Goal: Task Accomplishment & Management: Complete application form

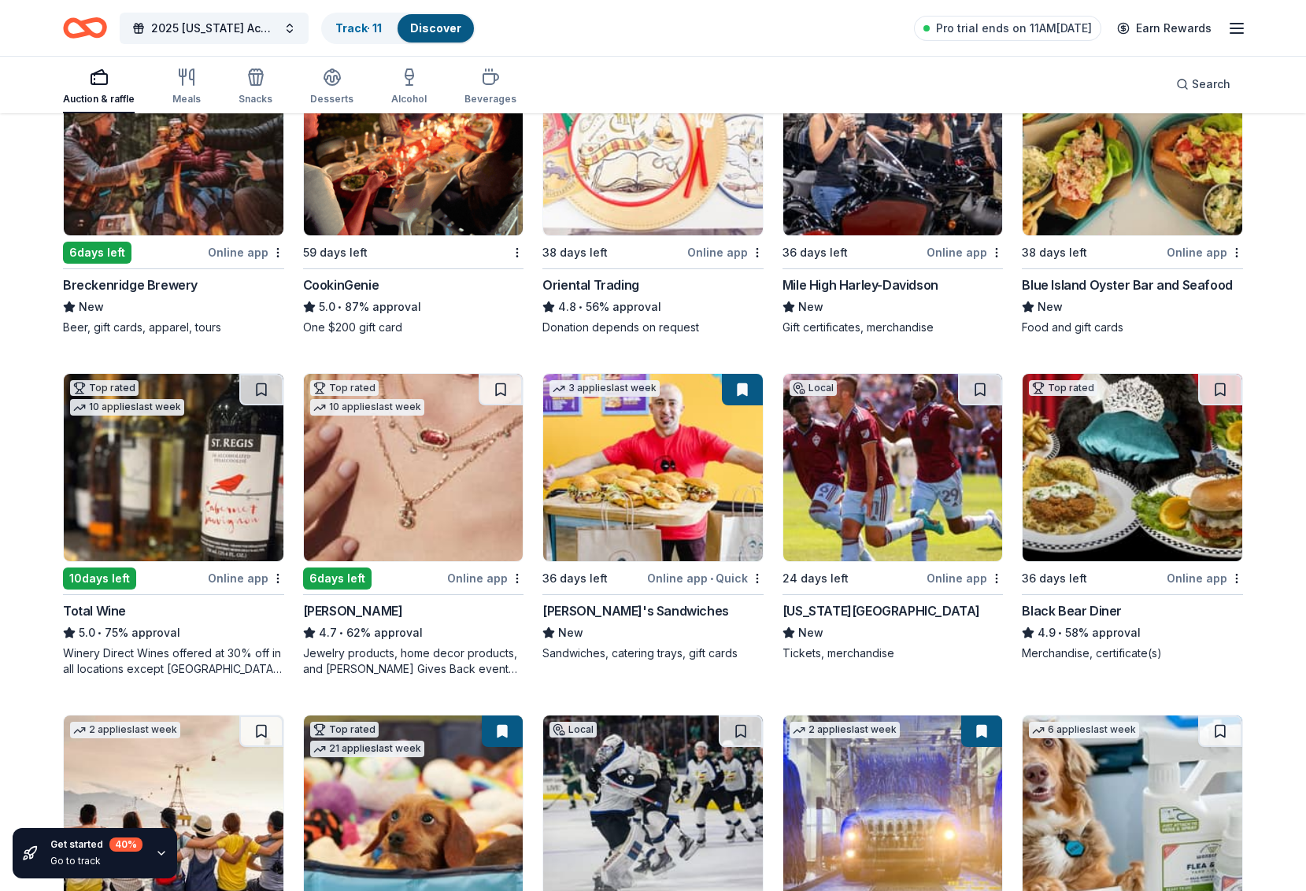
scroll to position [359, 0]
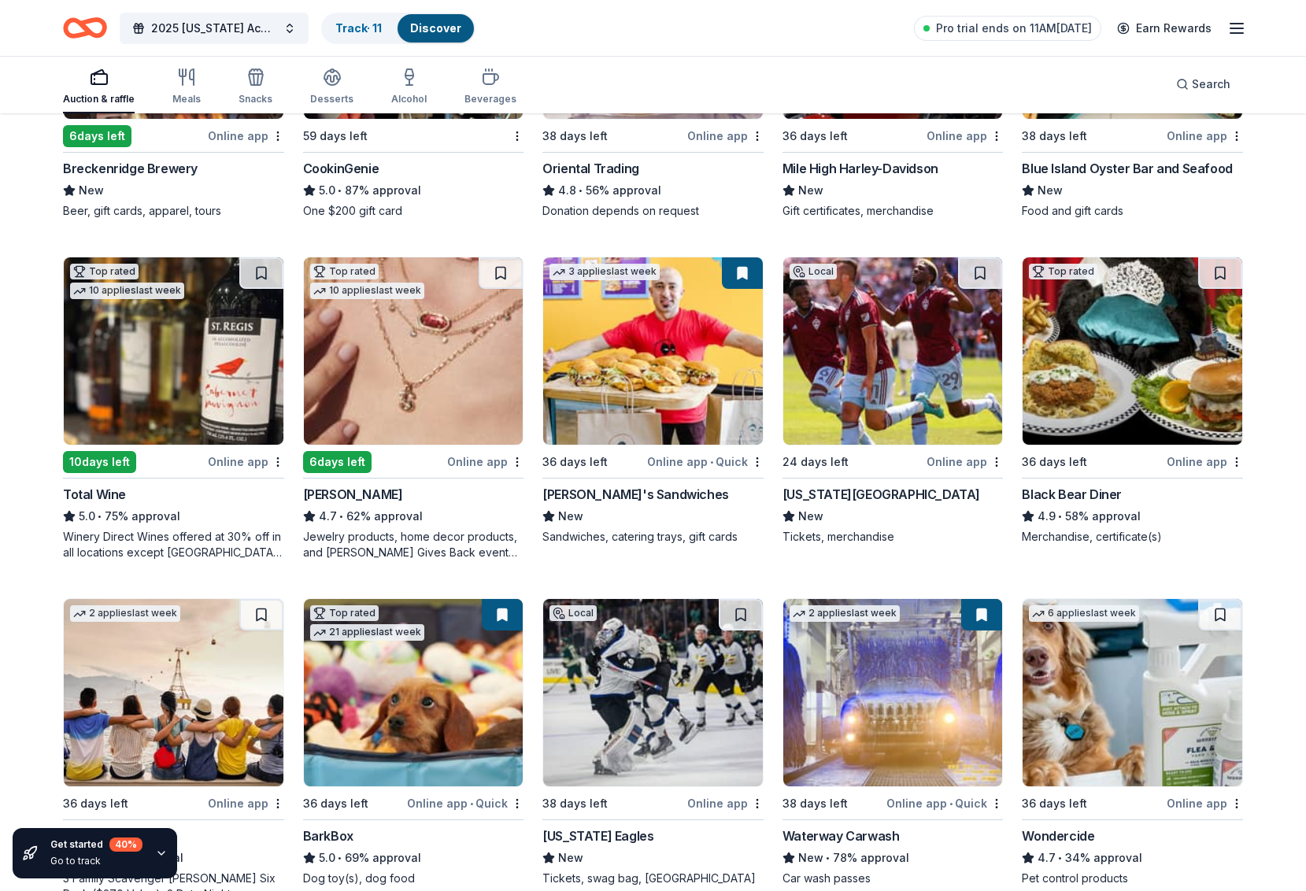
click at [1140, 364] on img at bounding box center [1132, 350] width 220 height 187
click at [648, 344] on img at bounding box center [653, 350] width 220 height 187
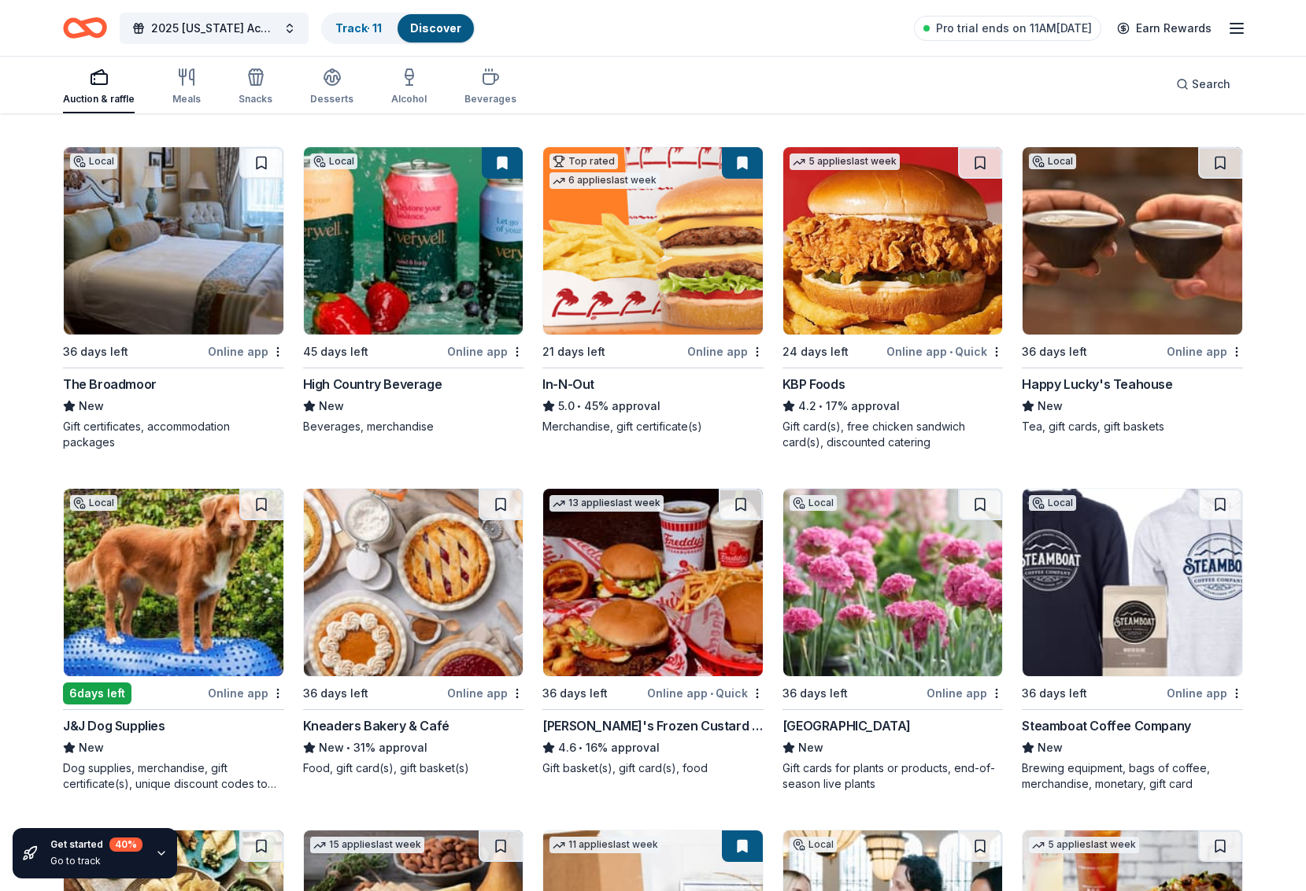
scroll to position [1155, 0]
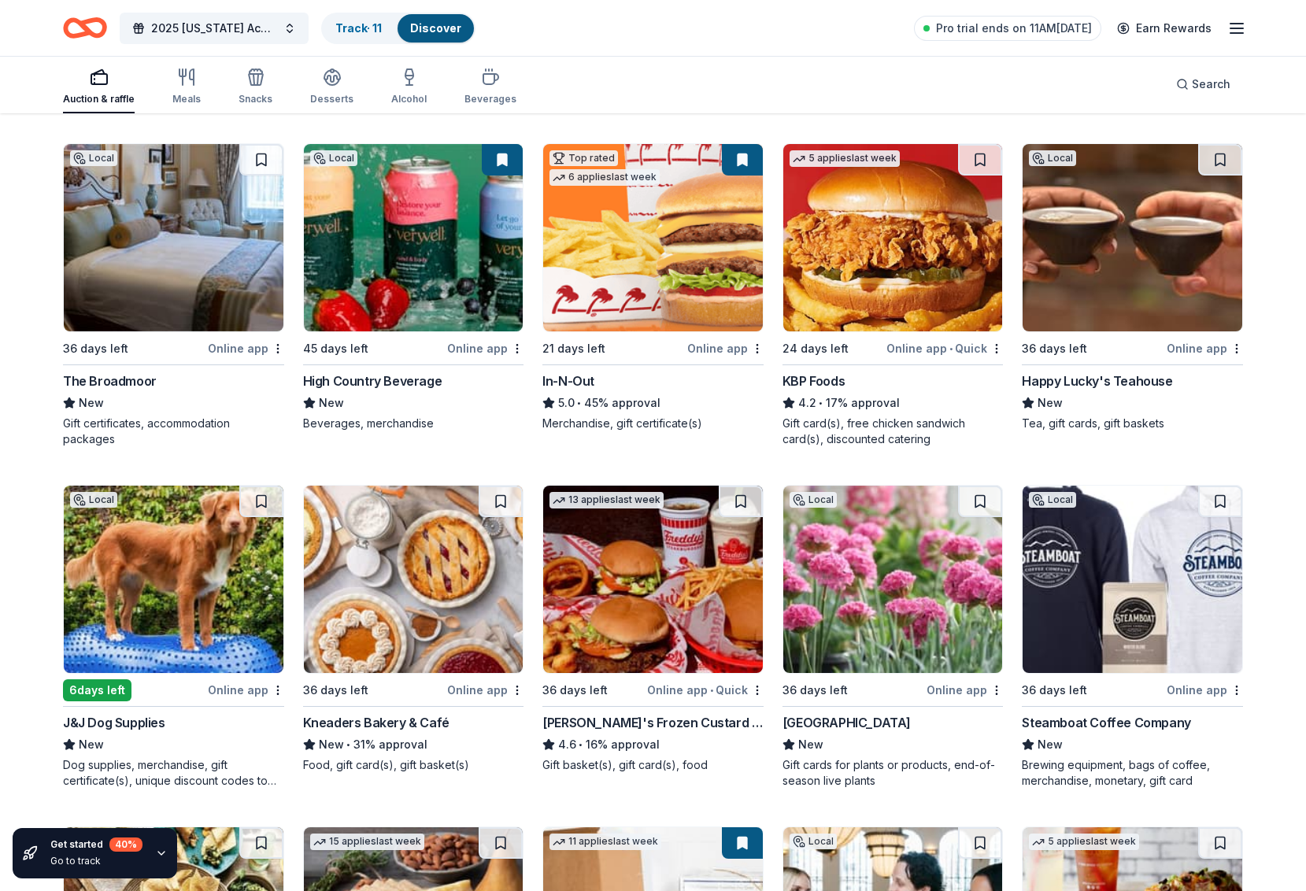
click at [1130, 552] on img at bounding box center [1132, 579] width 220 height 187
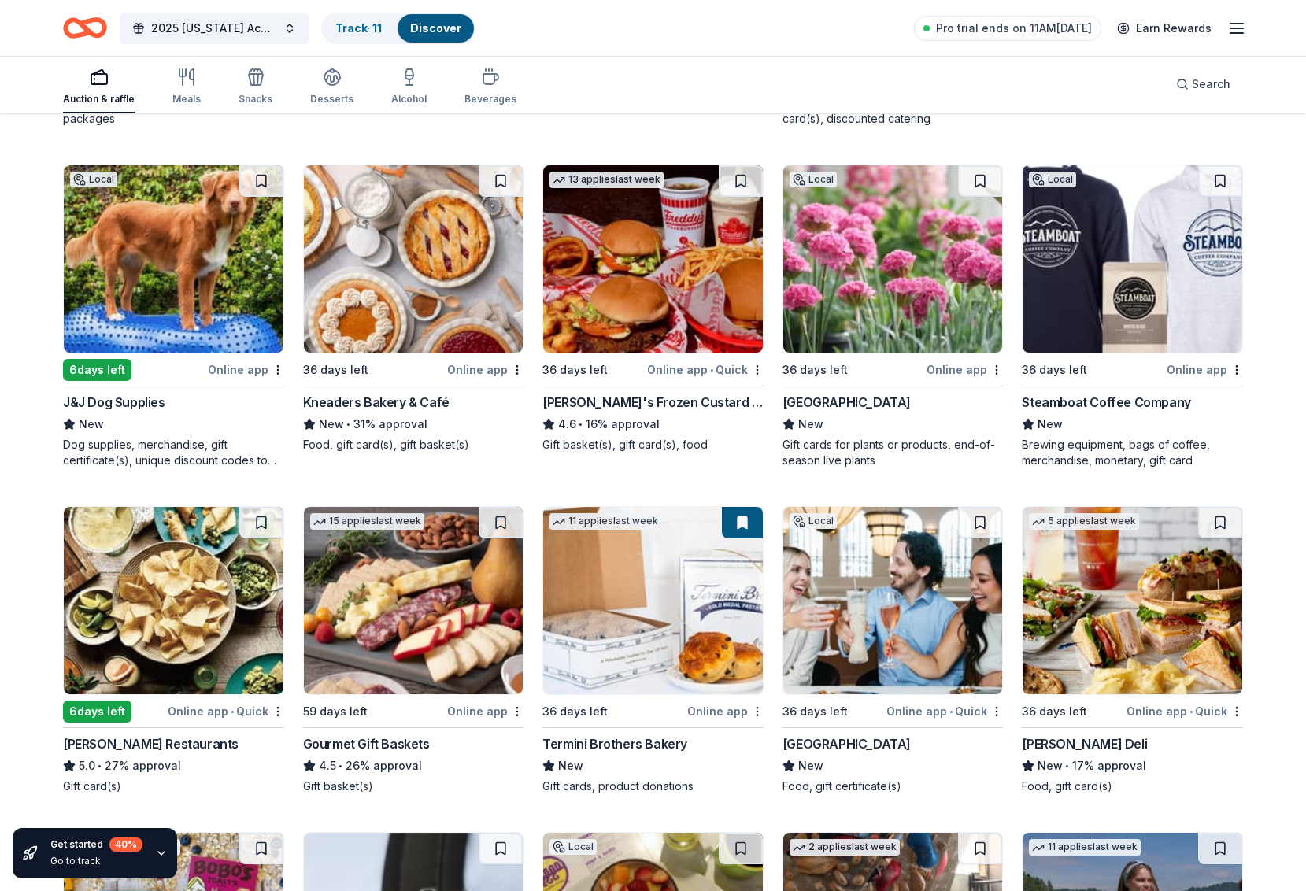
scroll to position [1526, 0]
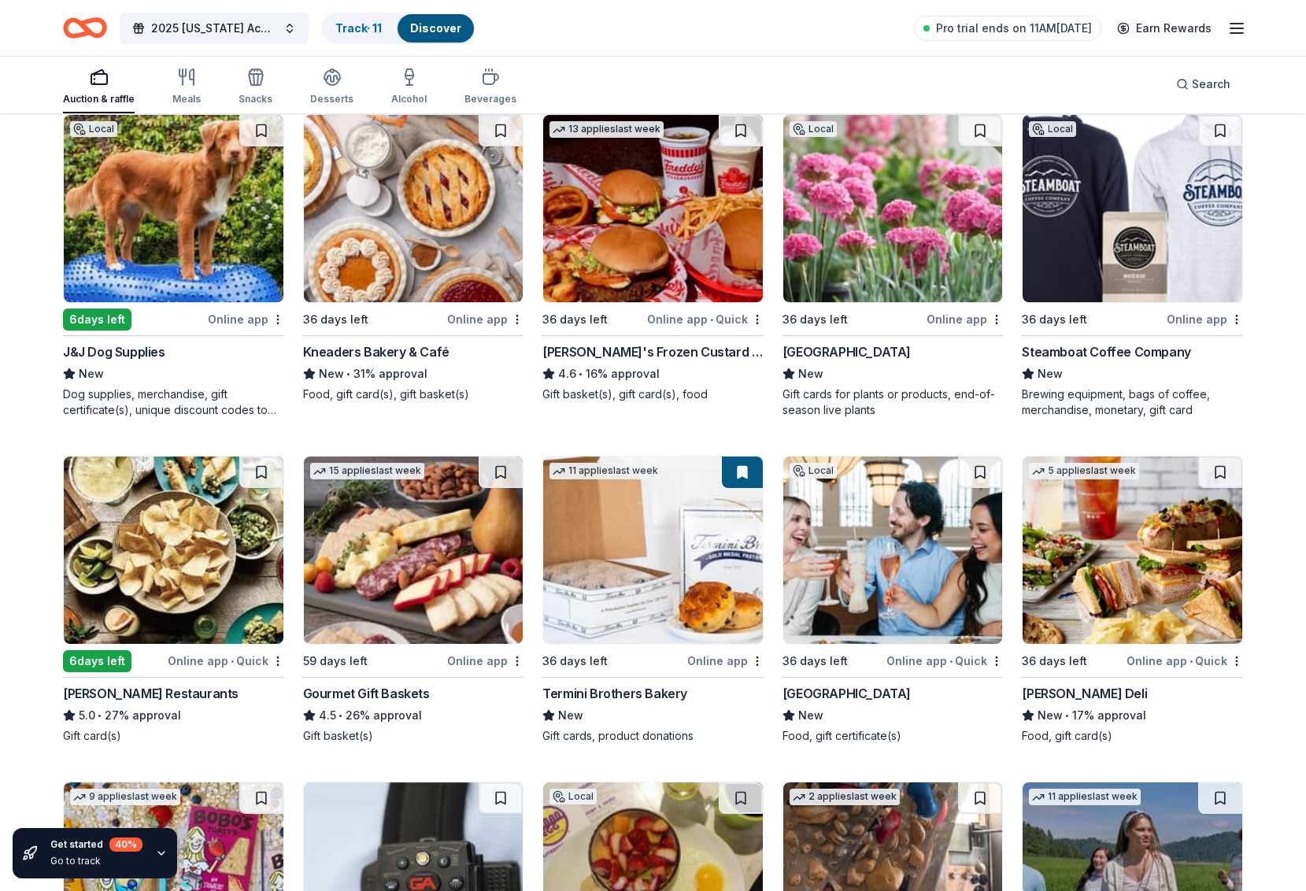
click at [680, 564] on img at bounding box center [653, 549] width 220 height 187
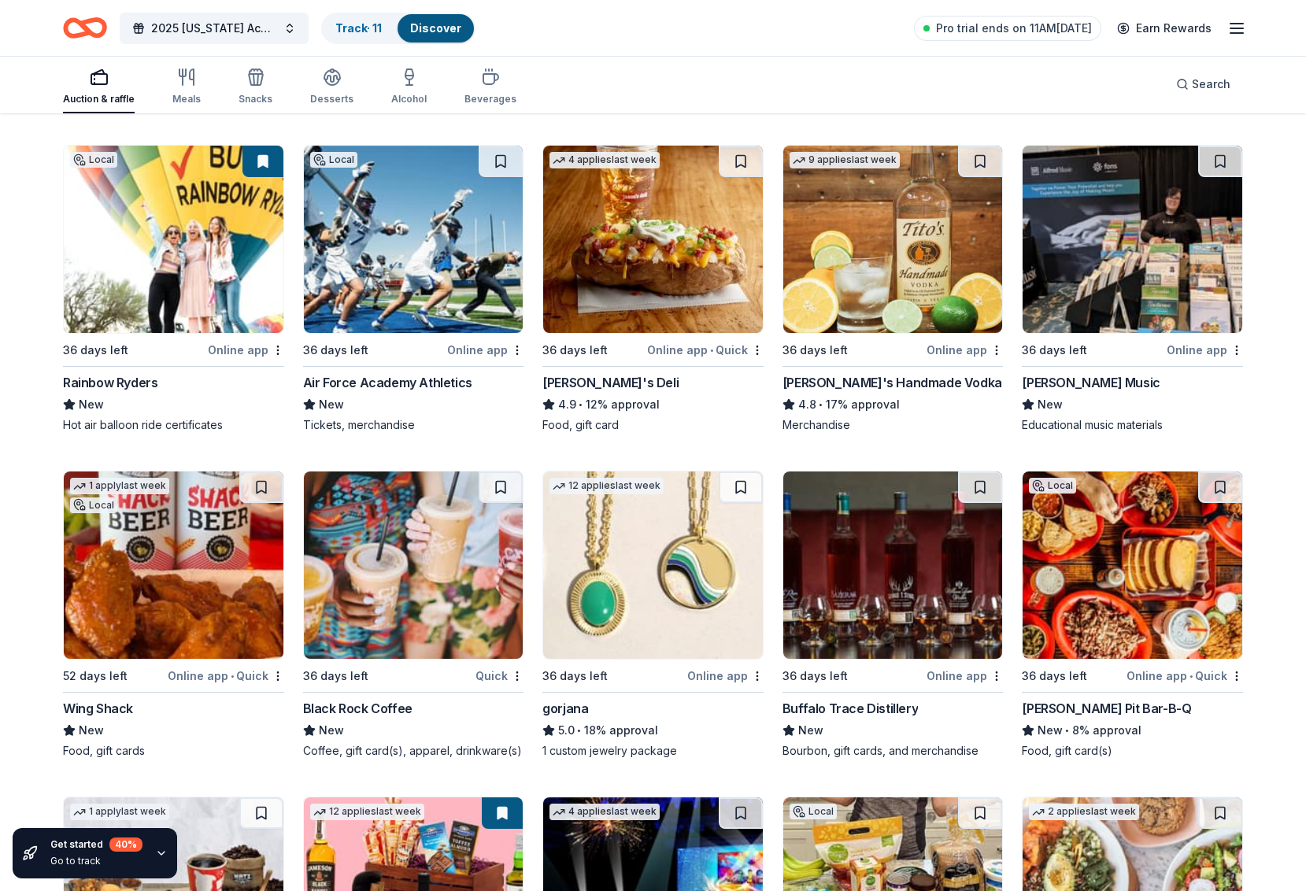
scroll to position [2574, 0]
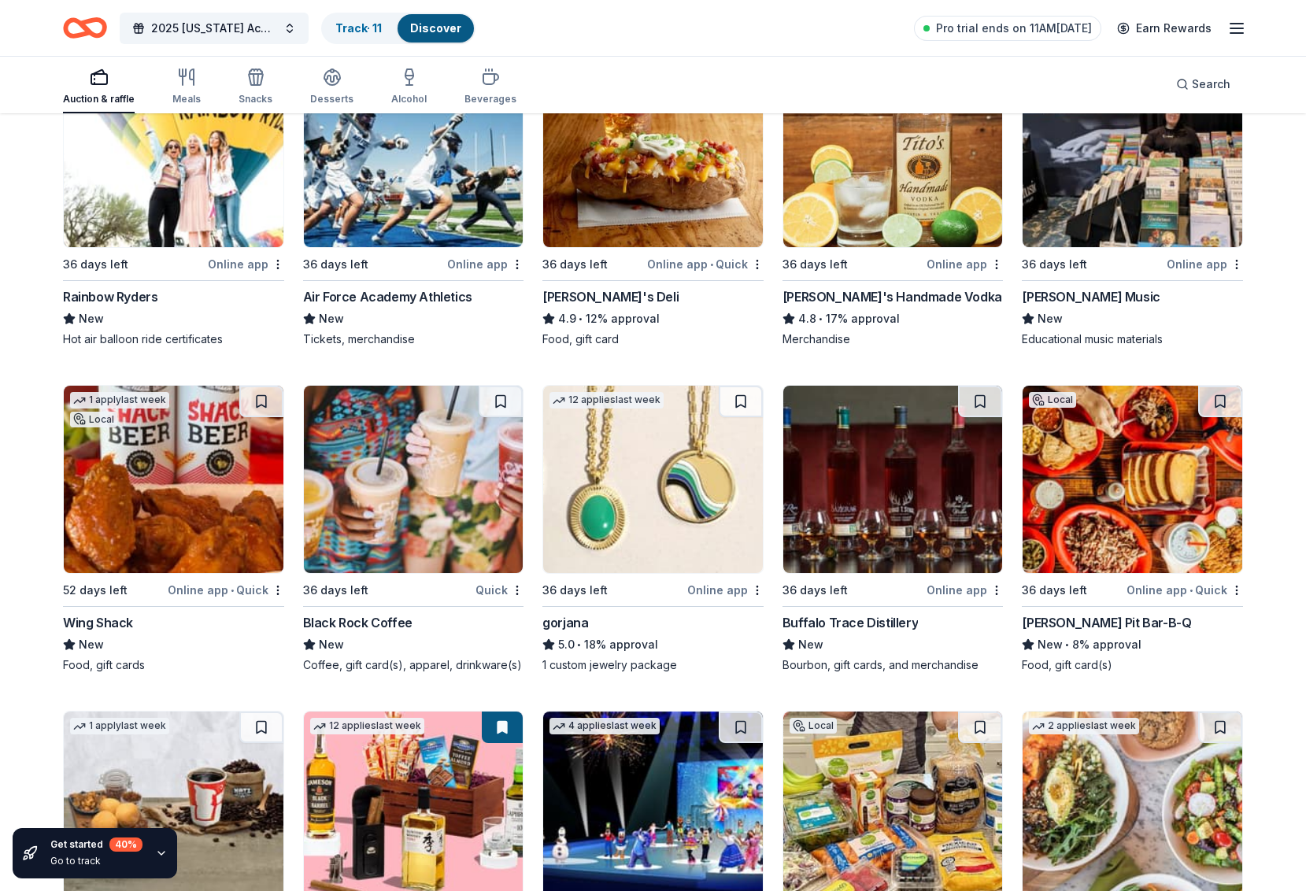
click at [930, 451] on img at bounding box center [893, 479] width 220 height 187
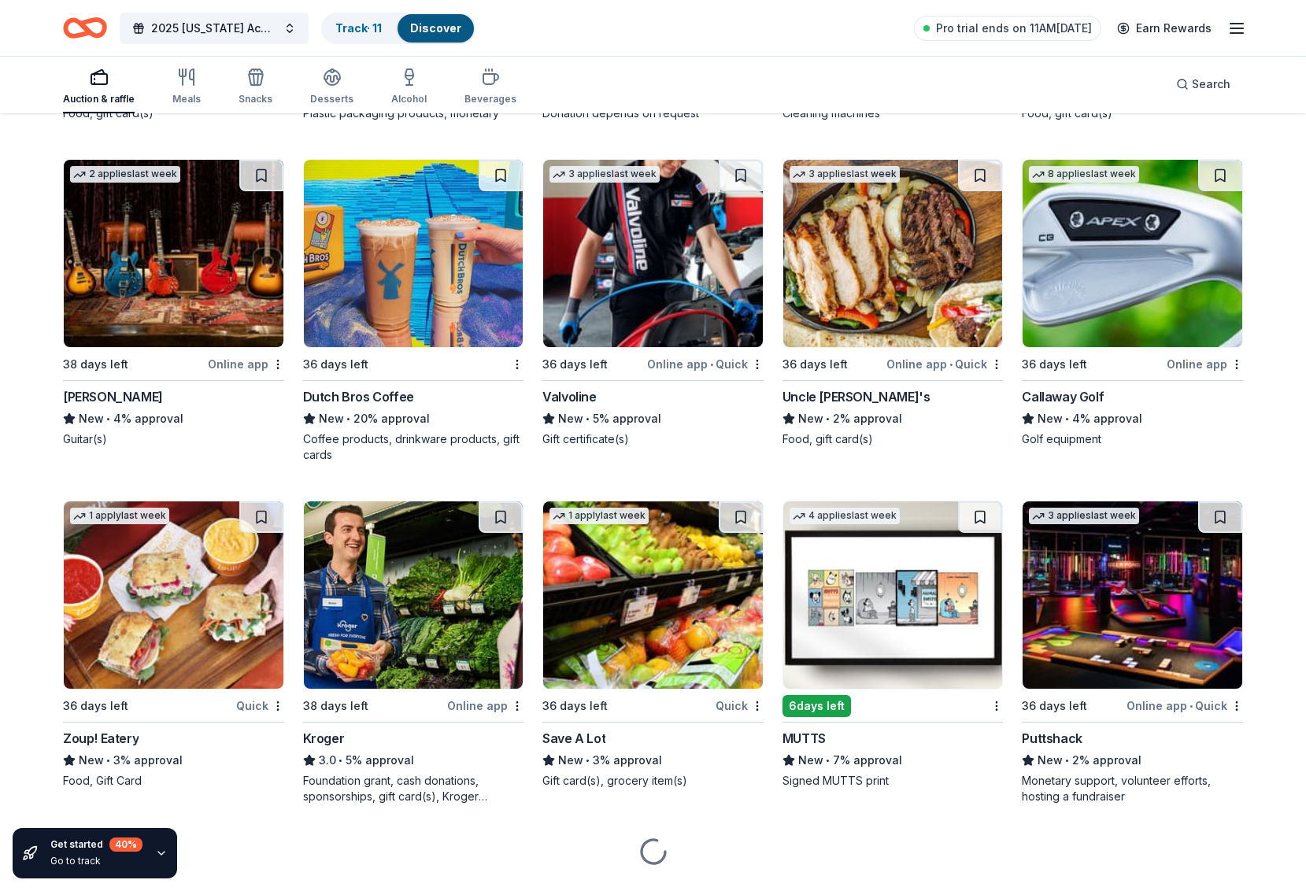
scroll to position [7522, 0]
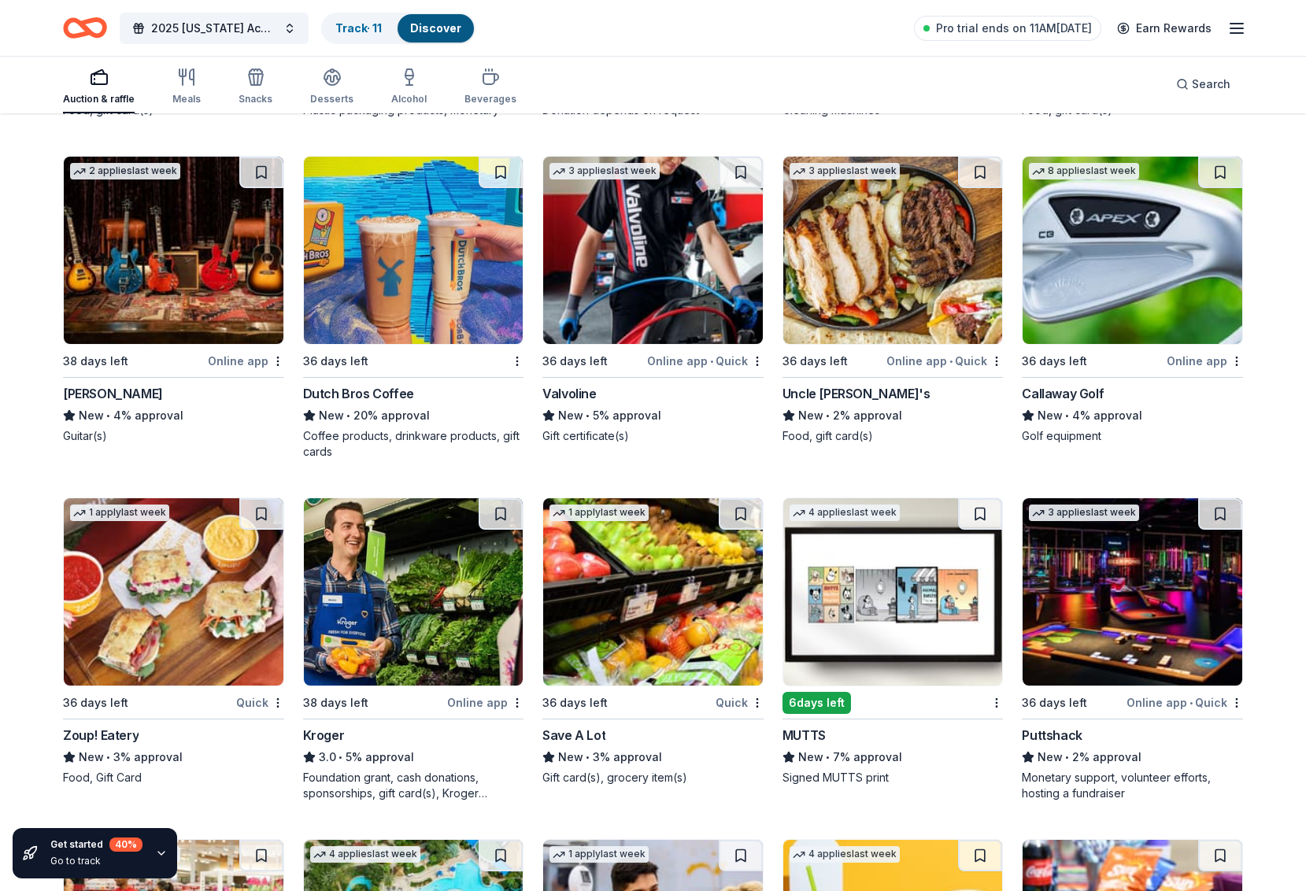
click at [885, 589] on img at bounding box center [893, 591] width 220 height 187
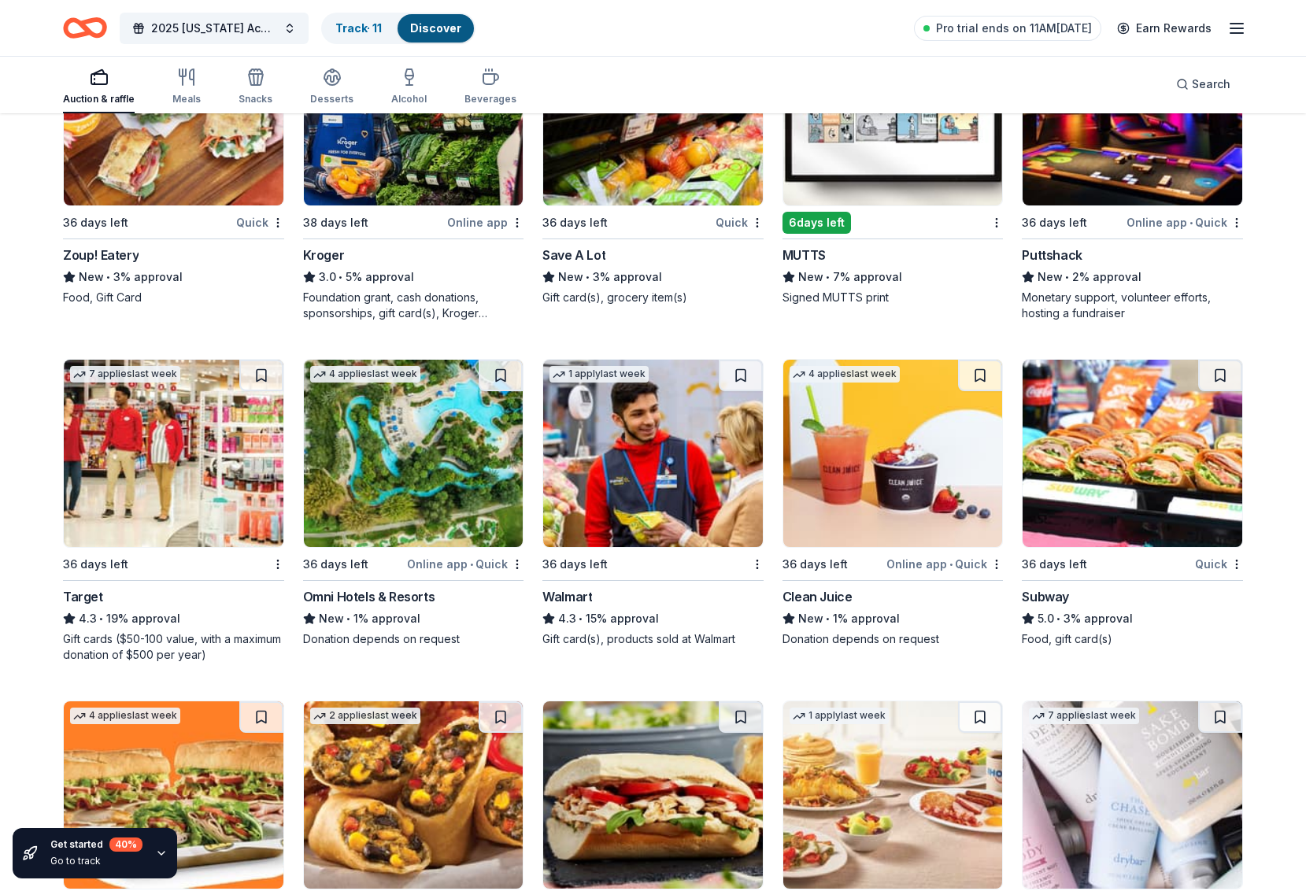
scroll to position [8028, 0]
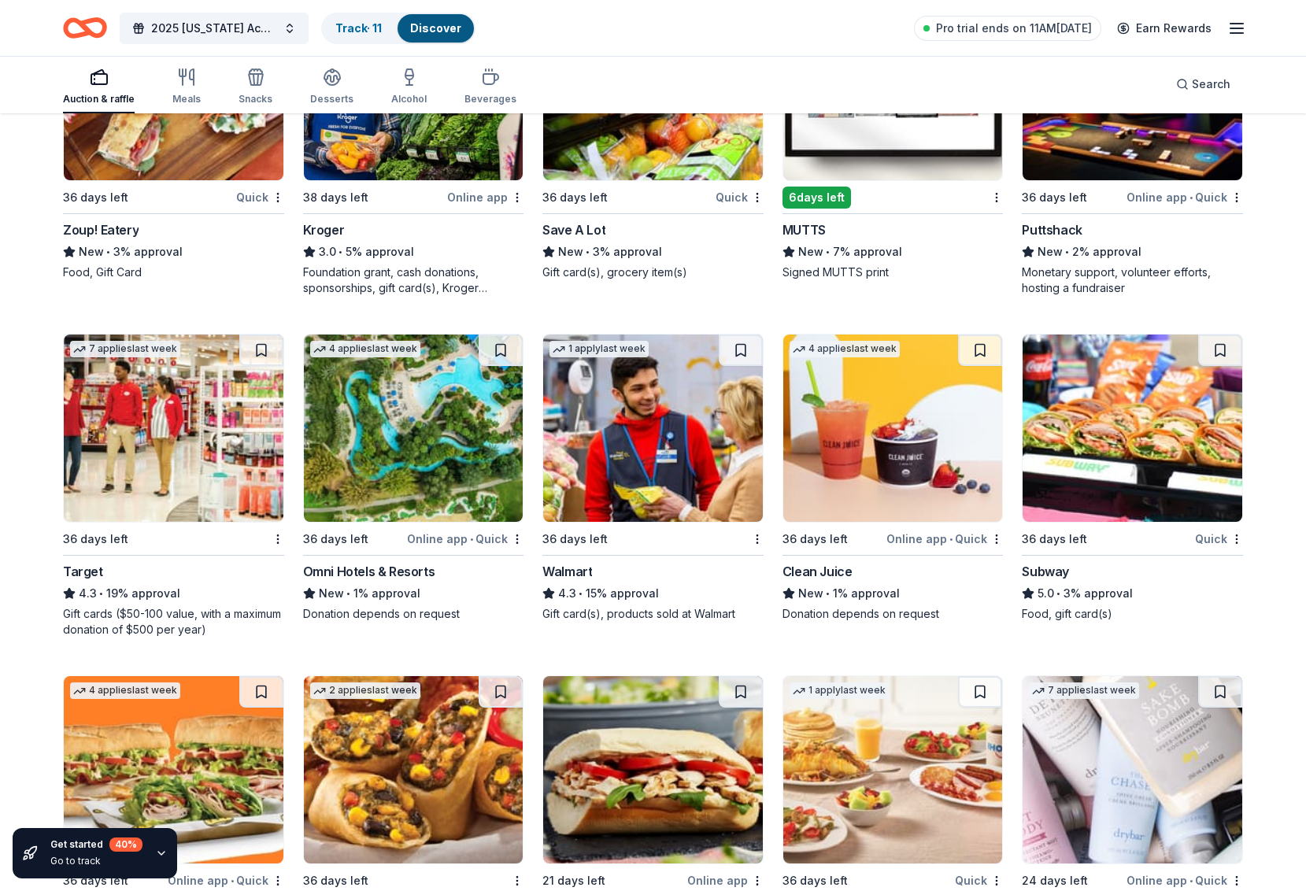
click at [187, 402] on img at bounding box center [174, 427] width 220 height 187
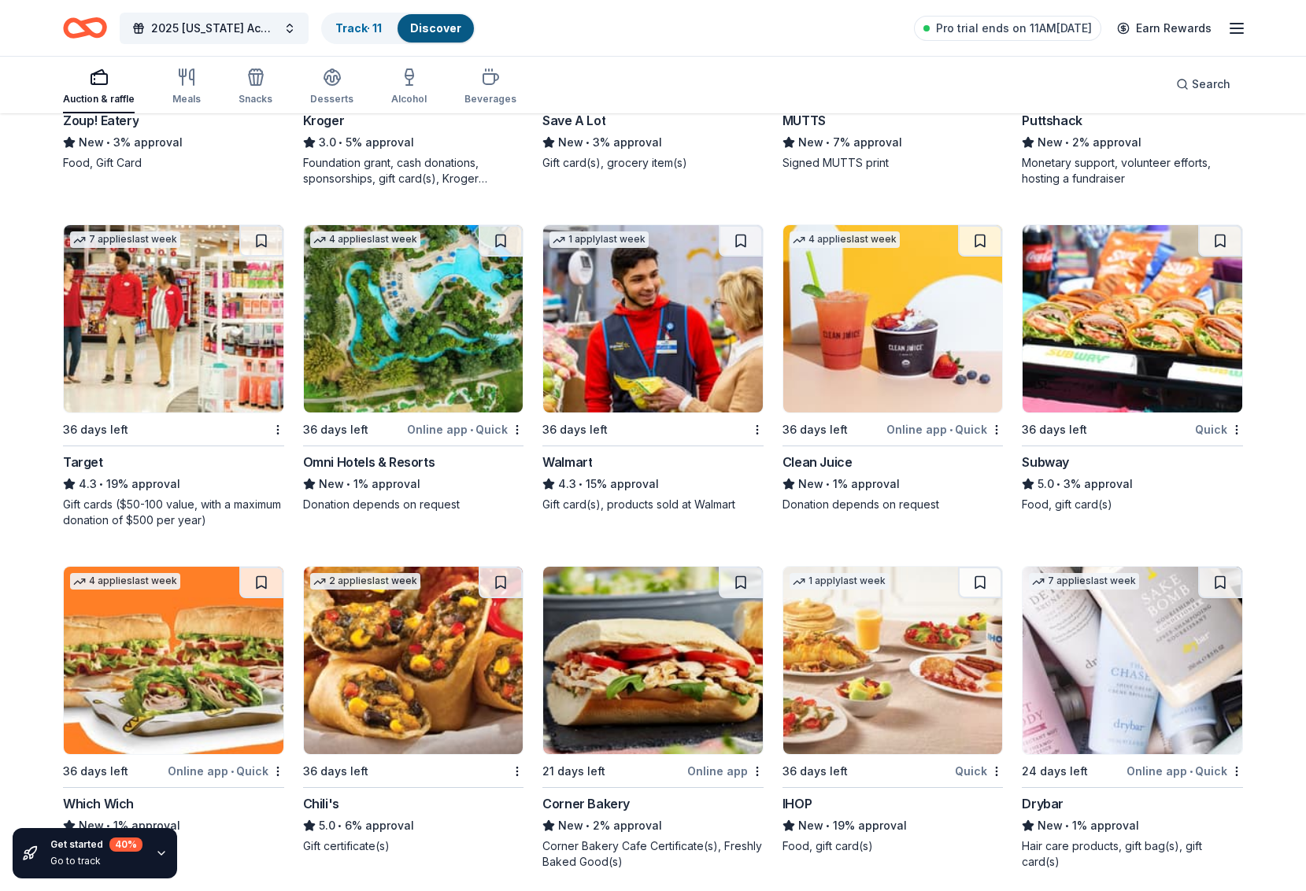
scroll to position [8242, 0]
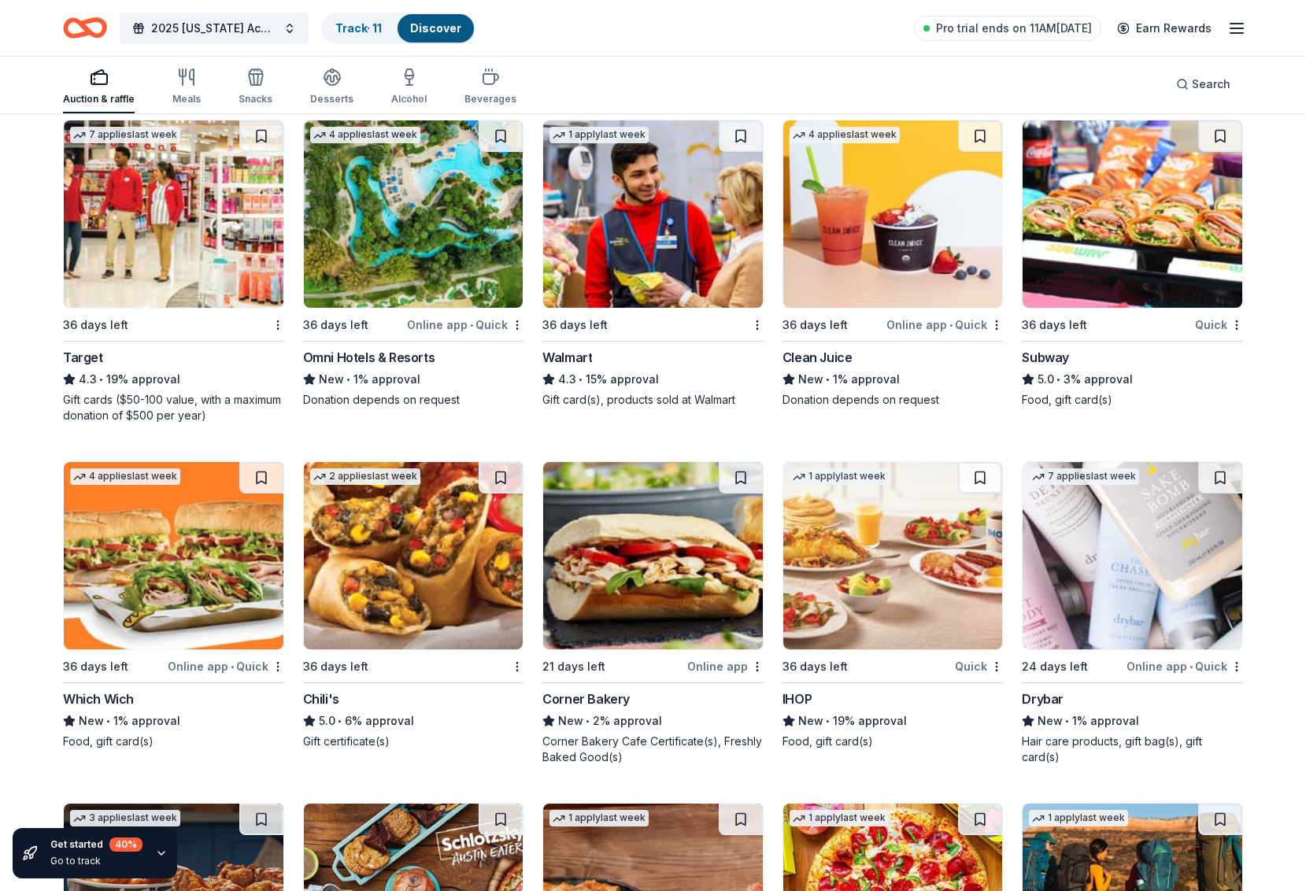
click at [1137, 590] on img at bounding box center [1132, 555] width 220 height 187
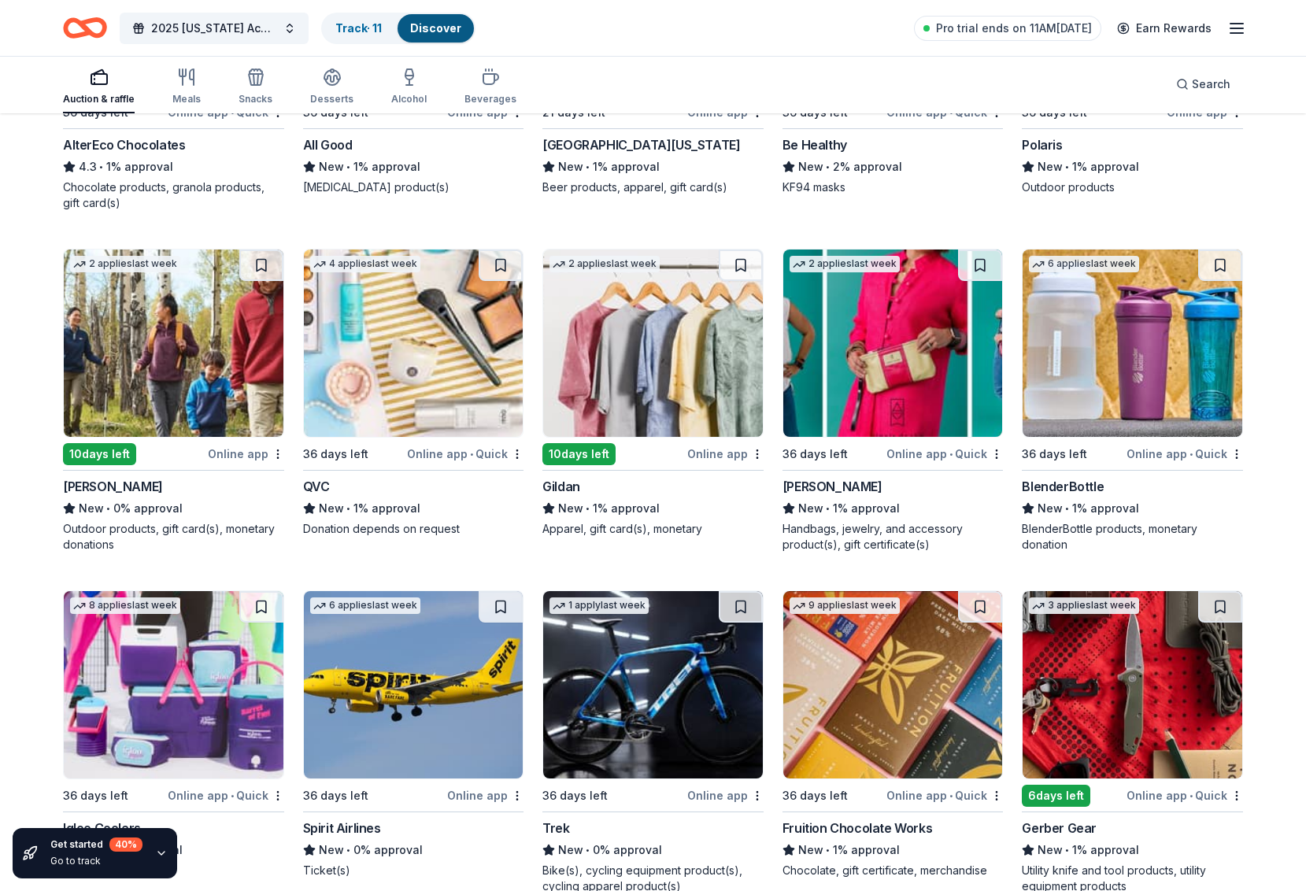
scroll to position [10927, 0]
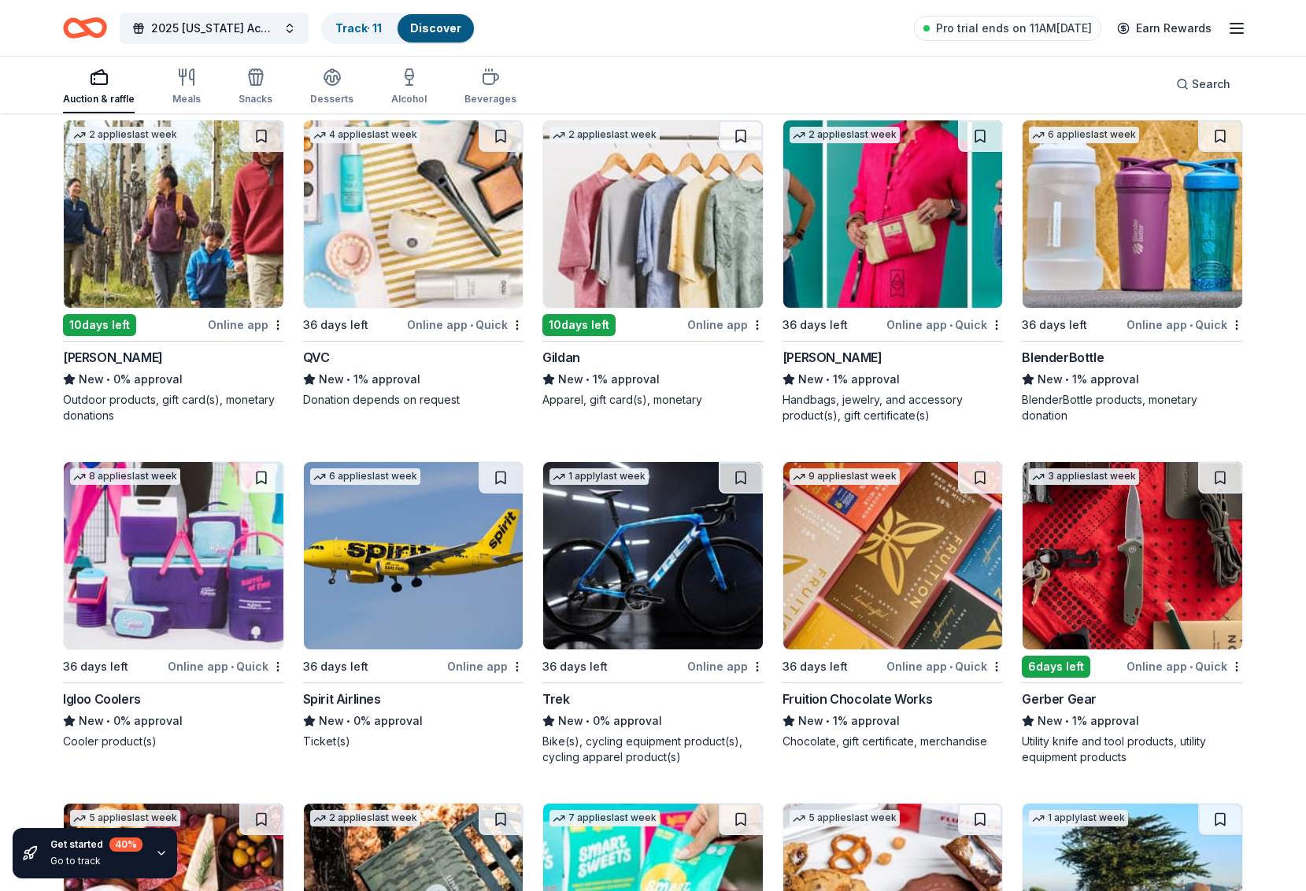
click at [223, 538] on img at bounding box center [174, 555] width 220 height 187
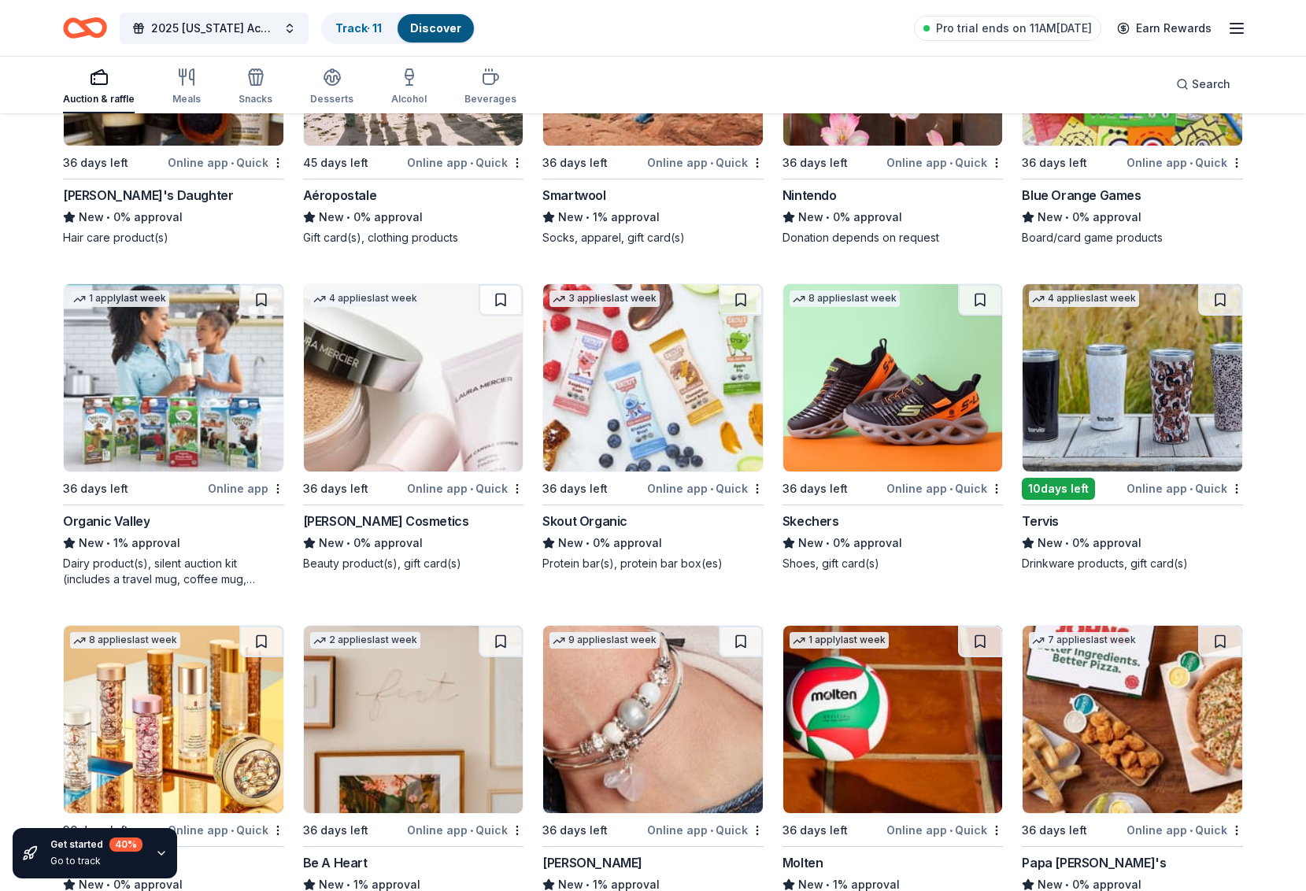
scroll to position [13285, 0]
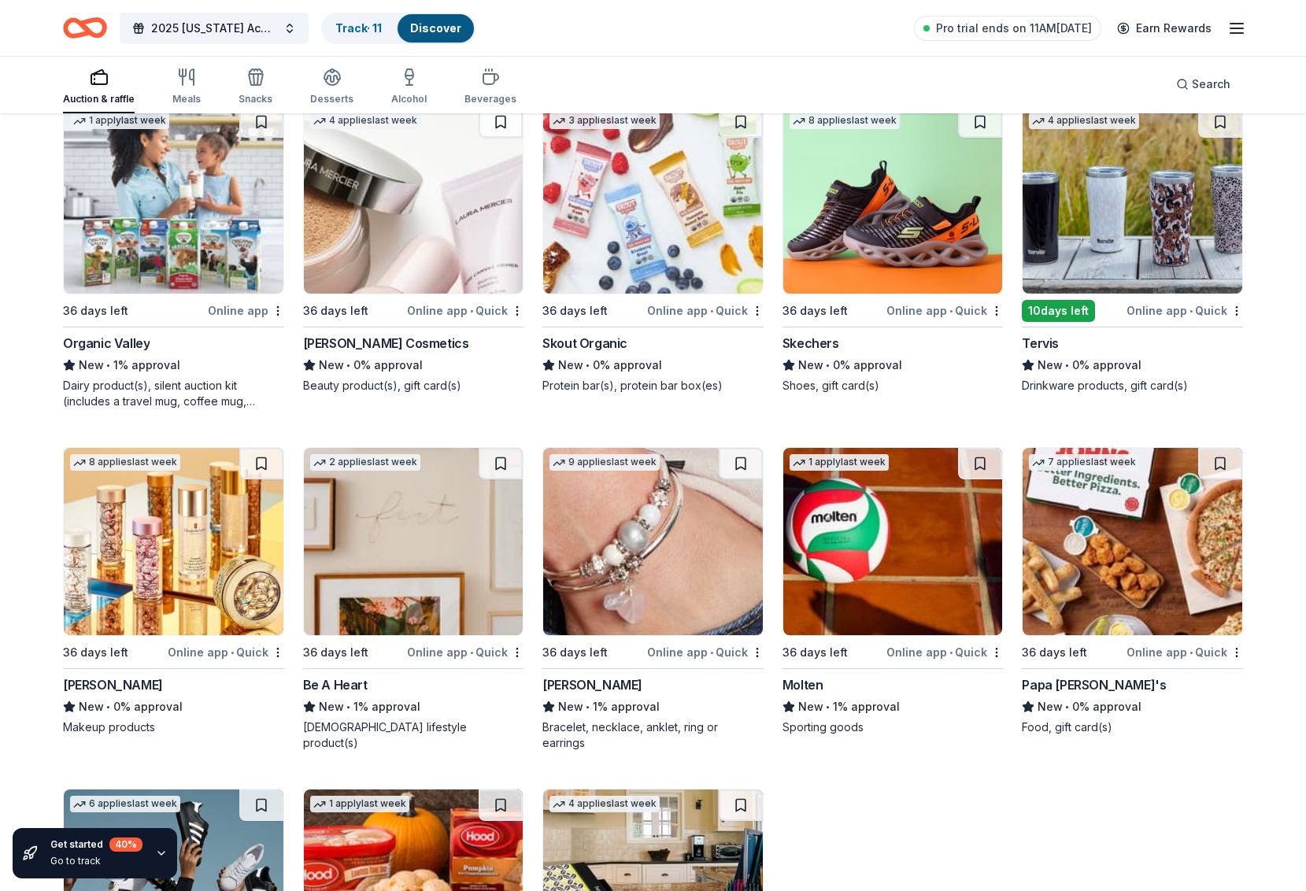
click at [648, 519] on img at bounding box center [653, 541] width 220 height 187
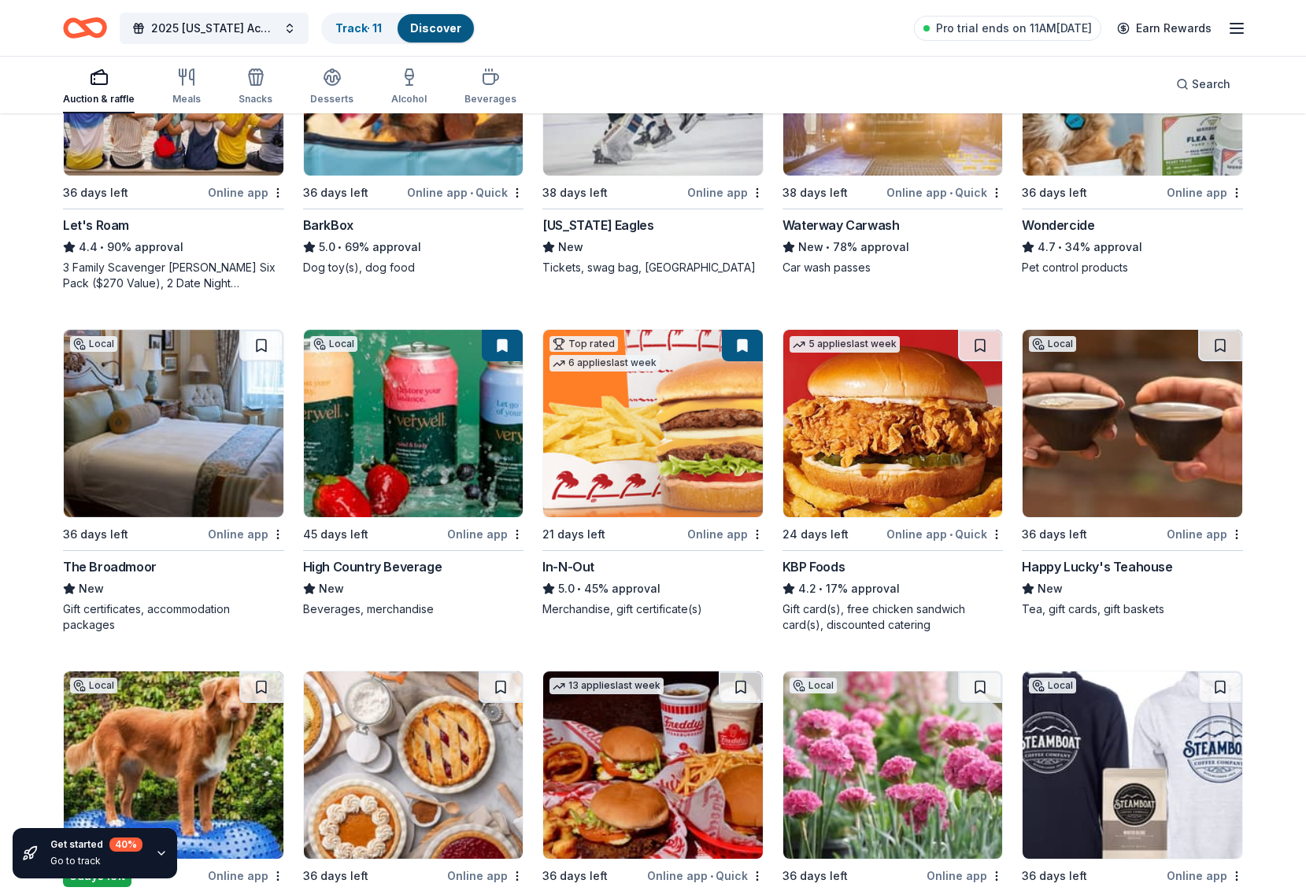
scroll to position [0, 0]
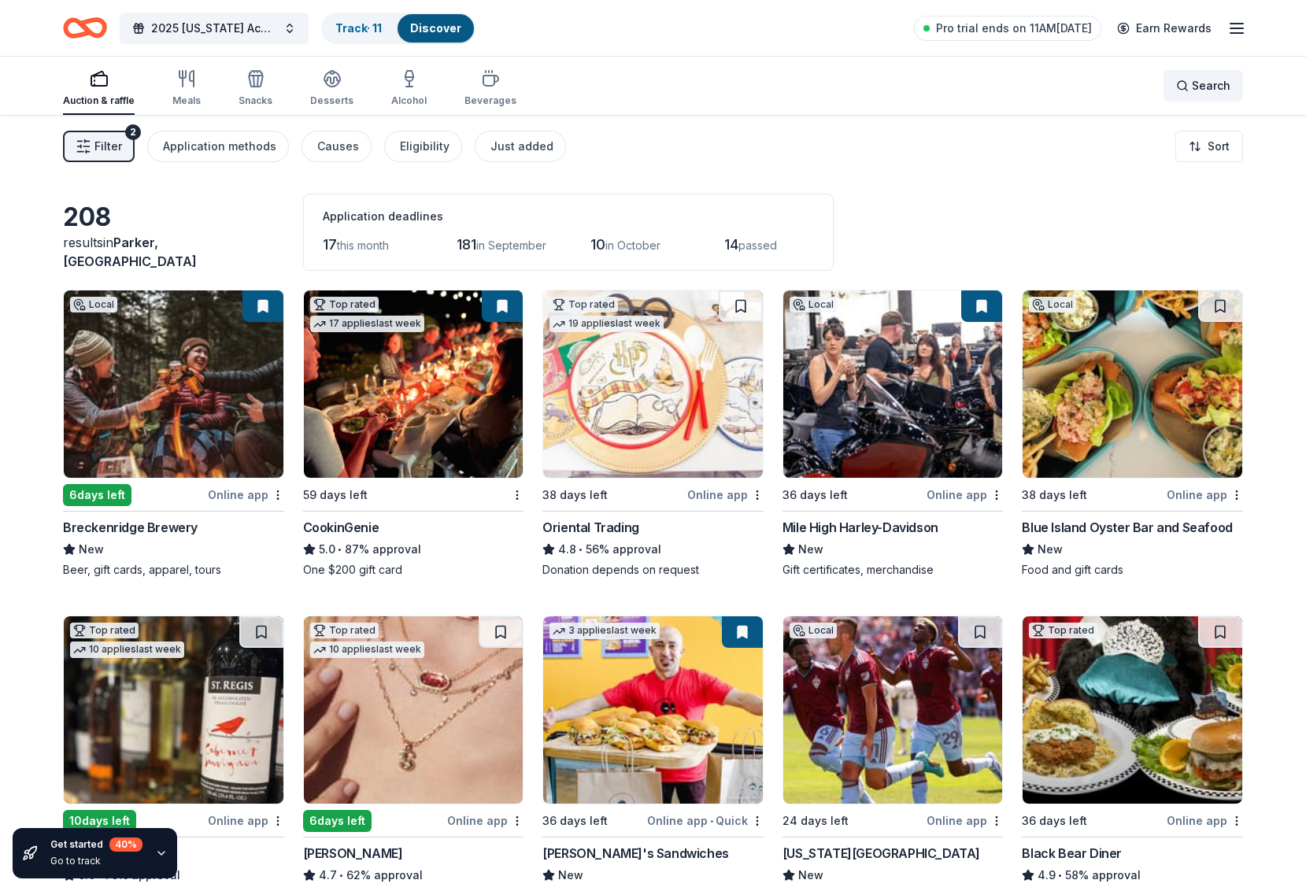
click at [1218, 90] on span "Search" at bounding box center [1211, 85] width 39 height 19
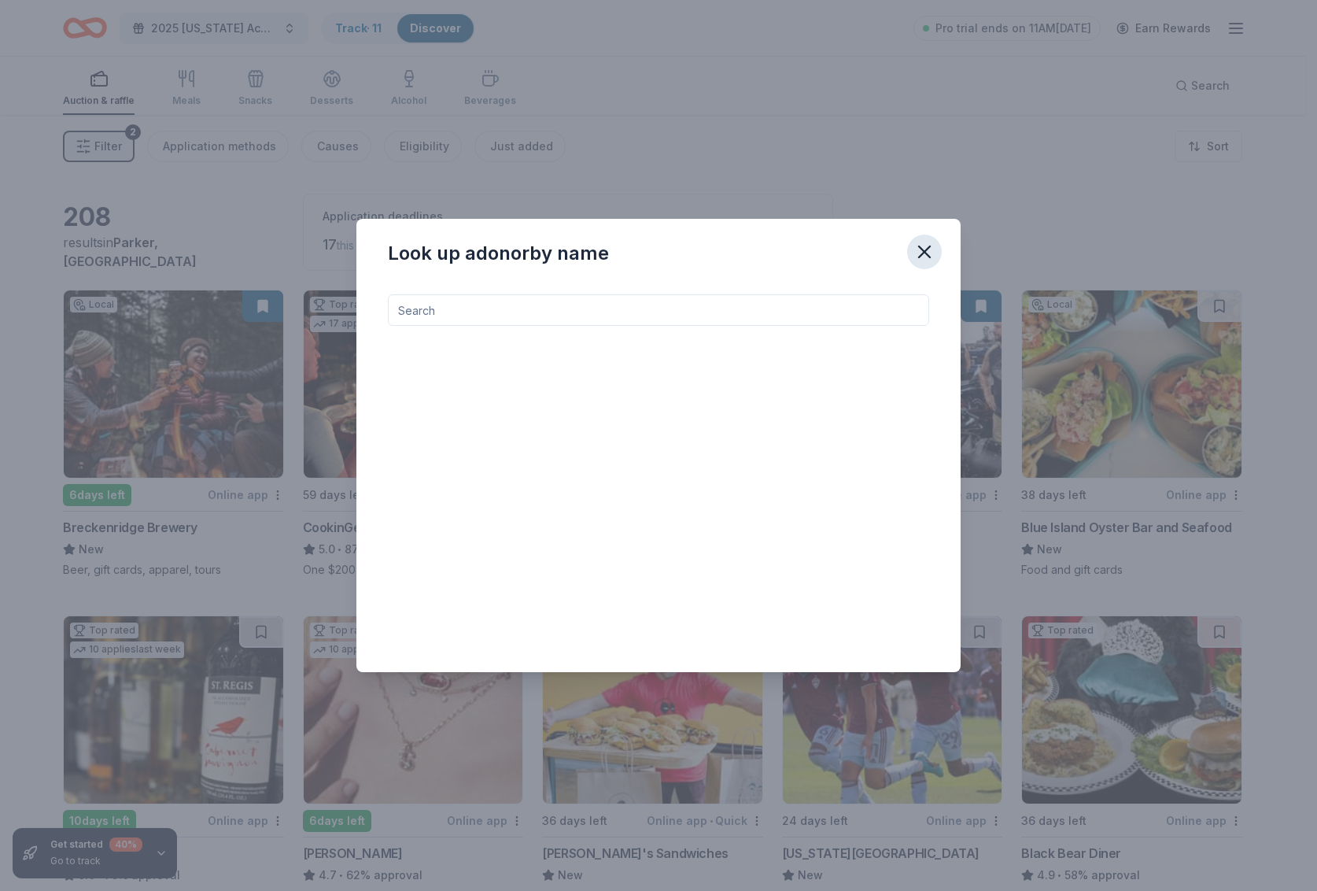
click at [923, 246] on icon "button" at bounding box center [925, 252] width 22 height 22
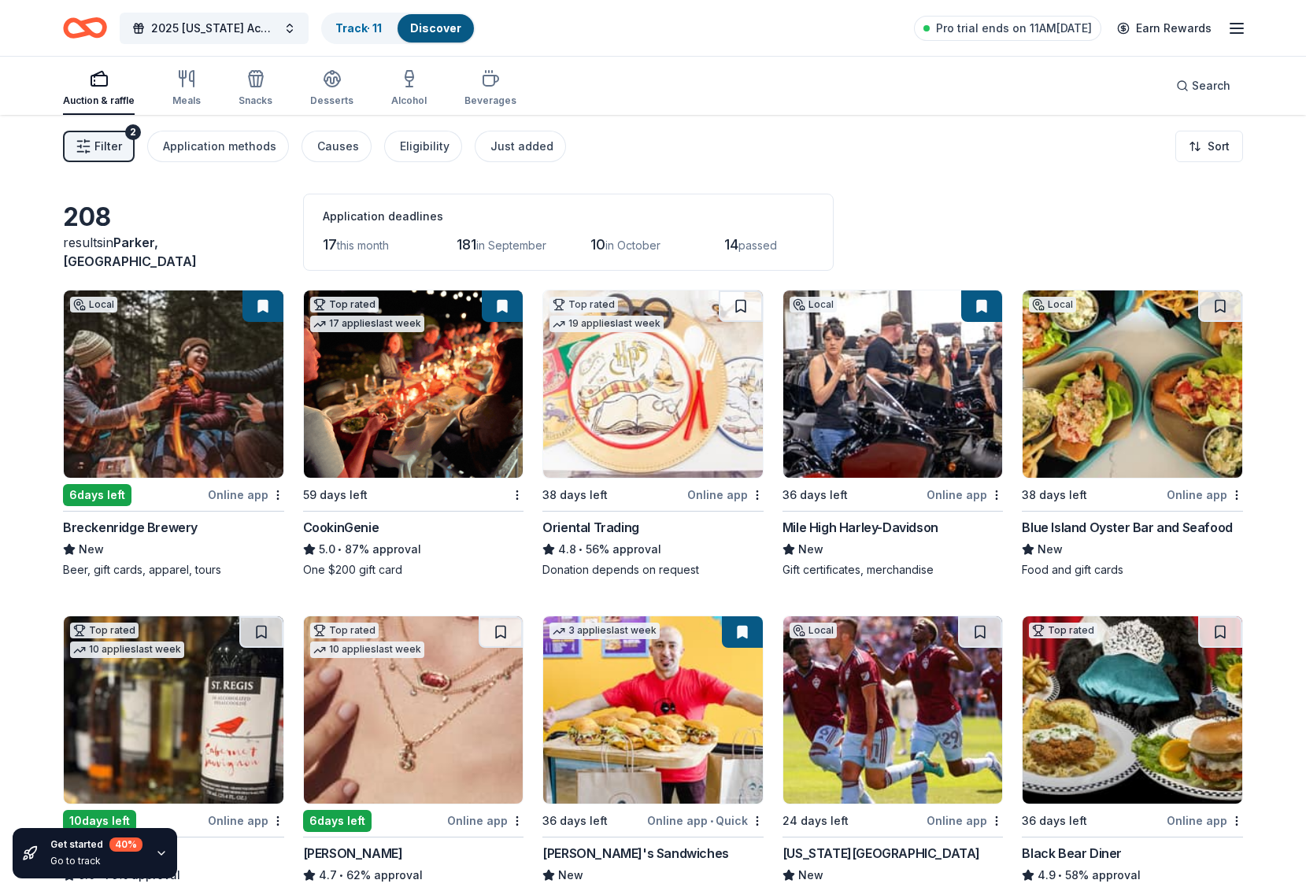
click at [421, 31] on link "Discover" at bounding box center [435, 27] width 51 height 13
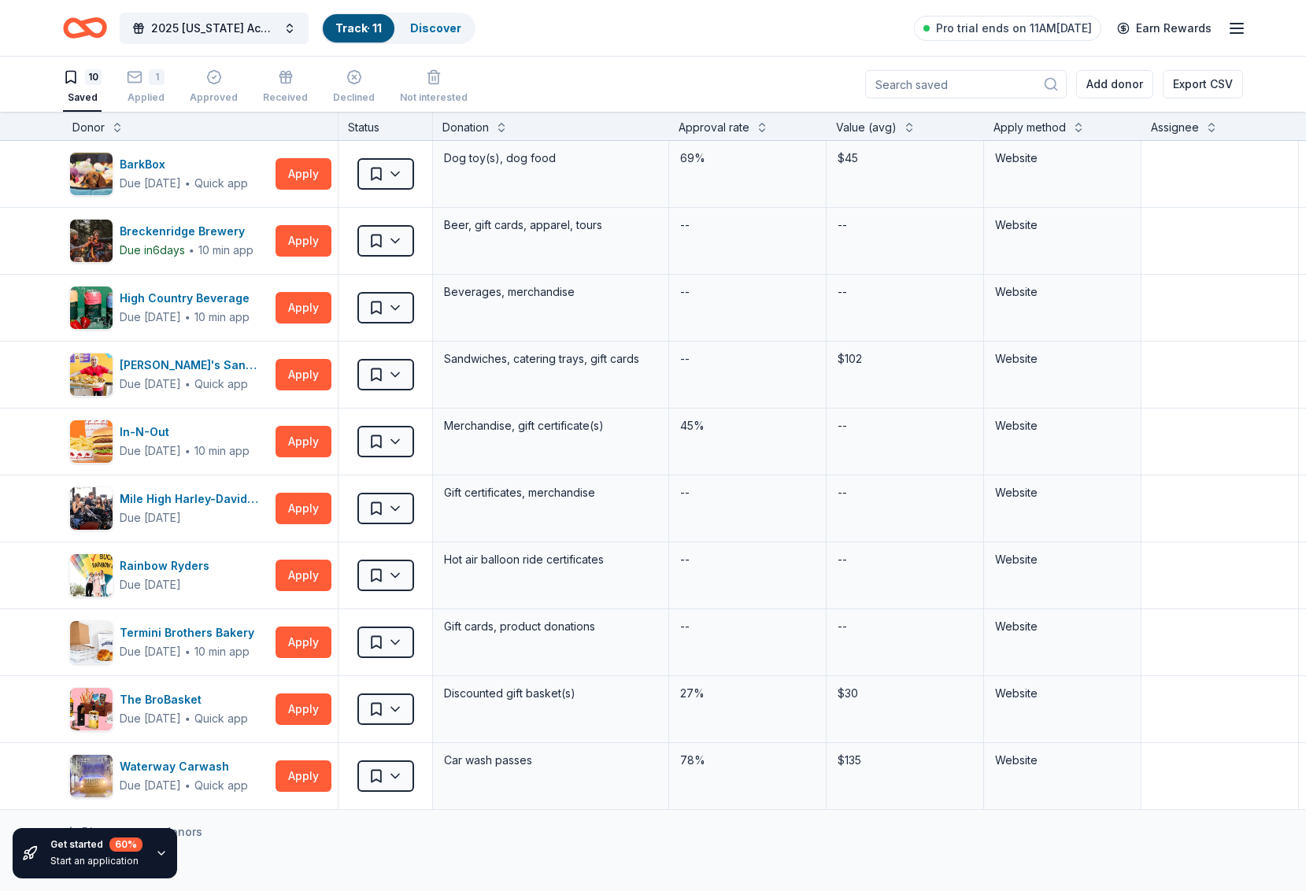
click at [72, 26] on icon "Home" at bounding box center [85, 27] width 44 height 37
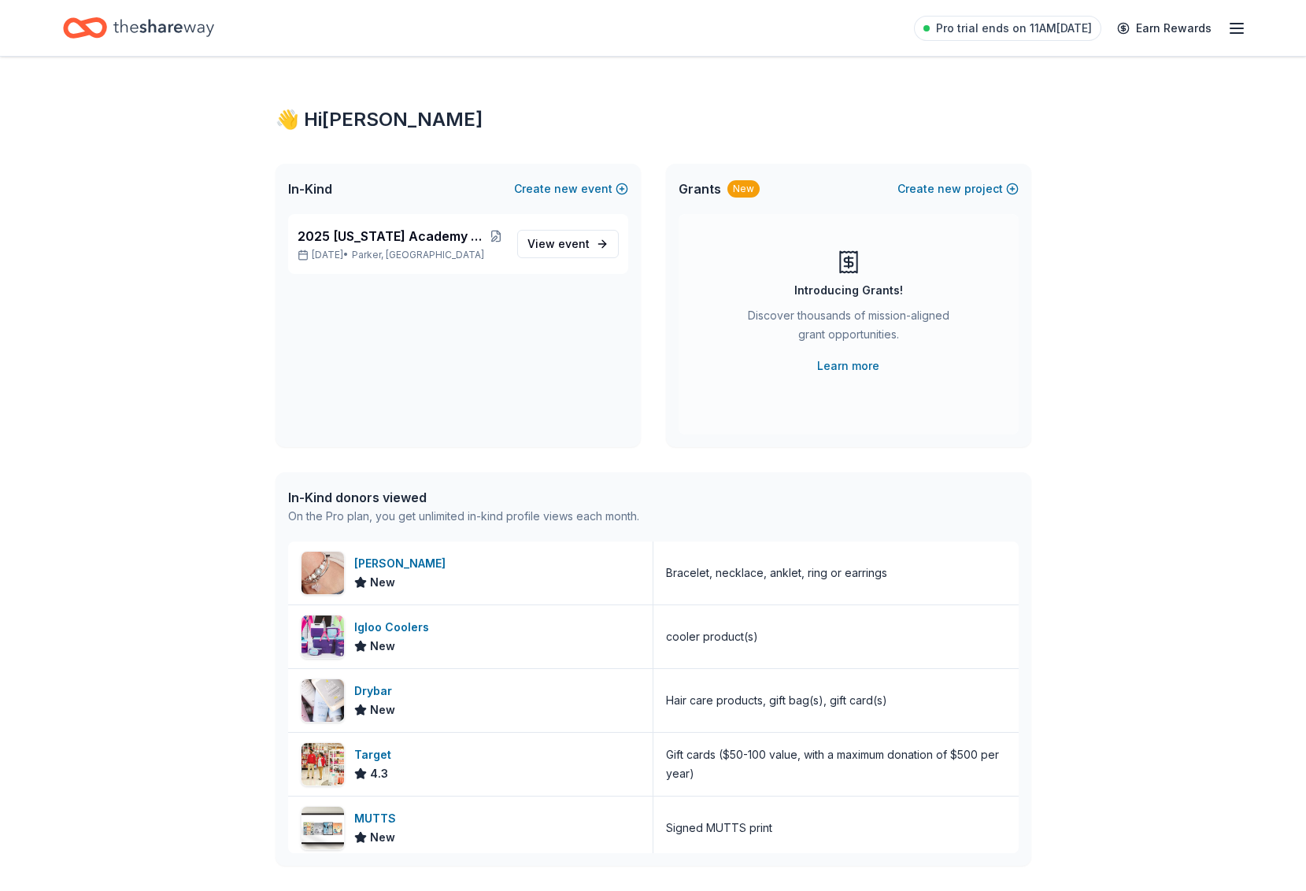
click at [1240, 24] on icon "button" at bounding box center [1236, 28] width 19 height 19
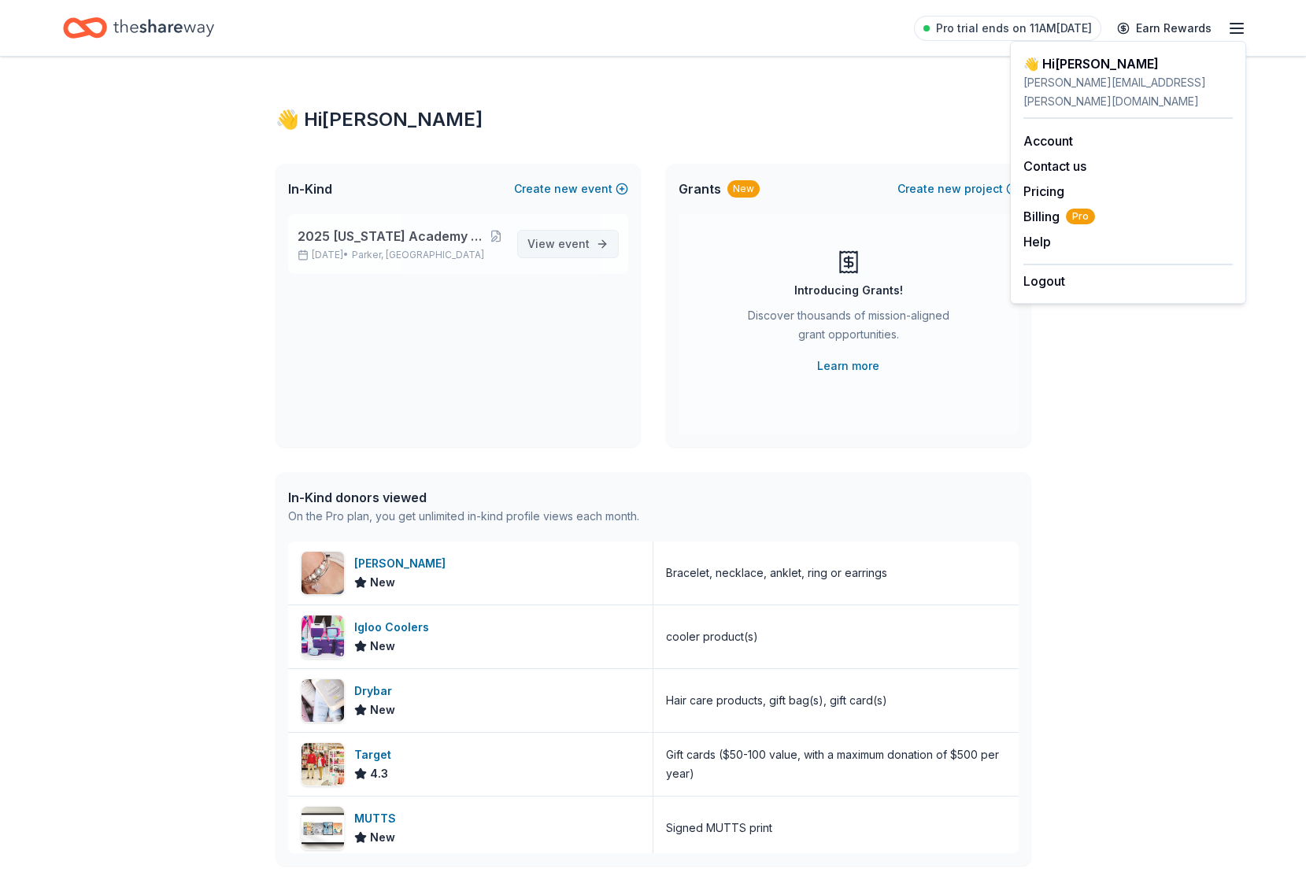
click at [569, 250] on span "View event" at bounding box center [558, 244] width 62 height 19
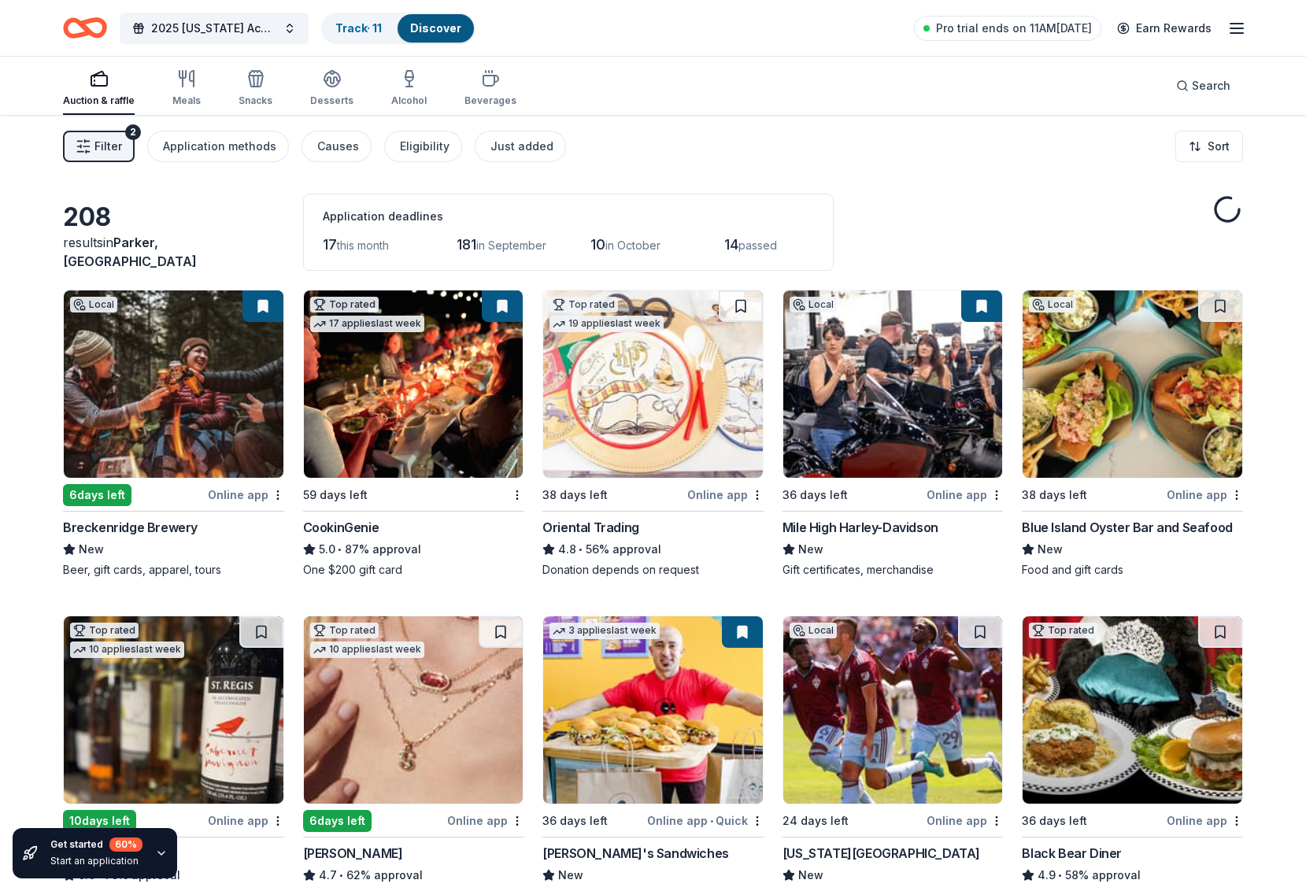
click at [97, 150] on span "Filter" at bounding box center [108, 146] width 28 height 19
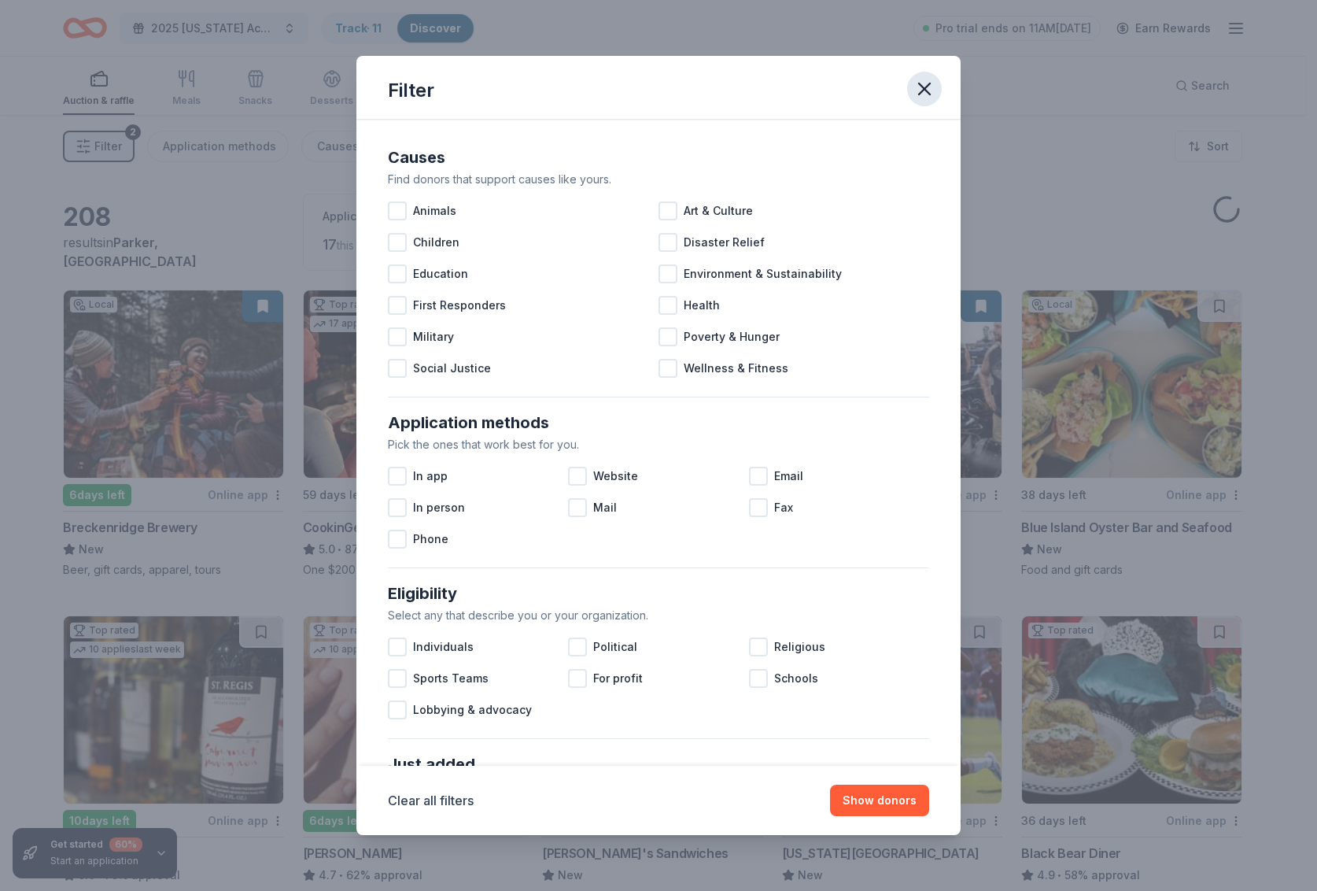
click at [921, 89] on icon "button" at bounding box center [925, 89] width 22 height 22
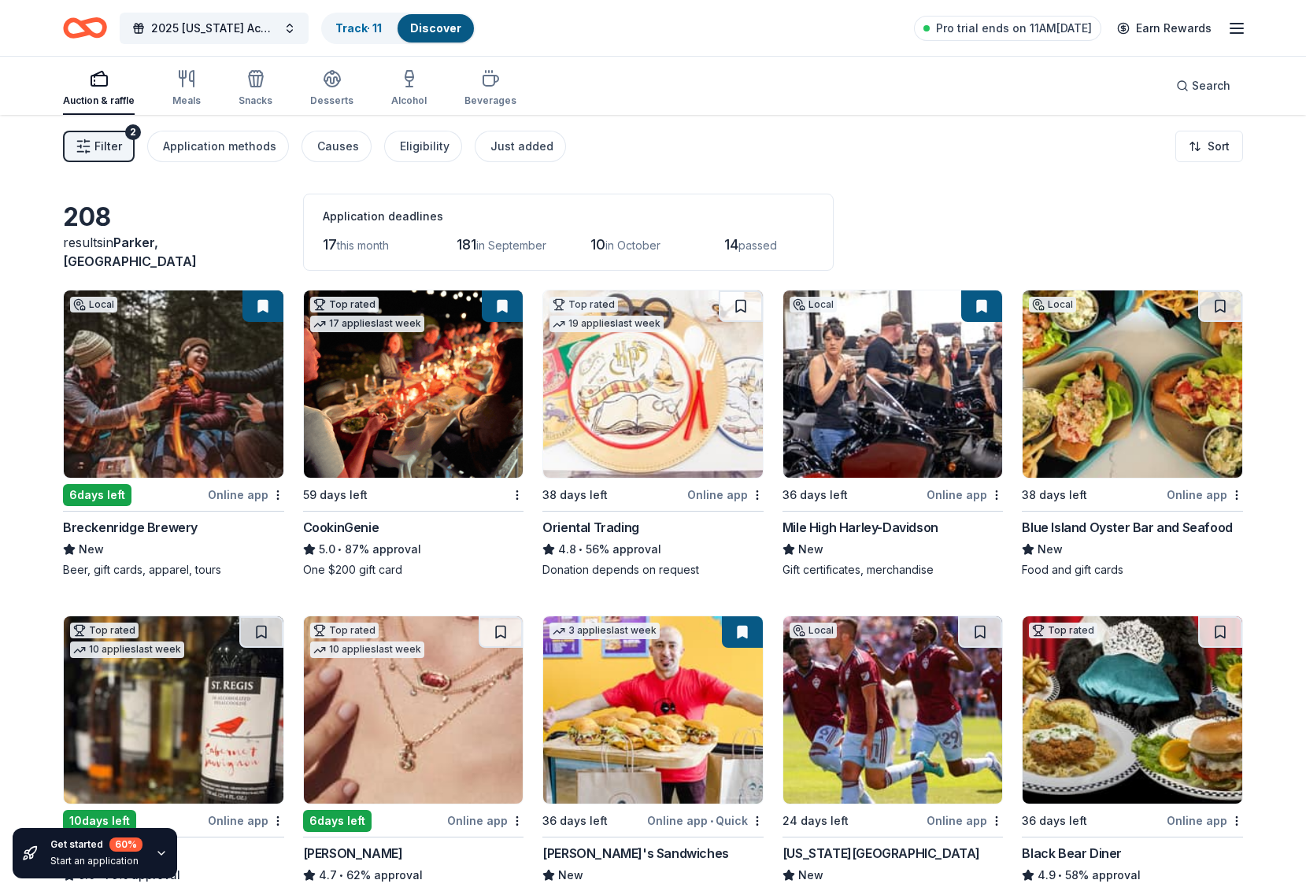
click at [103, 85] on rect "button" at bounding box center [99, 81] width 16 height 10
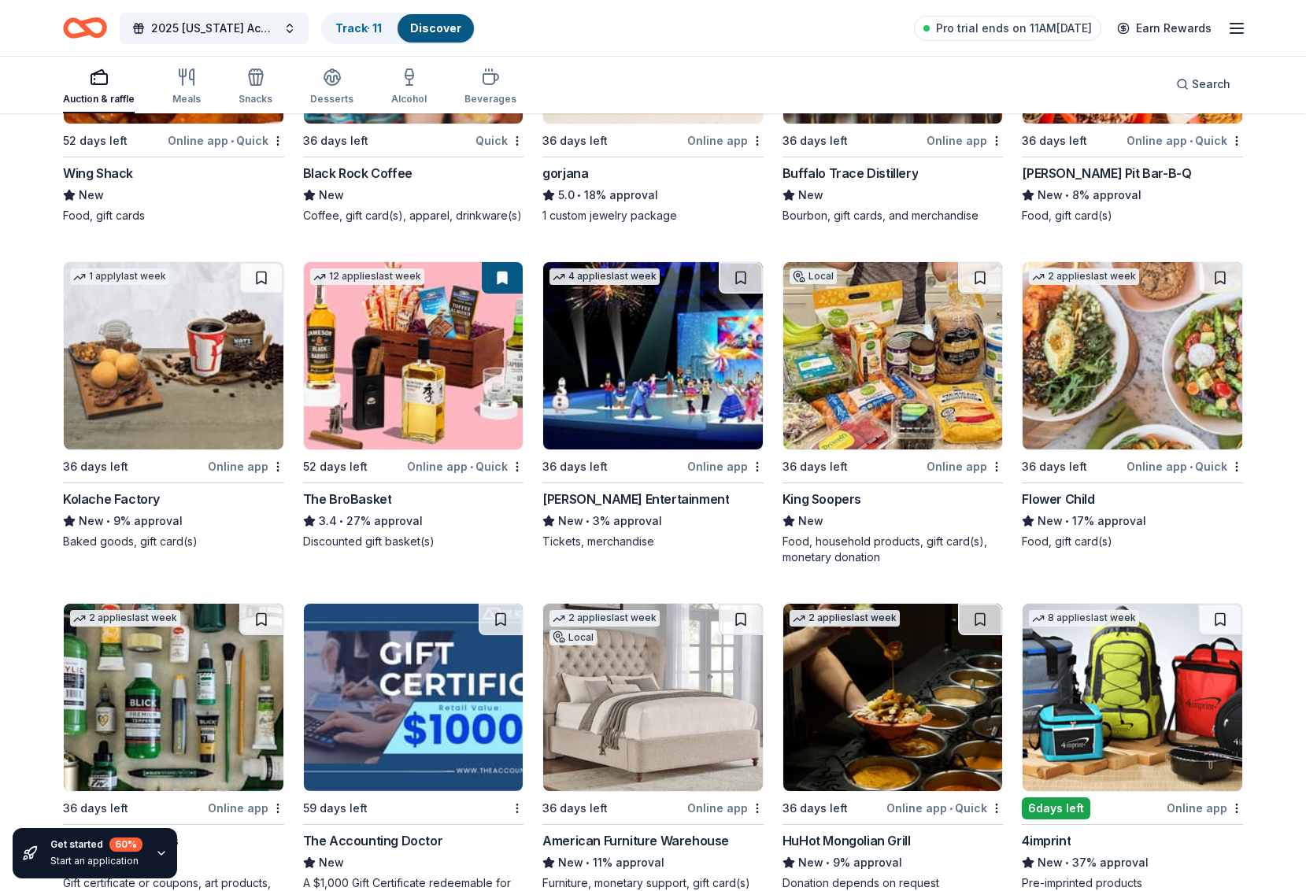
scroll to position [3068, 0]
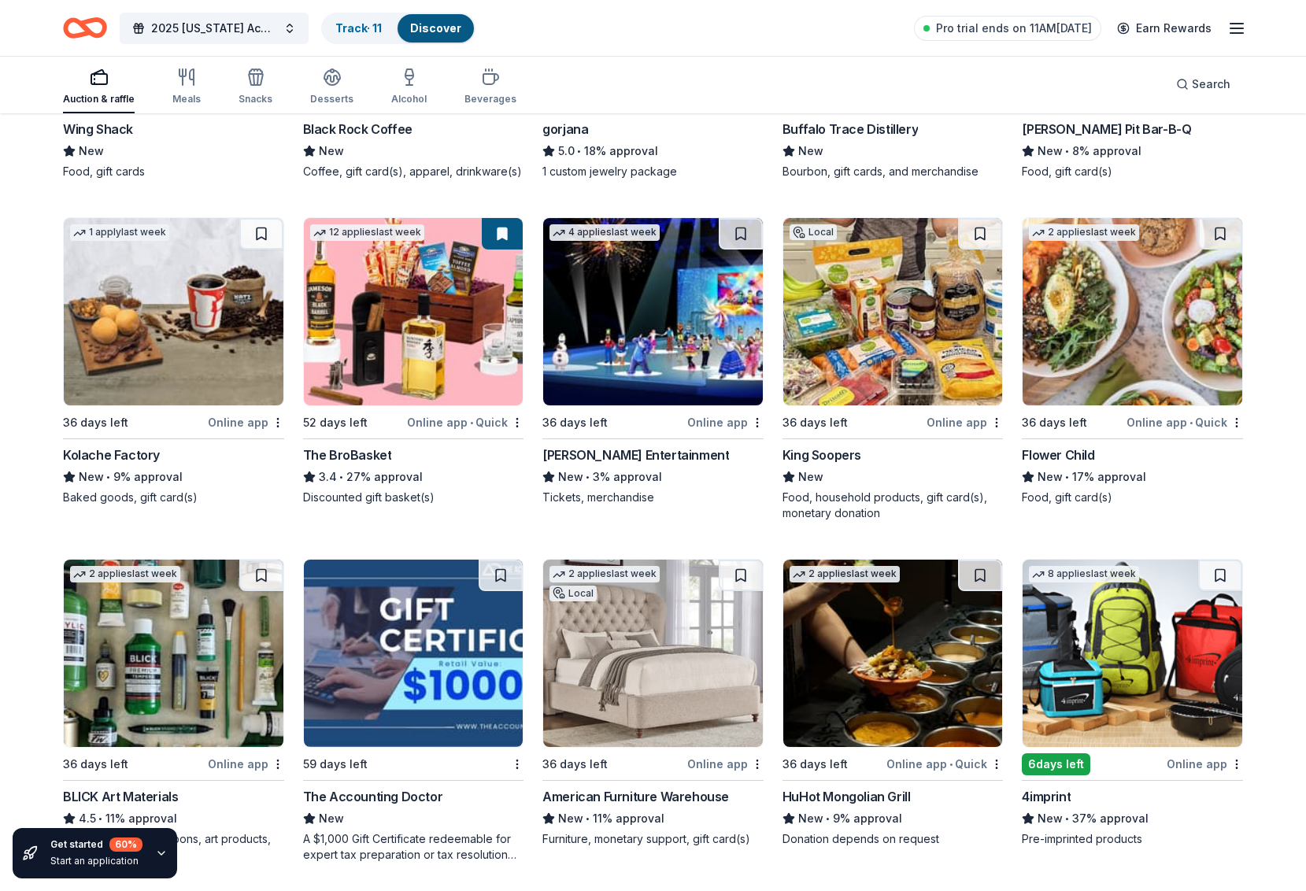
click at [1140, 668] on img at bounding box center [1132, 653] width 220 height 187
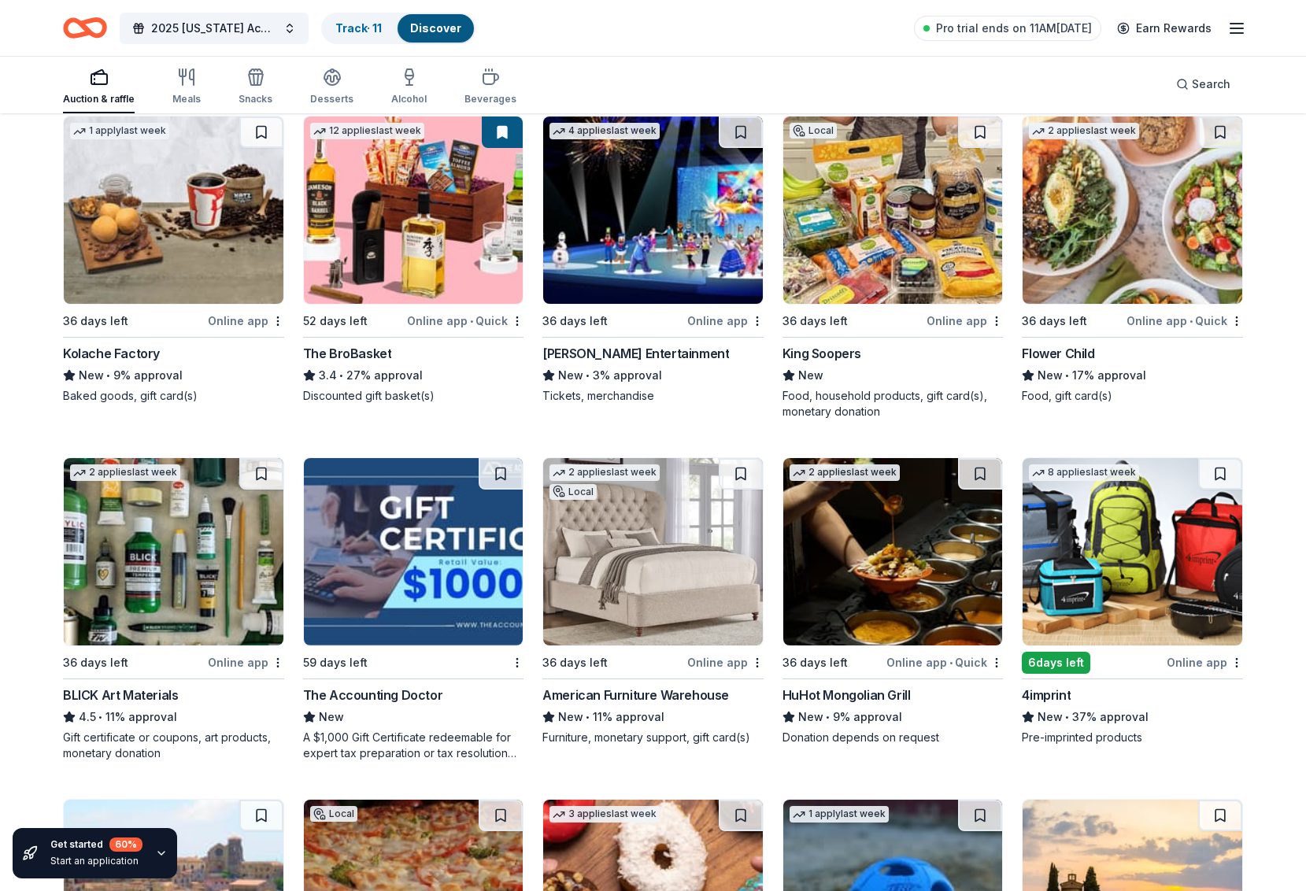
scroll to position [3224, 0]
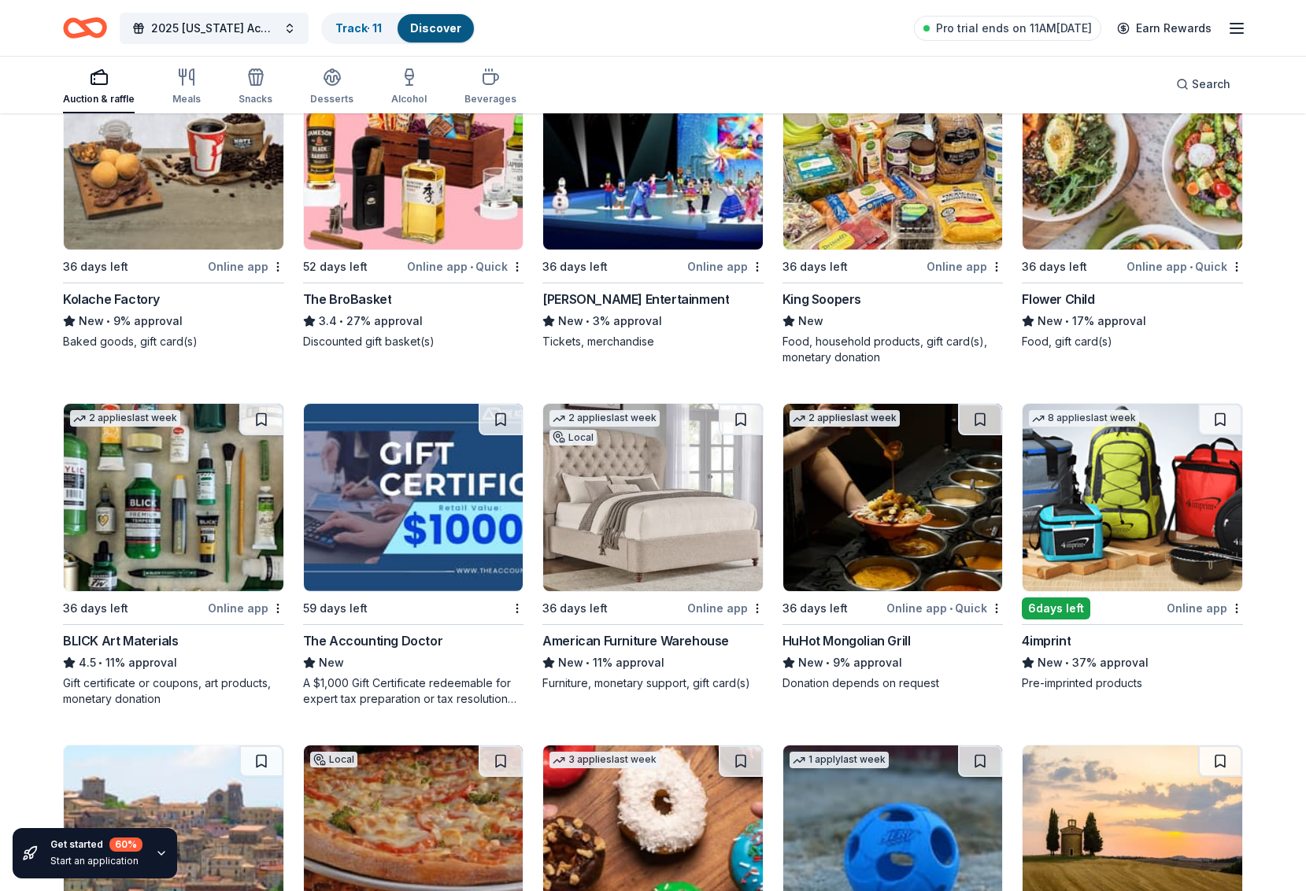
click at [391, 497] on img at bounding box center [414, 497] width 220 height 187
click at [1214, 420] on button at bounding box center [1220, 419] width 44 height 31
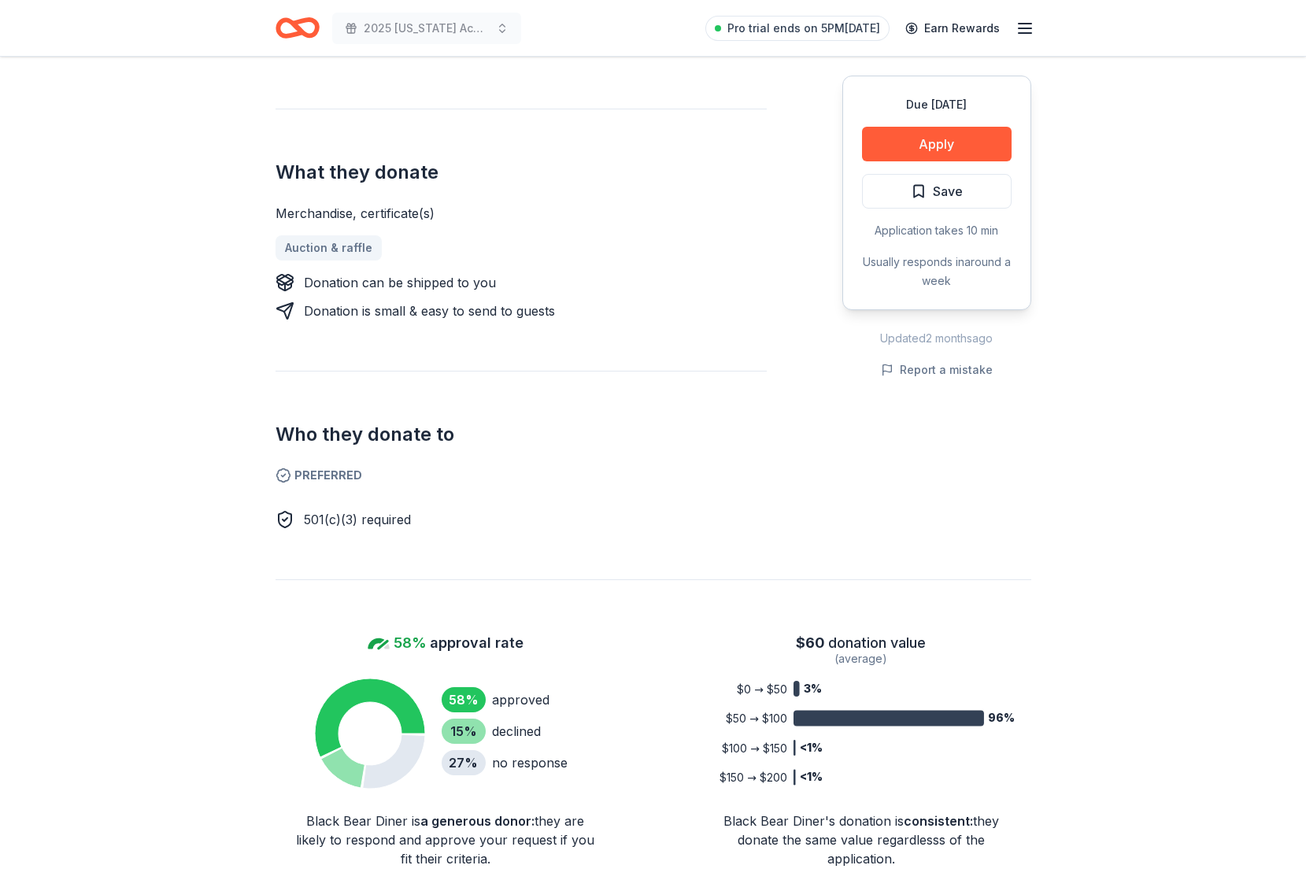
scroll to position [694, 0]
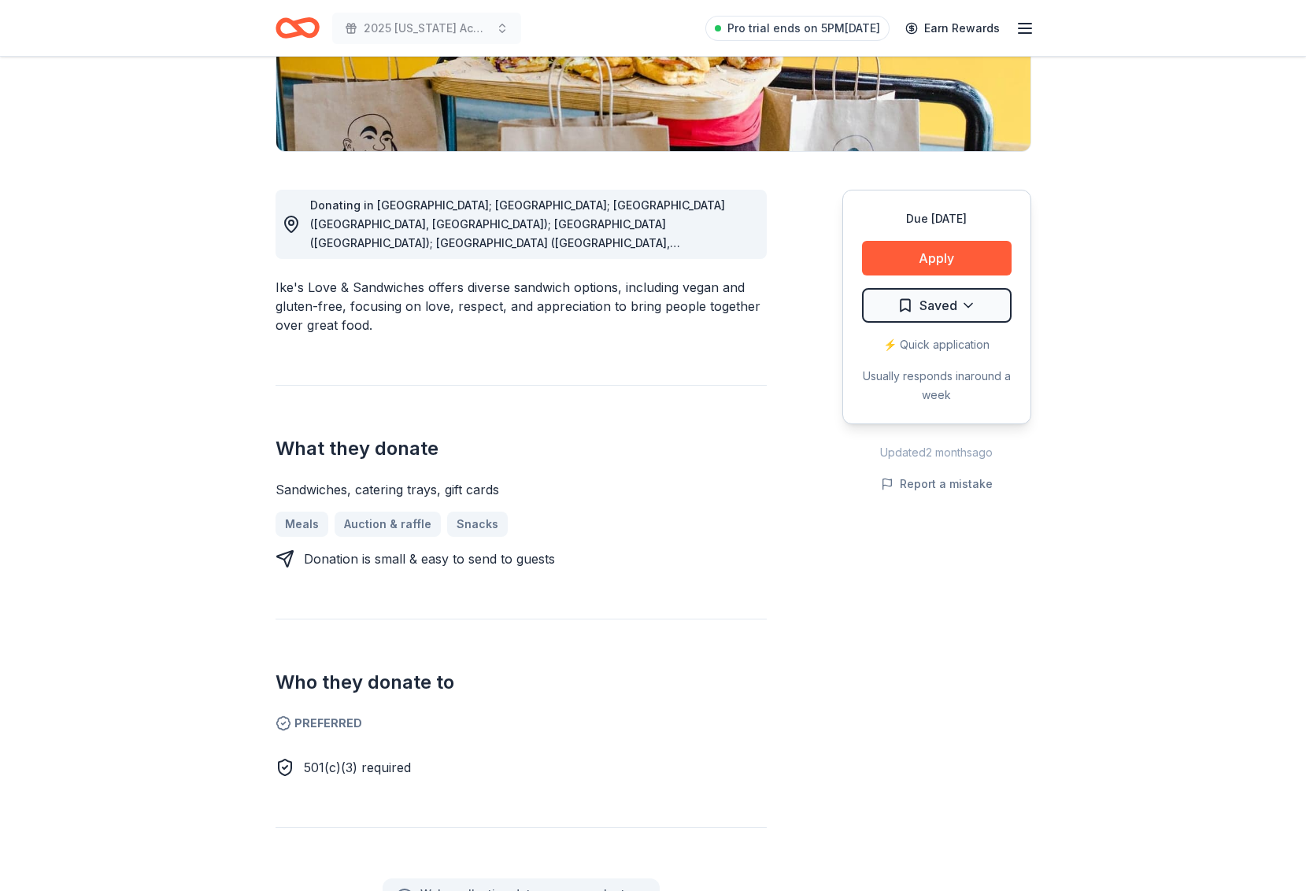
scroll to position [339, 0]
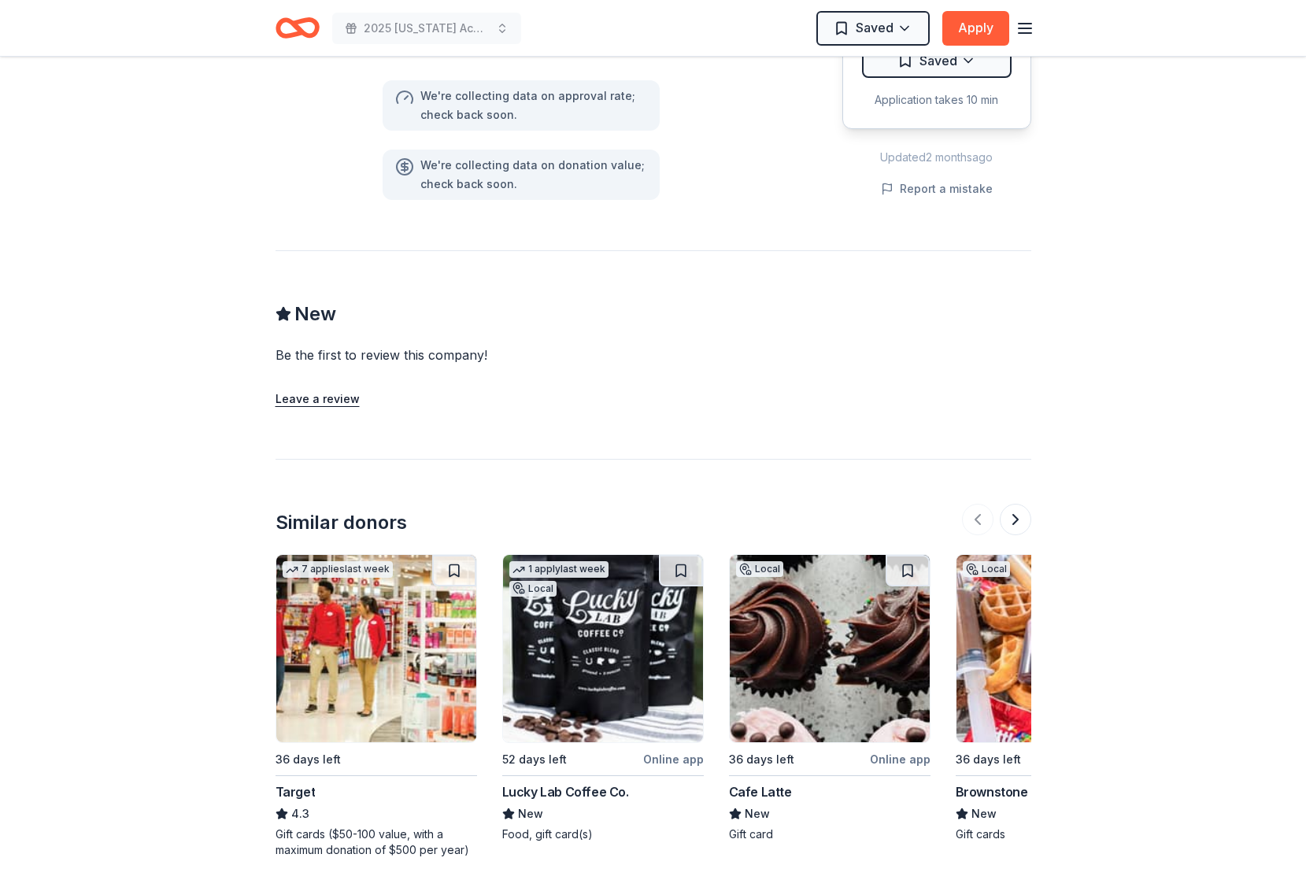
scroll to position [1306, 0]
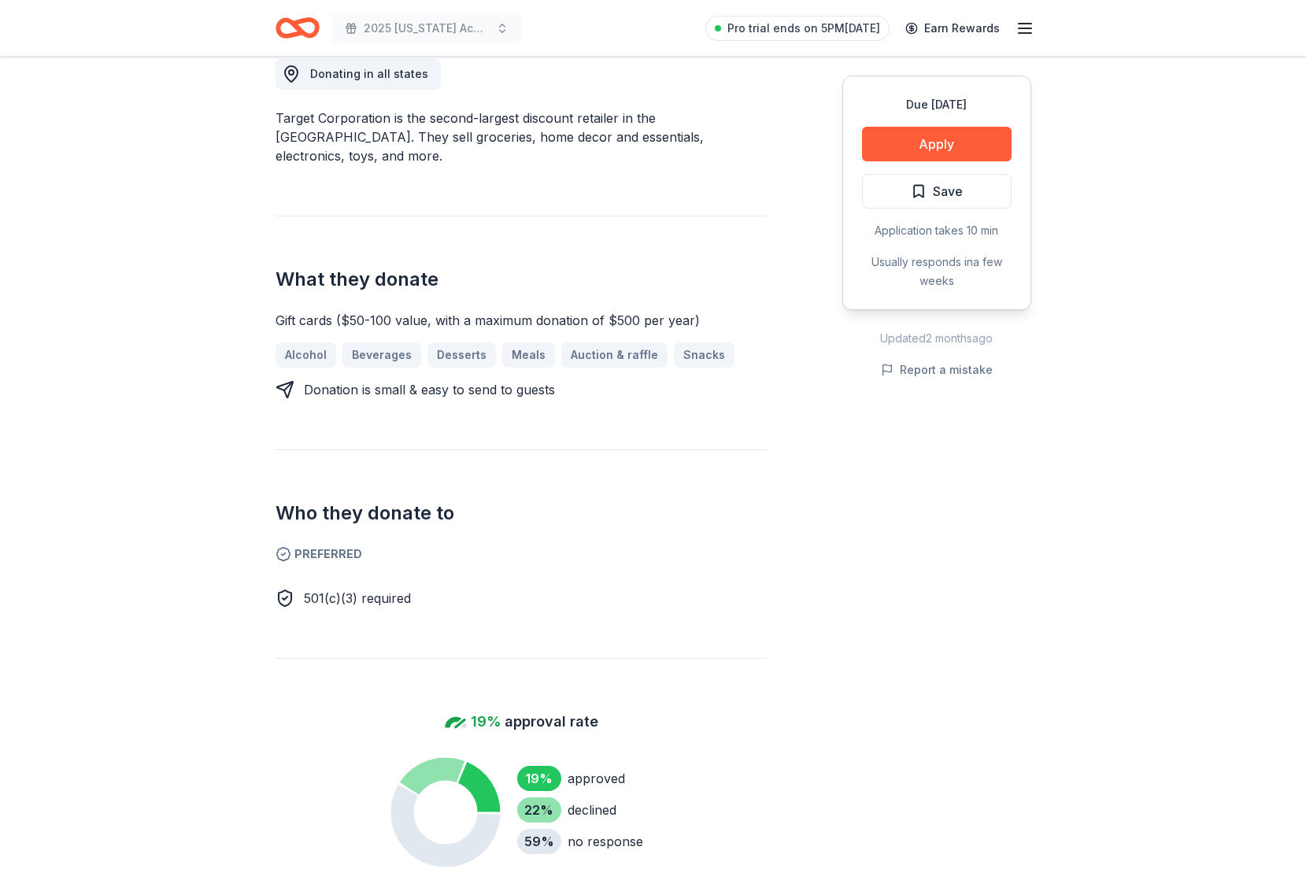
scroll to position [121, 0]
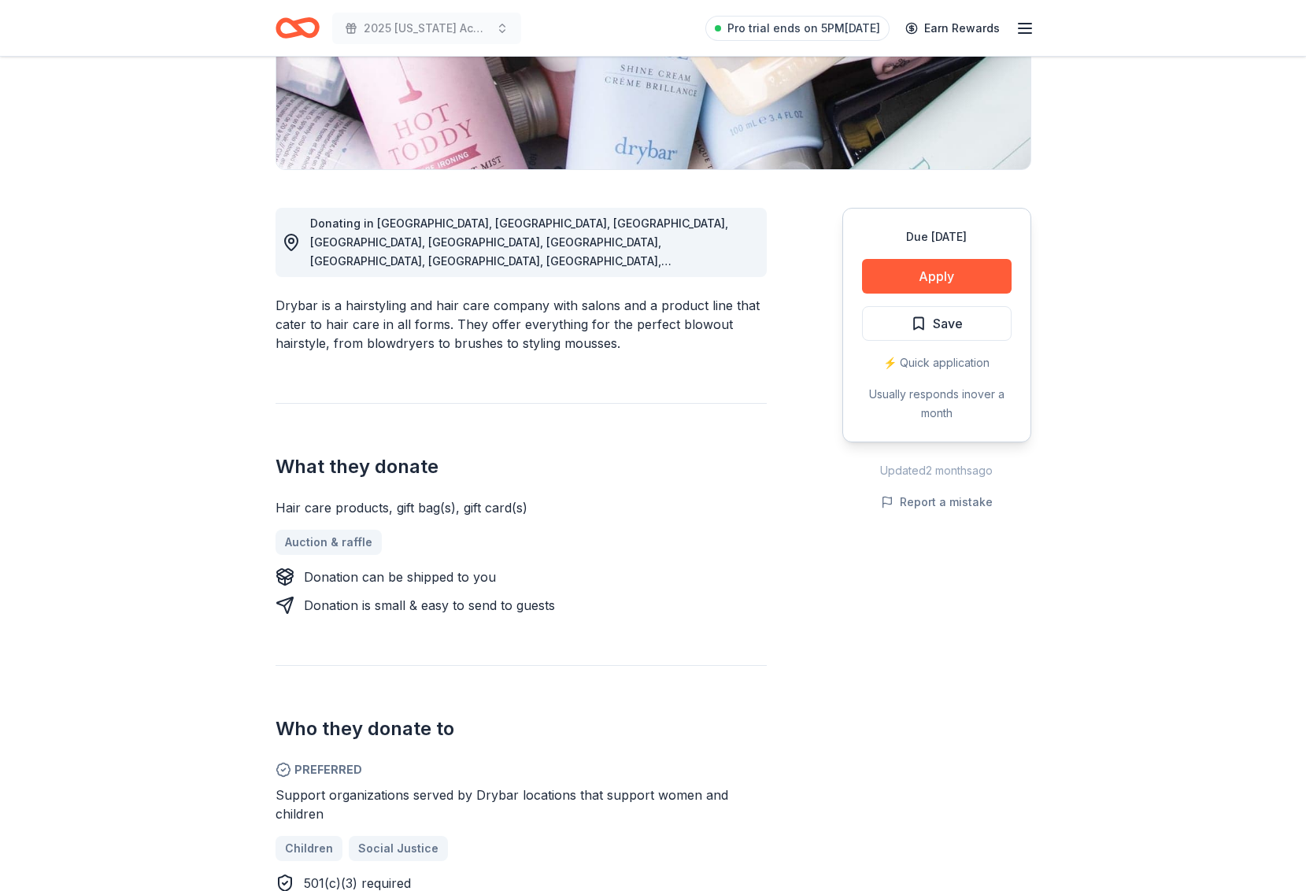
scroll to position [430, 0]
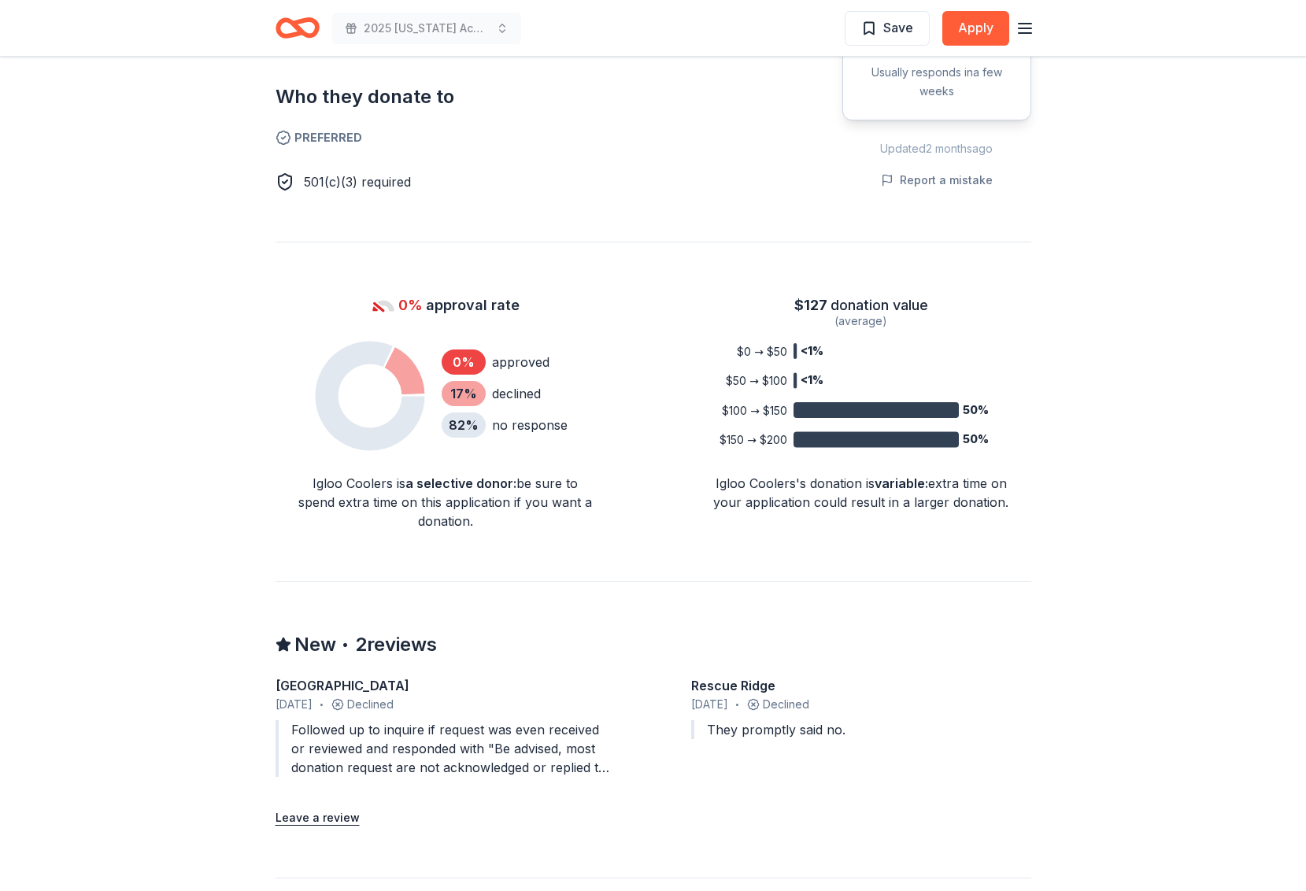
scroll to position [891, 0]
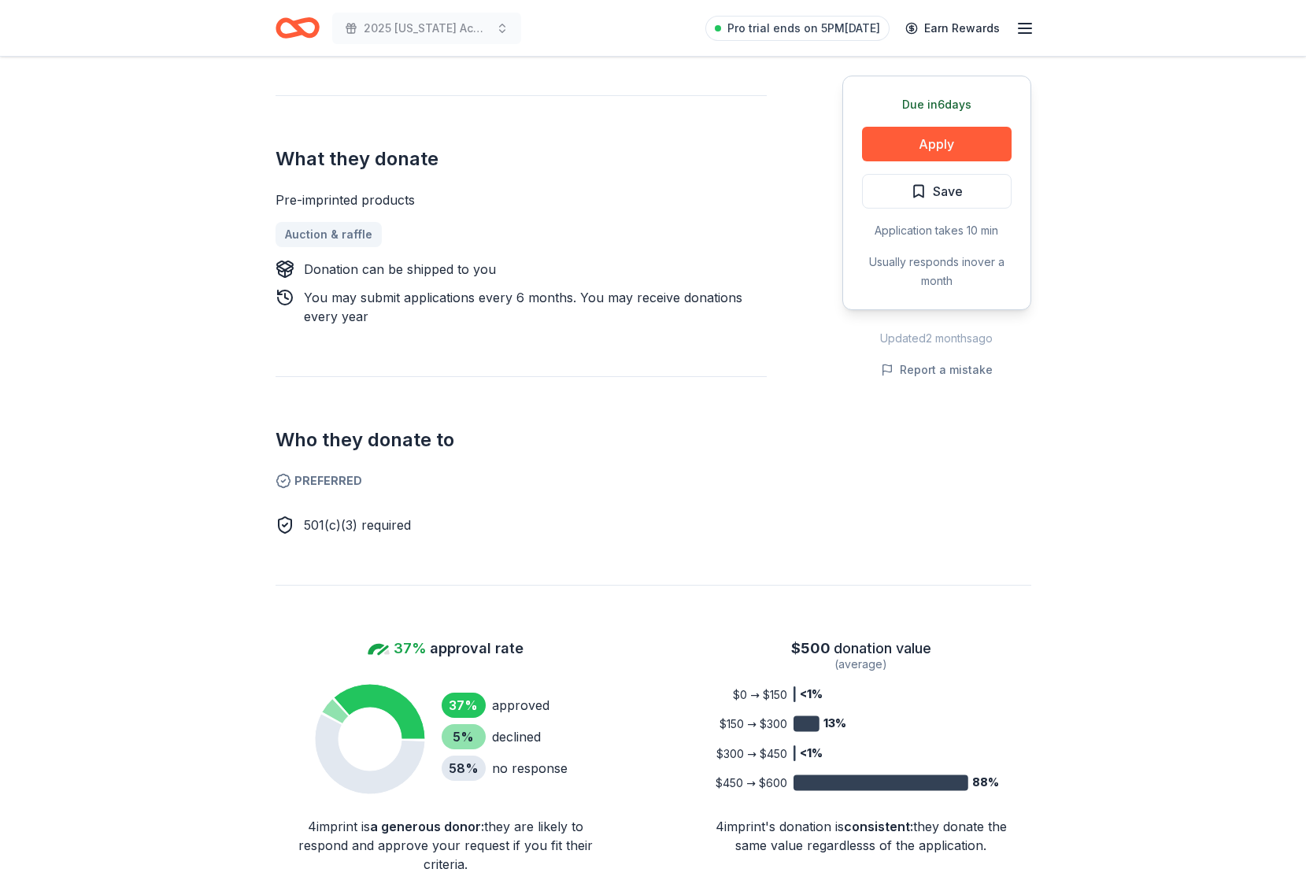
scroll to position [100, 0]
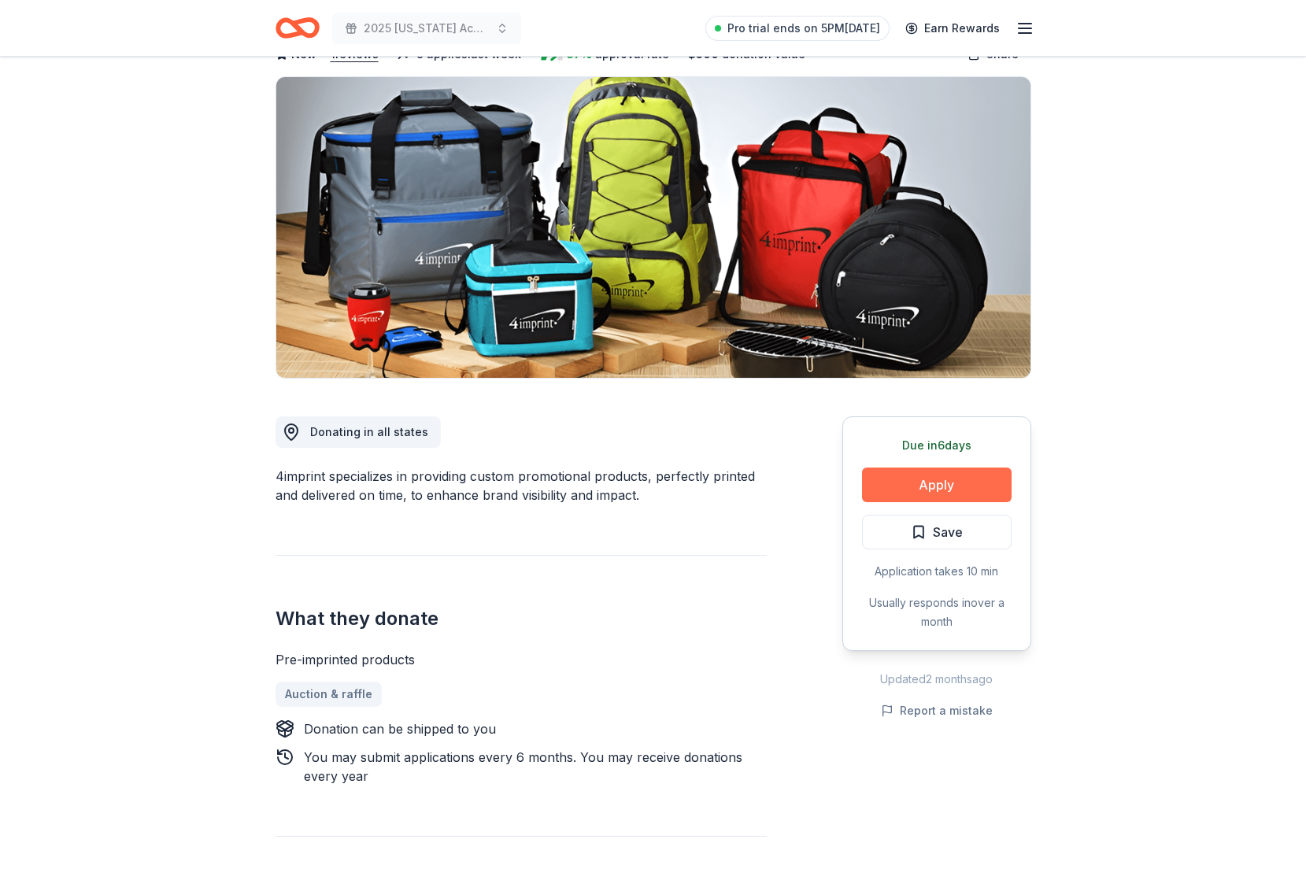
click at [918, 487] on button "Apply" at bounding box center [937, 484] width 150 height 35
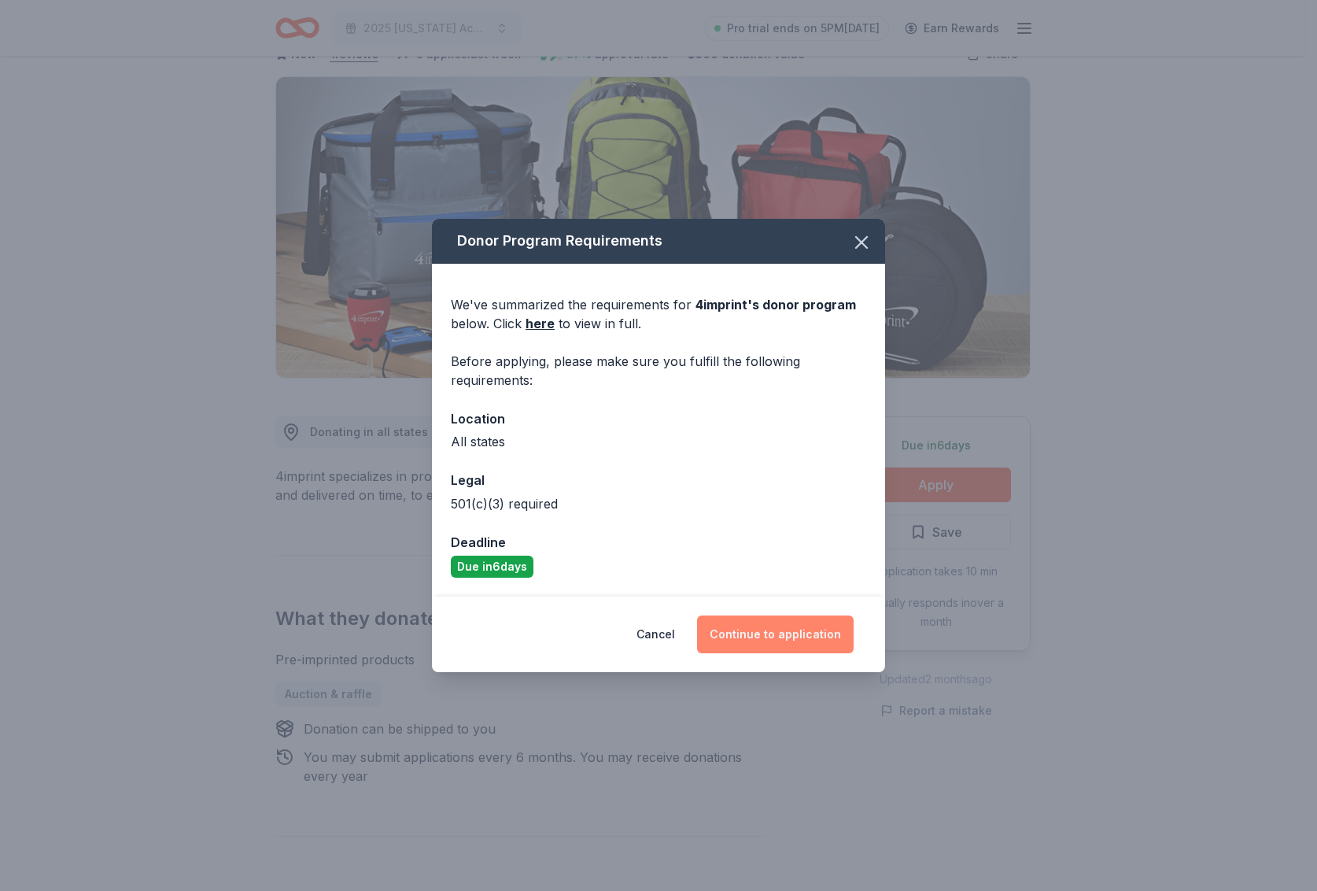
click at [765, 623] on button "Continue to application" at bounding box center [775, 634] width 157 height 38
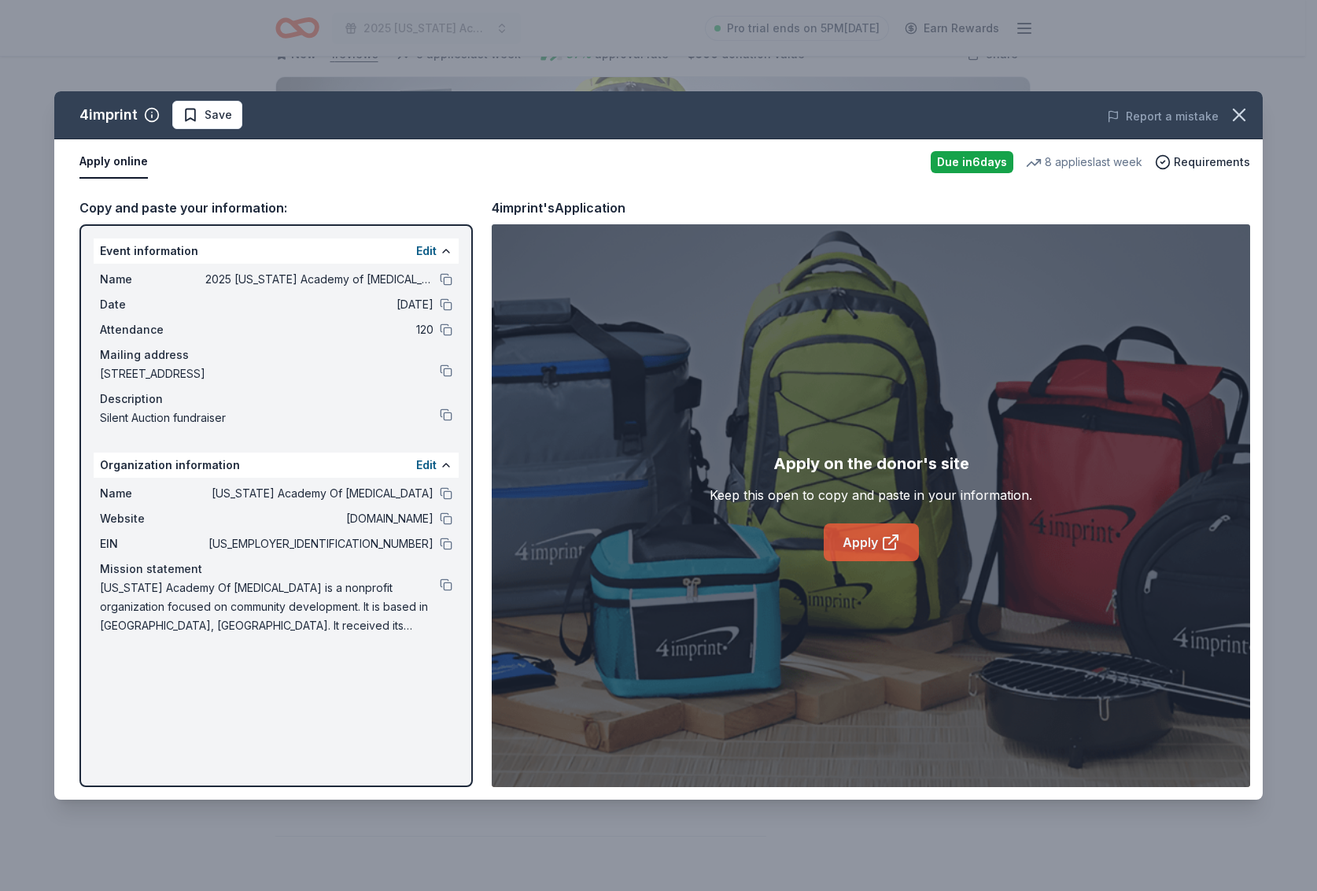
click at [889, 538] on icon at bounding box center [890, 544] width 12 height 12
click at [1237, 114] on icon "button" at bounding box center [1240, 115] width 22 height 22
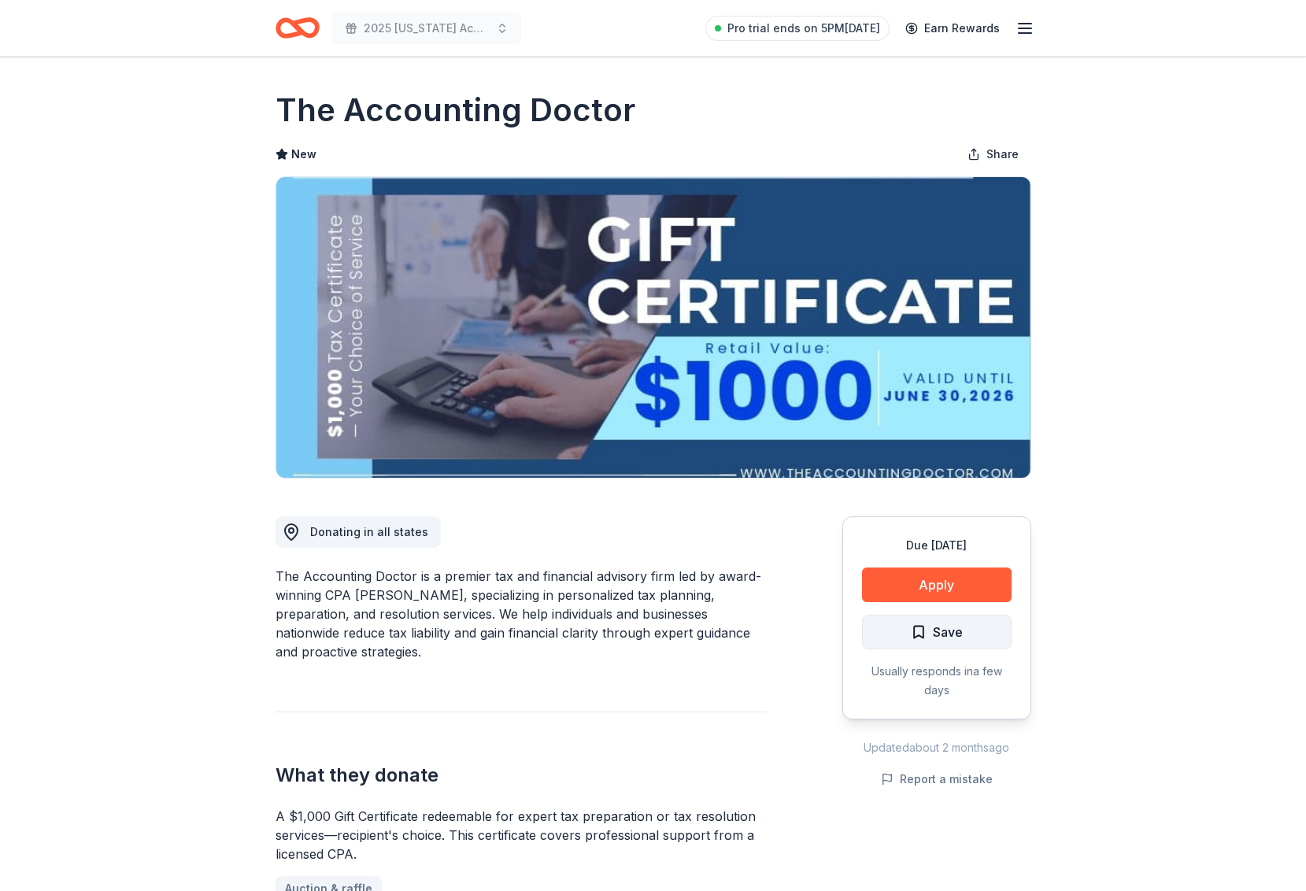
click at [908, 637] on button "Save" at bounding box center [937, 632] width 150 height 35
click at [935, 586] on button "Apply" at bounding box center [937, 584] width 150 height 35
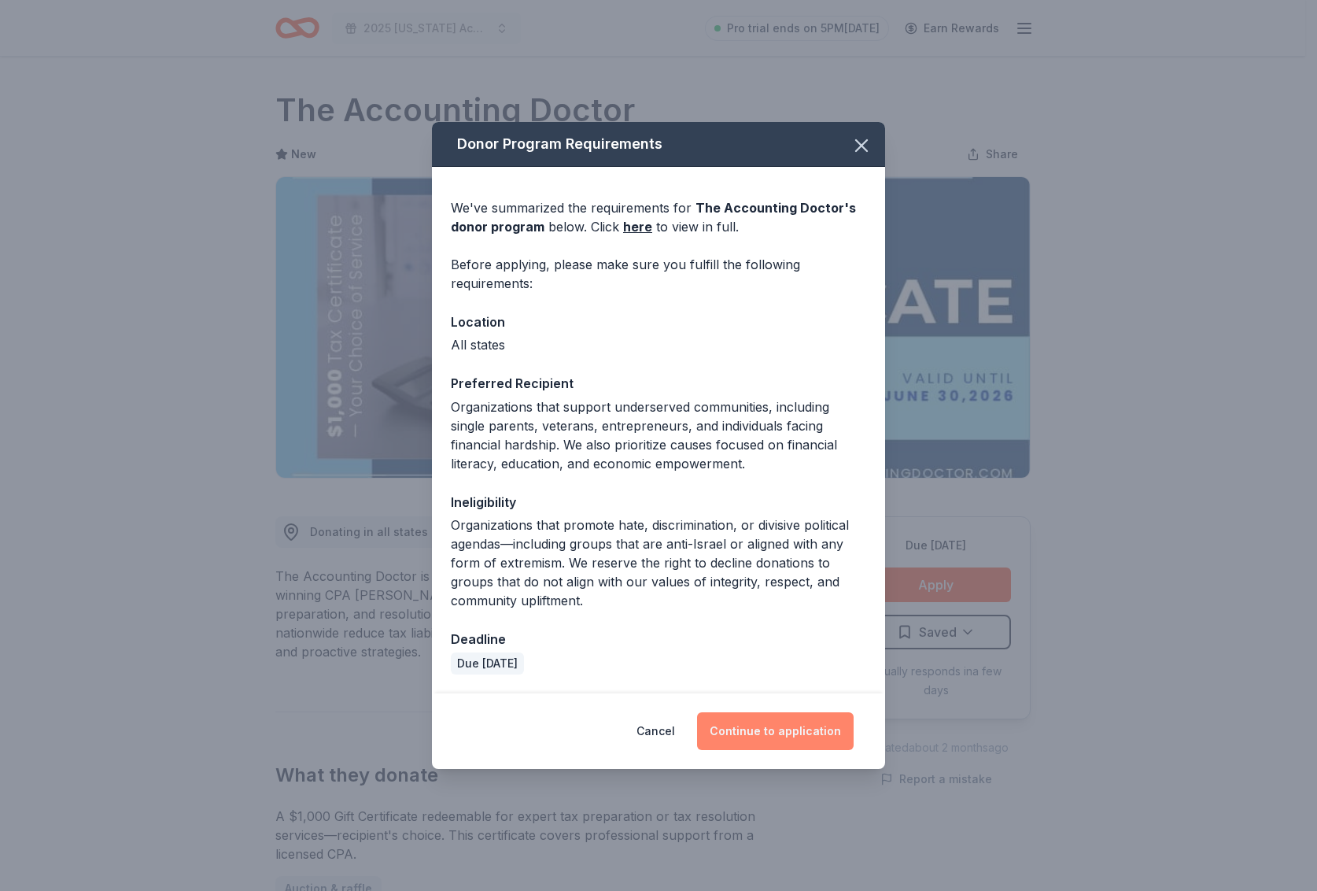
click at [793, 736] on button "Continue to application" at bounding box center [775, 731] width 157 height 38
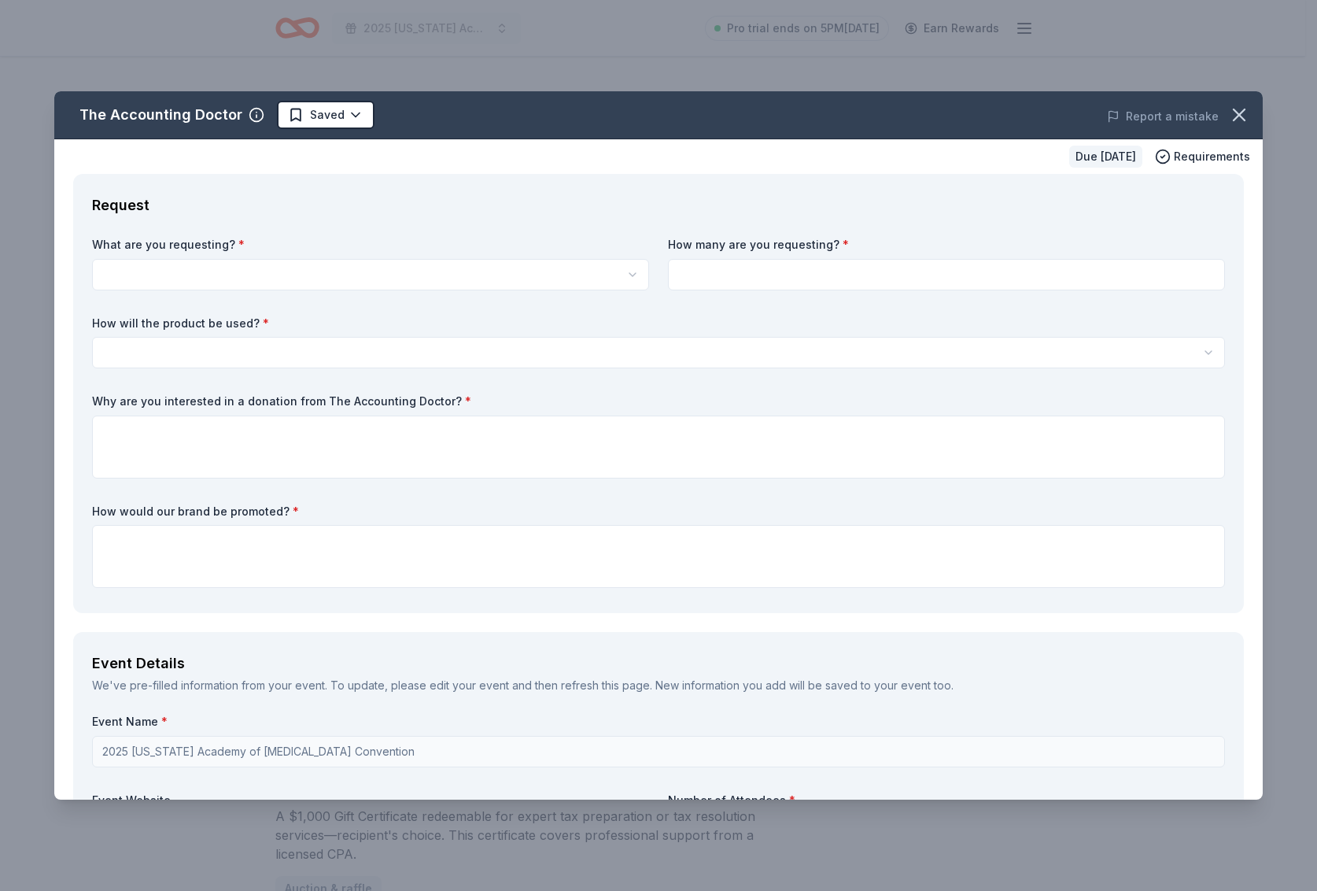
click at [614, 268] on html "2025 Colorado Academy of Audiology Convention Pro trial ends on 5PM, 8/18 Earn …" at bounding box center [658, 445] width 1317 height 891
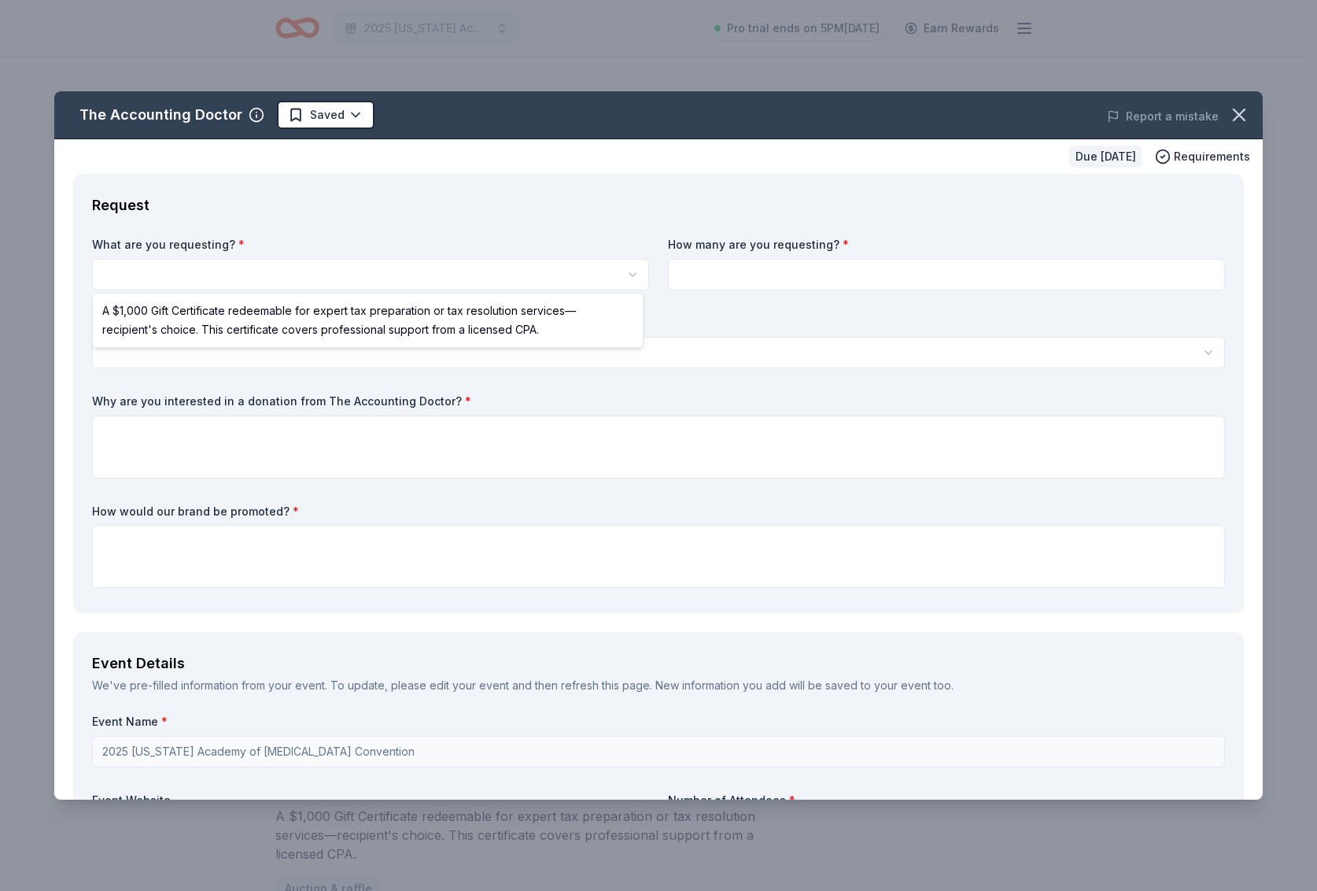
select select "A $1,000 Gift Certificate redeemable for expert tax preparation or tax resoluti…"
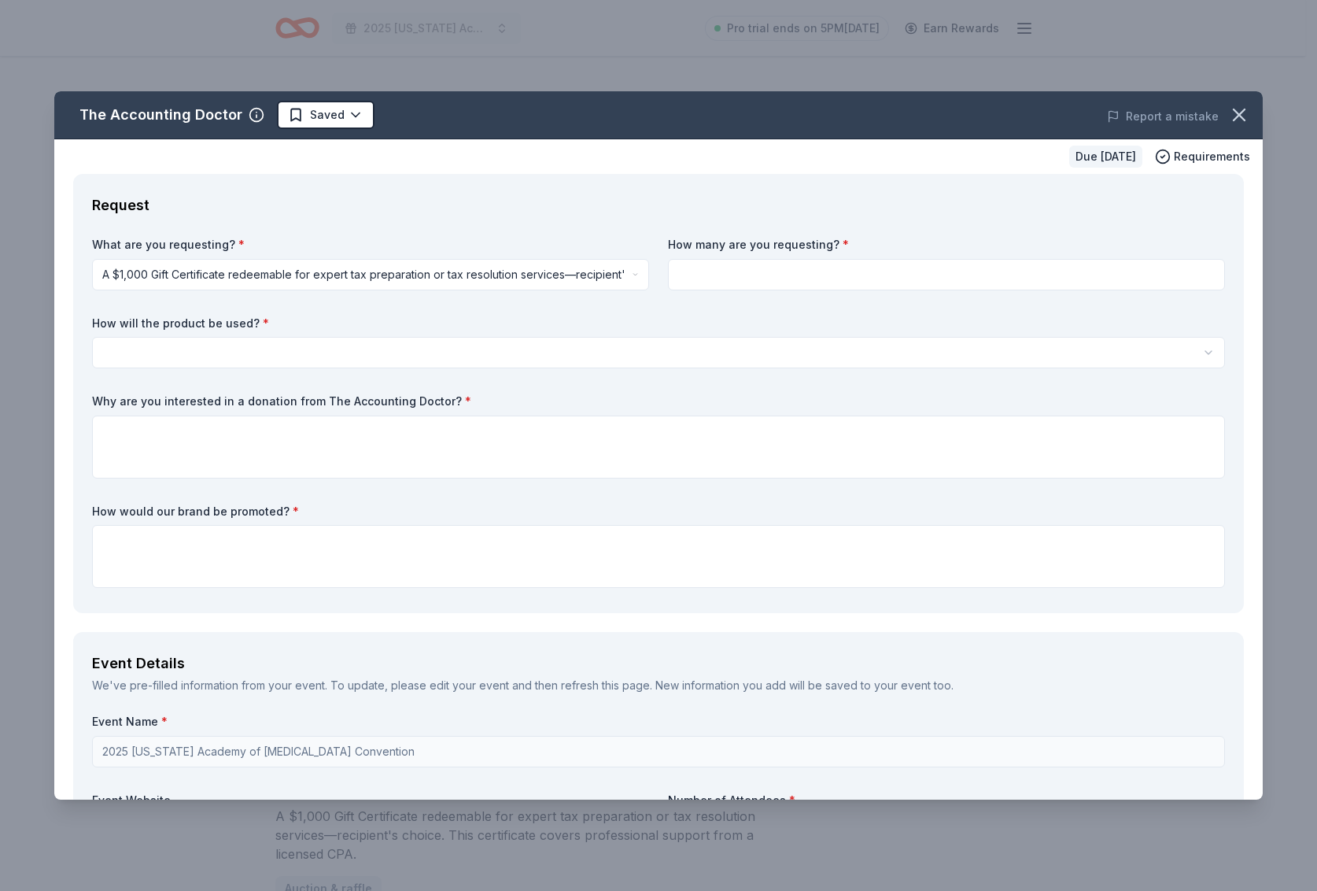
click at [733, 272] on input at bounding box center [946, 274] width 557 height 31
type input "1"
click at [442, 356] on html "2025 Colorado Academy of Audiology Convention Pro trial ends on 5PM, 8/18 Earn …" at bounding box center [658, 445] width 1317 height 891
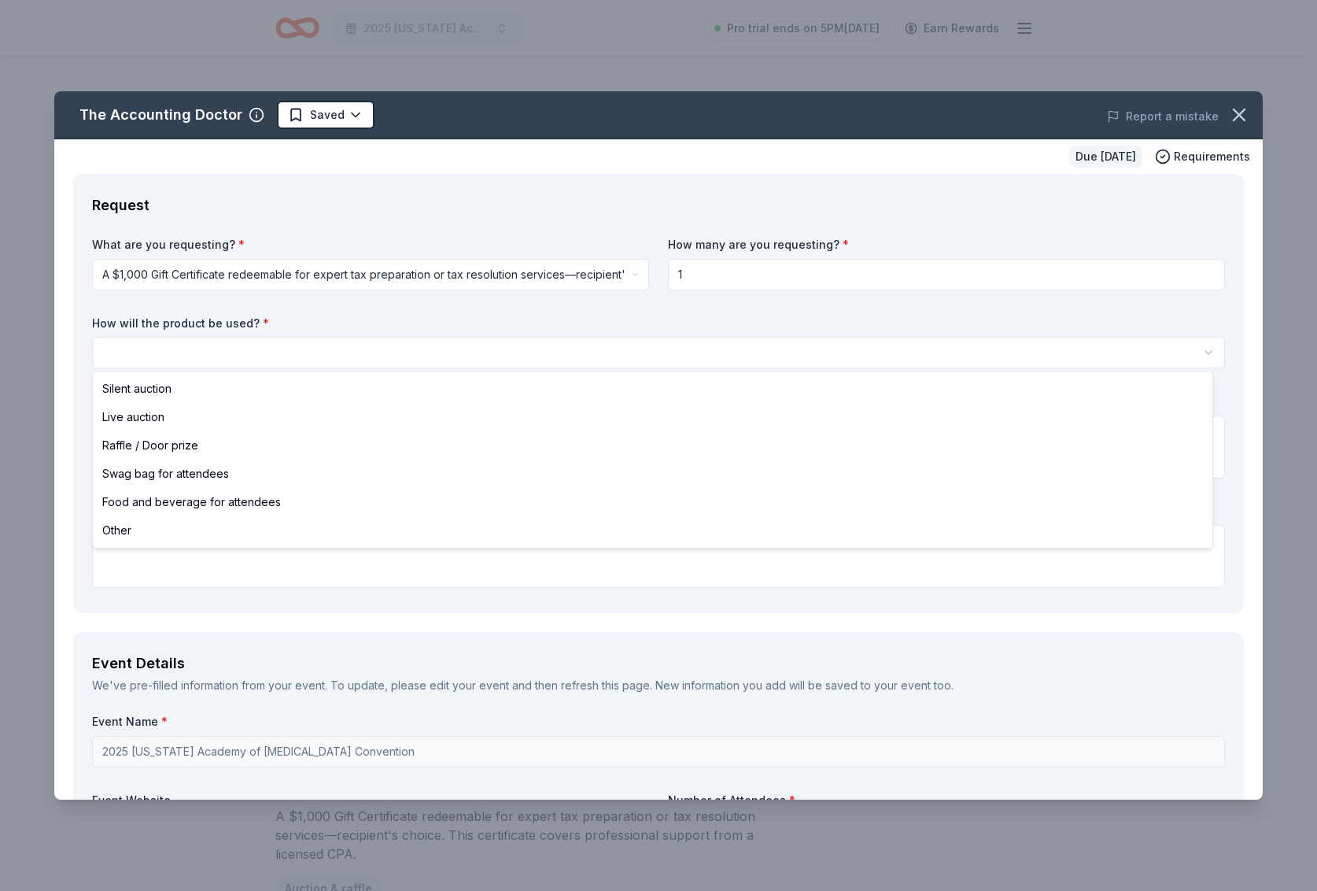
select select "silentAuction"
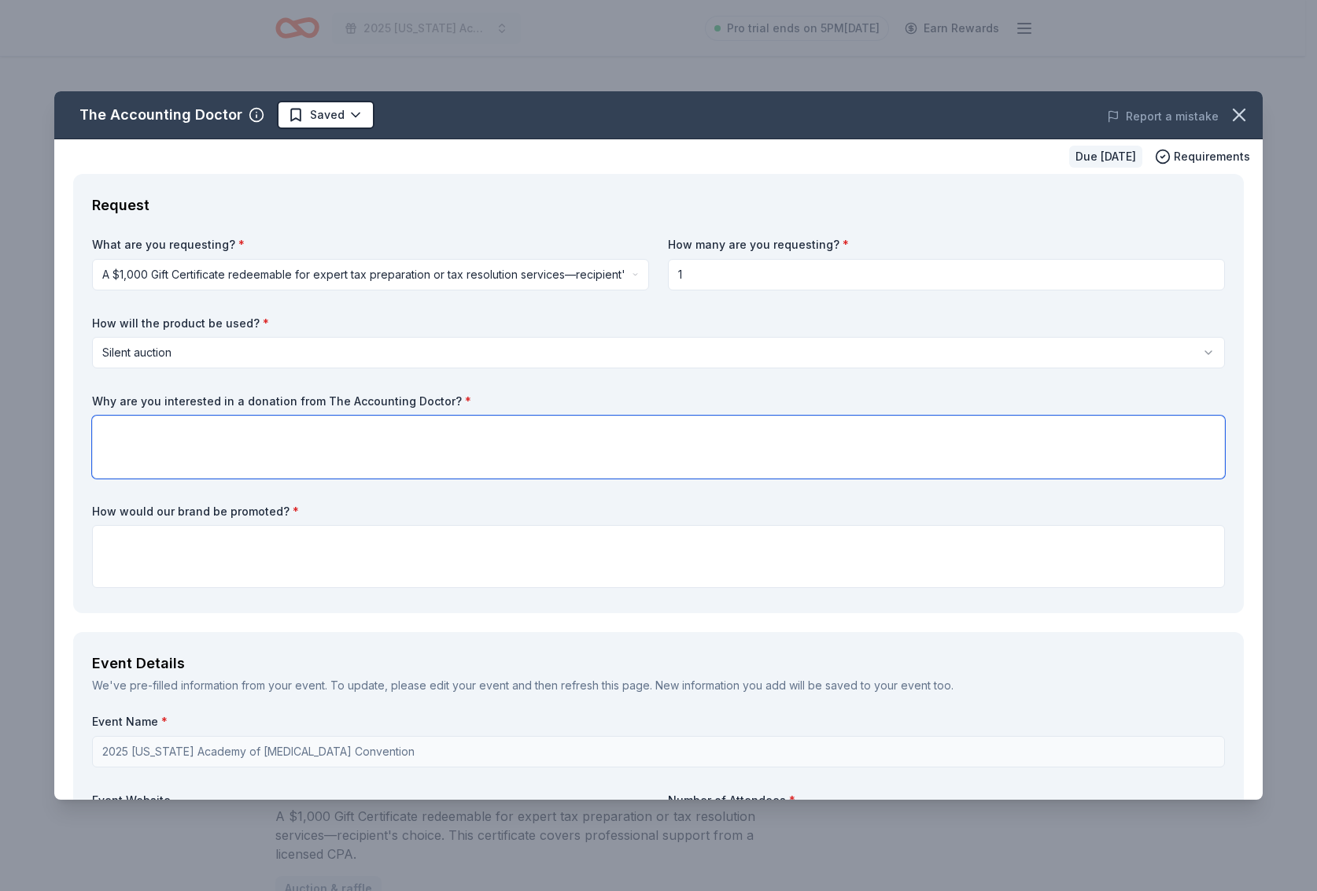
click at [442, 446] on textarea at bounding box center [658, 447] width 1133 height 63
type textarea "We have several small business owners that I think would benefit from your serv…"
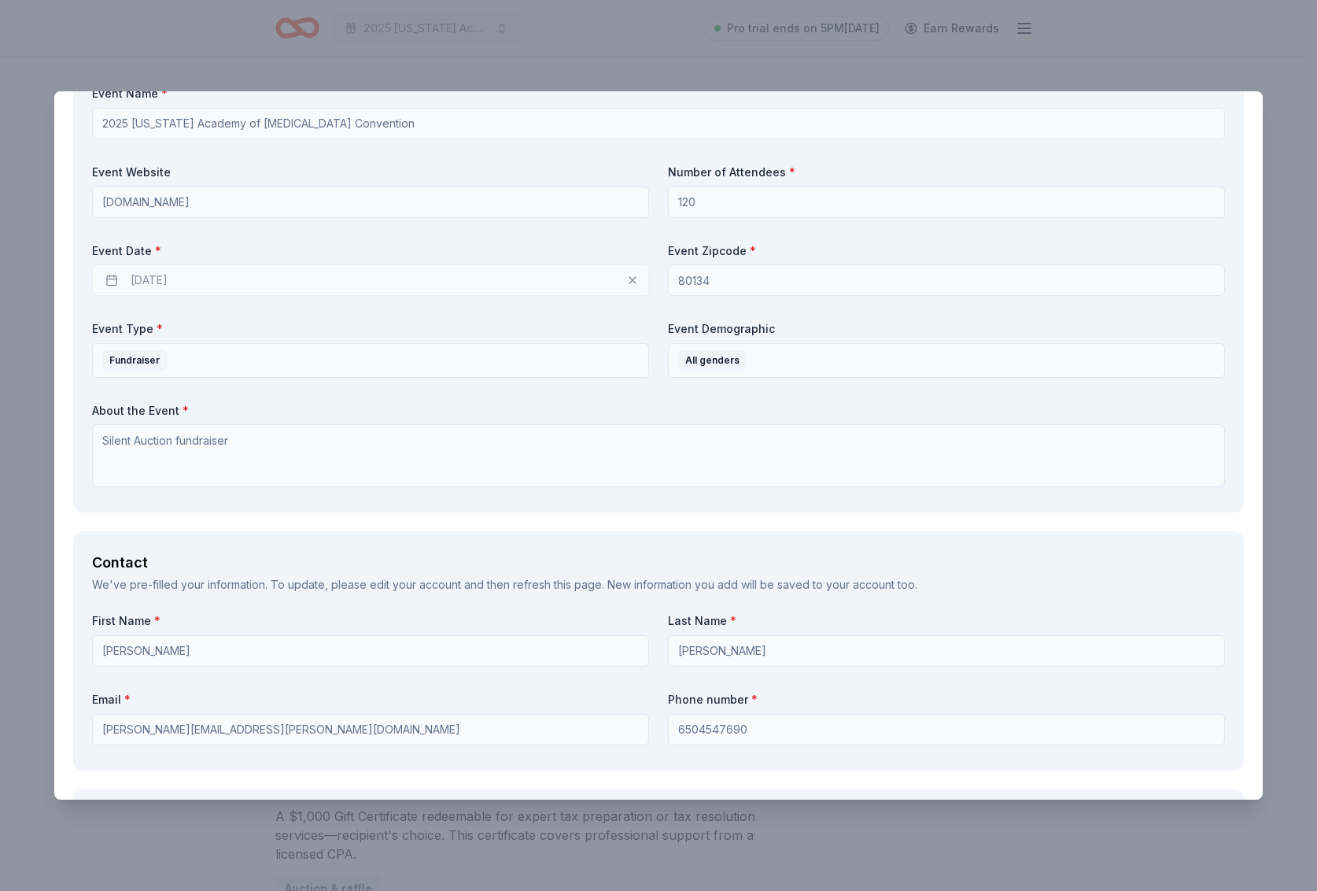
scroll to position [662, 0]
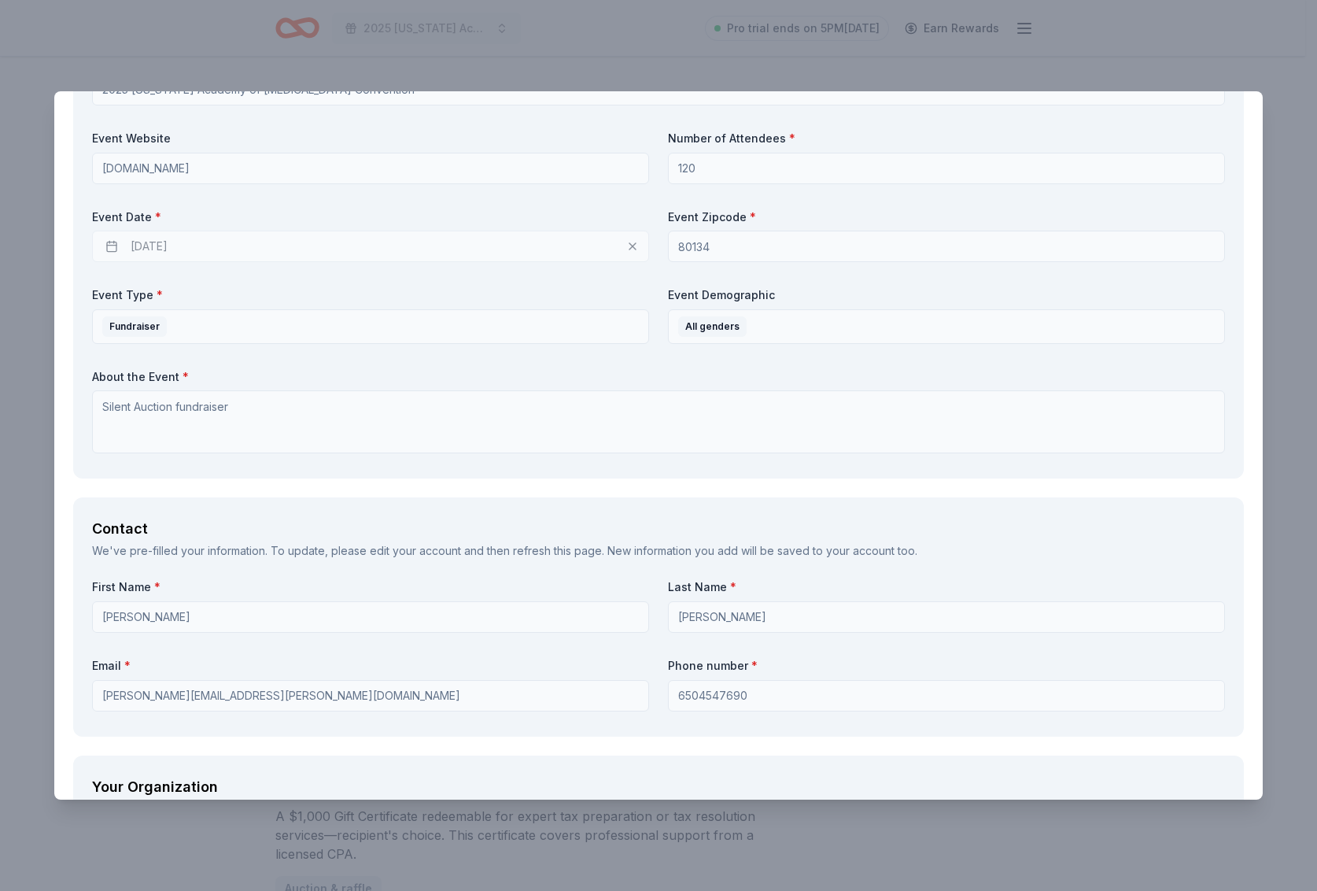
type textarea "Our silent auction is run by Give Butter and we do a bit of promoting through t…"
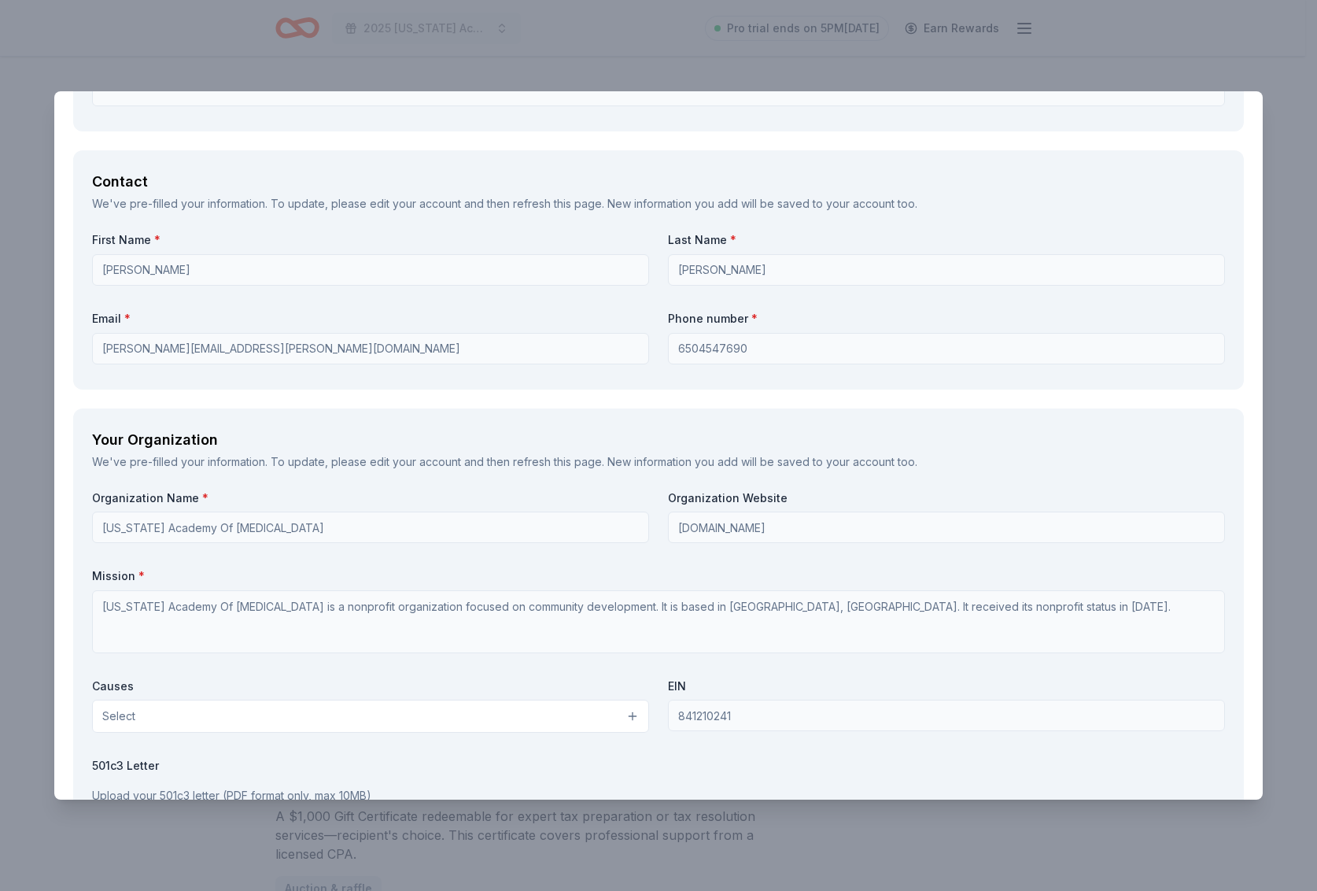
scroll to position [1103, 0]
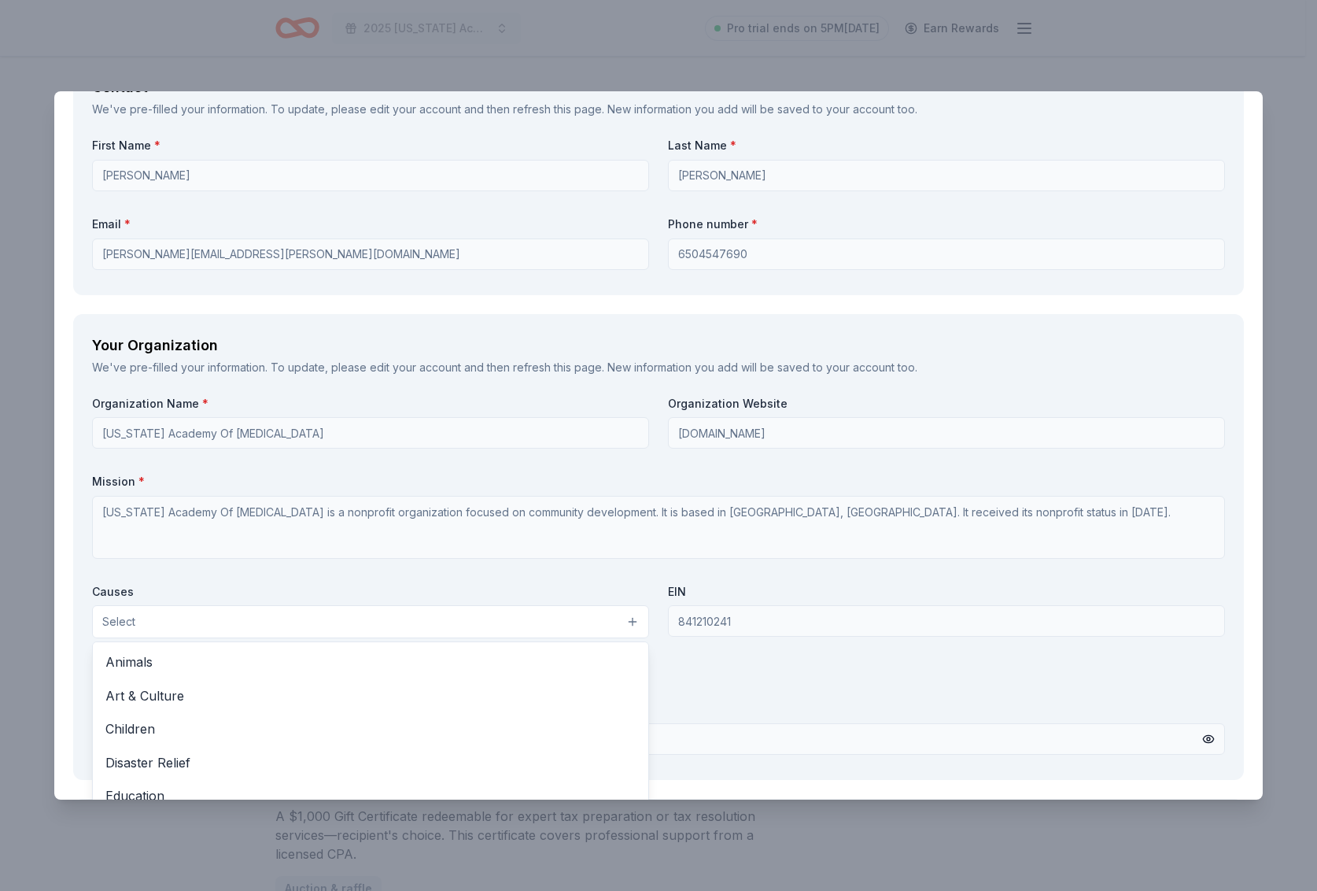
click at [378, 612] on button "Select" at bounding box center [370, 621] width 557 height 33
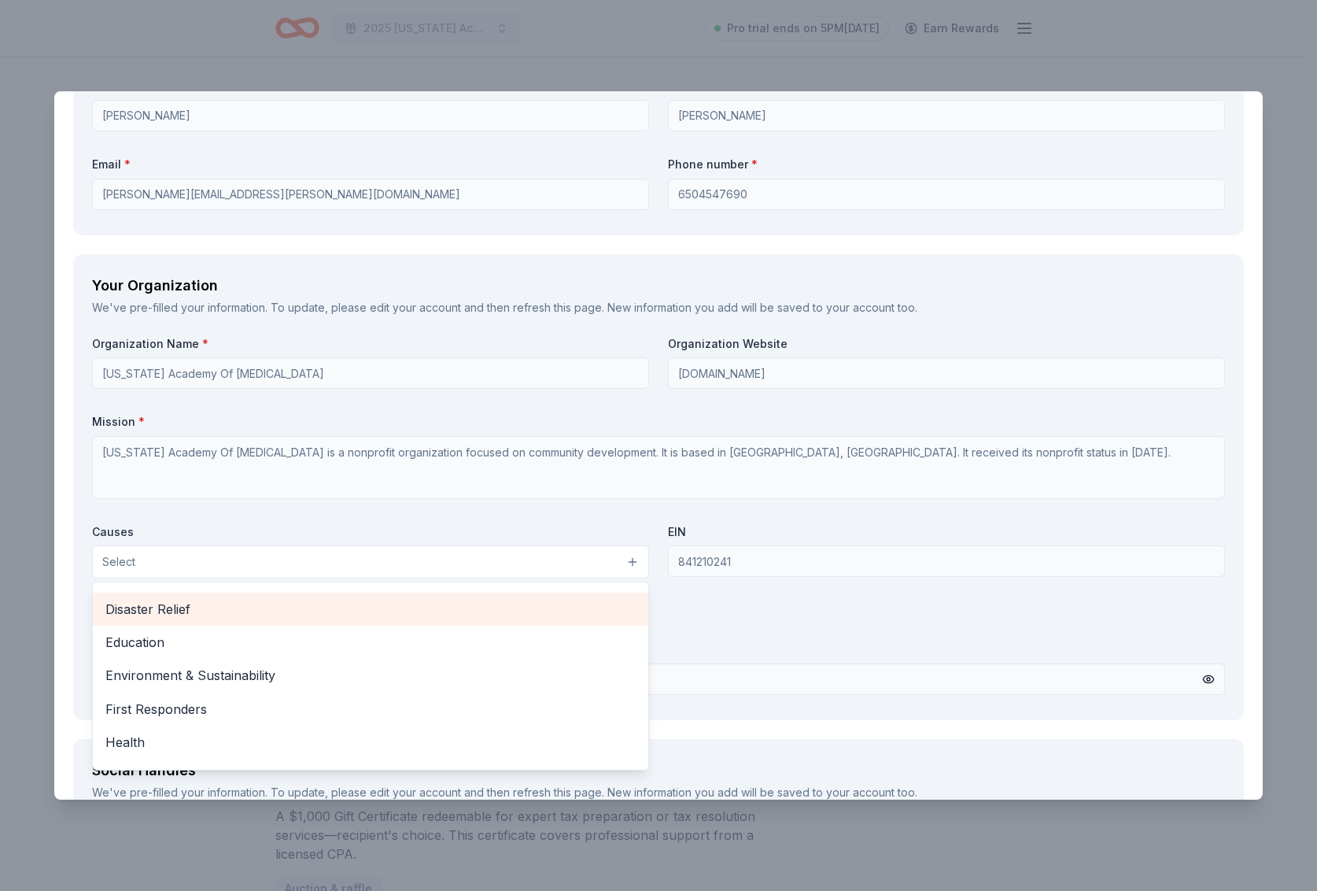
scroll to position [133, 0]
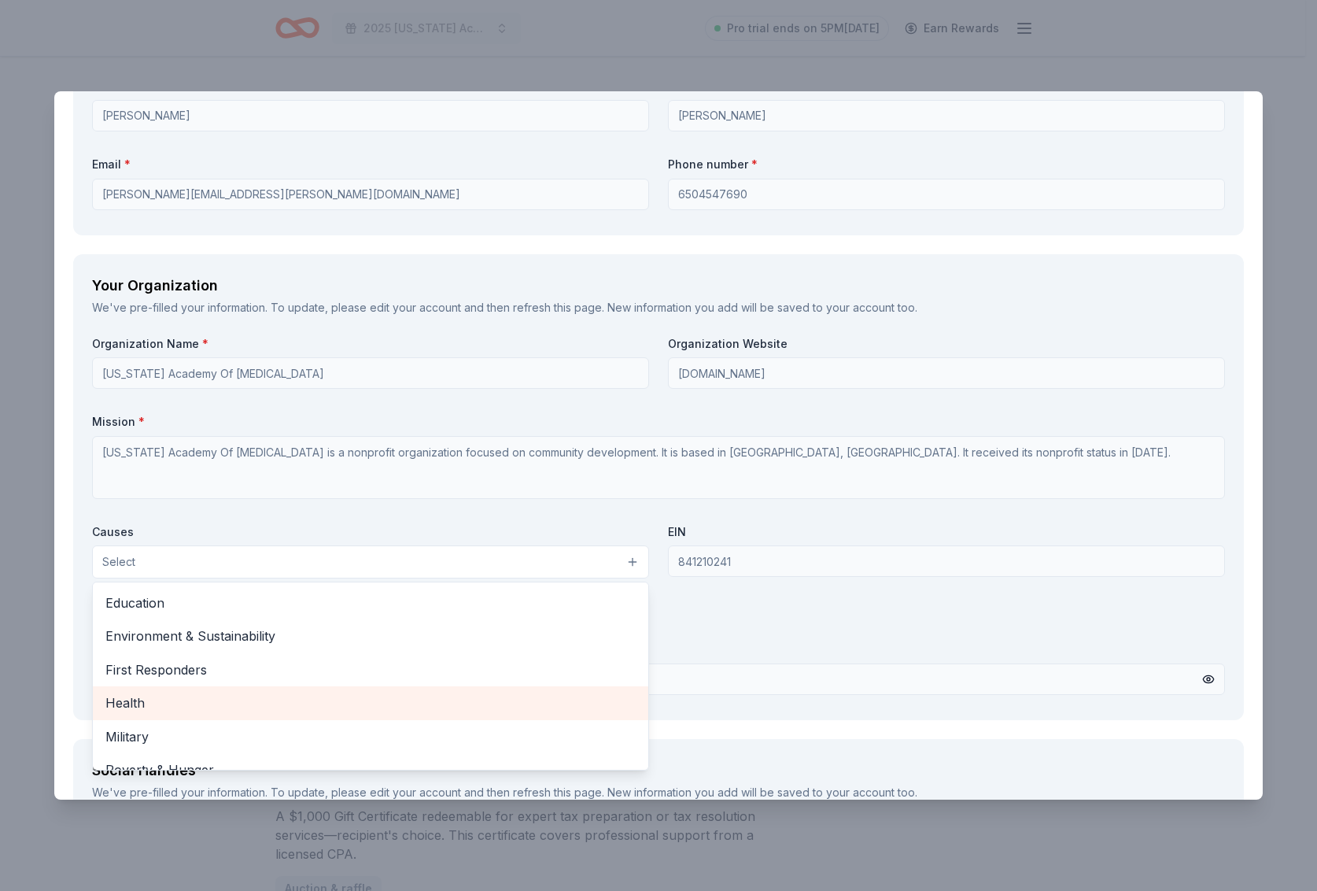
click at [196, 697] on span "Health" at bounding box center [370, 703] width 530 height 20
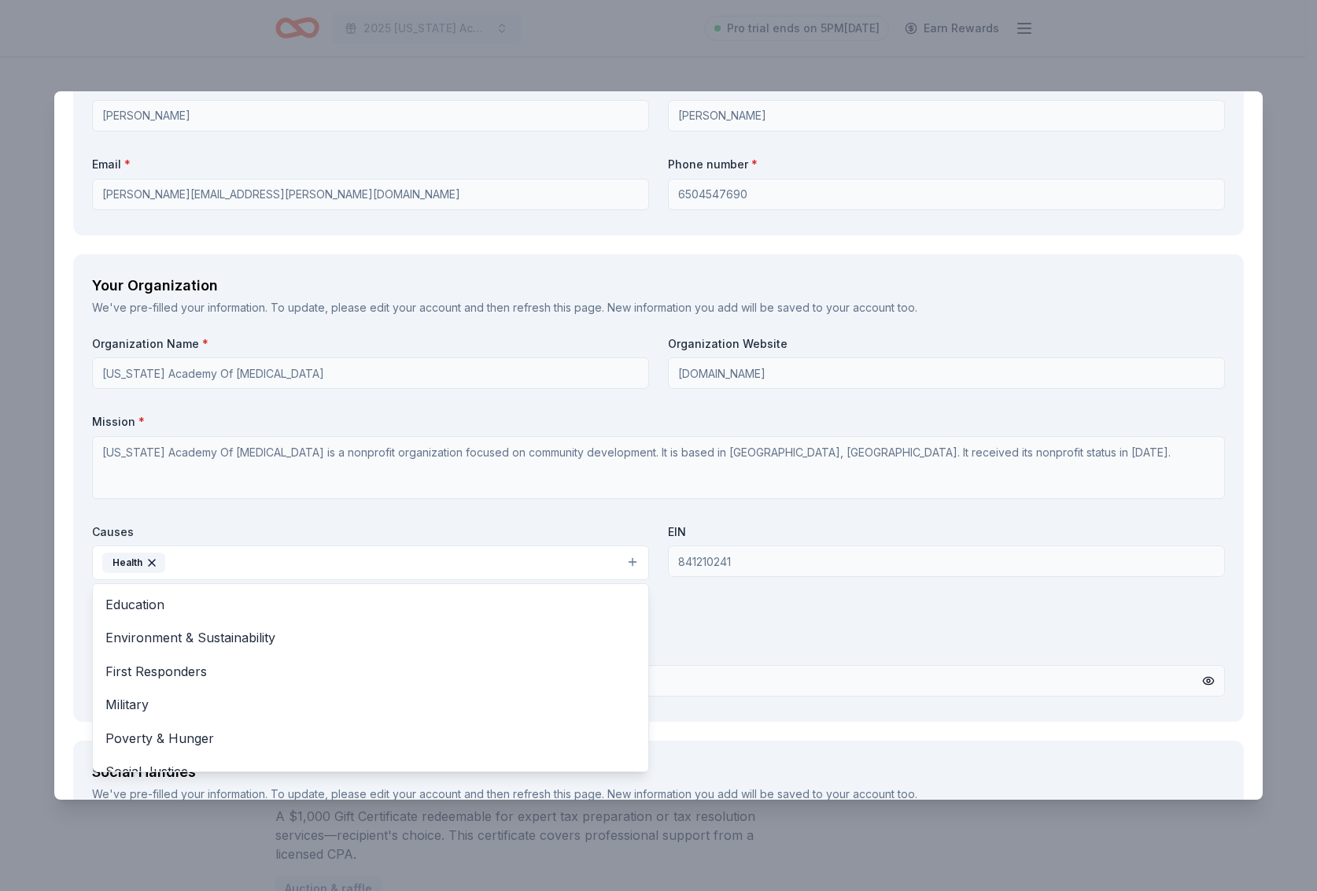
click at [793, 631] on div "Organization Name * Colorado Academy Of Audiology Organization Website www.coau…" at bounding box center [658, 519] width 1133 height 367
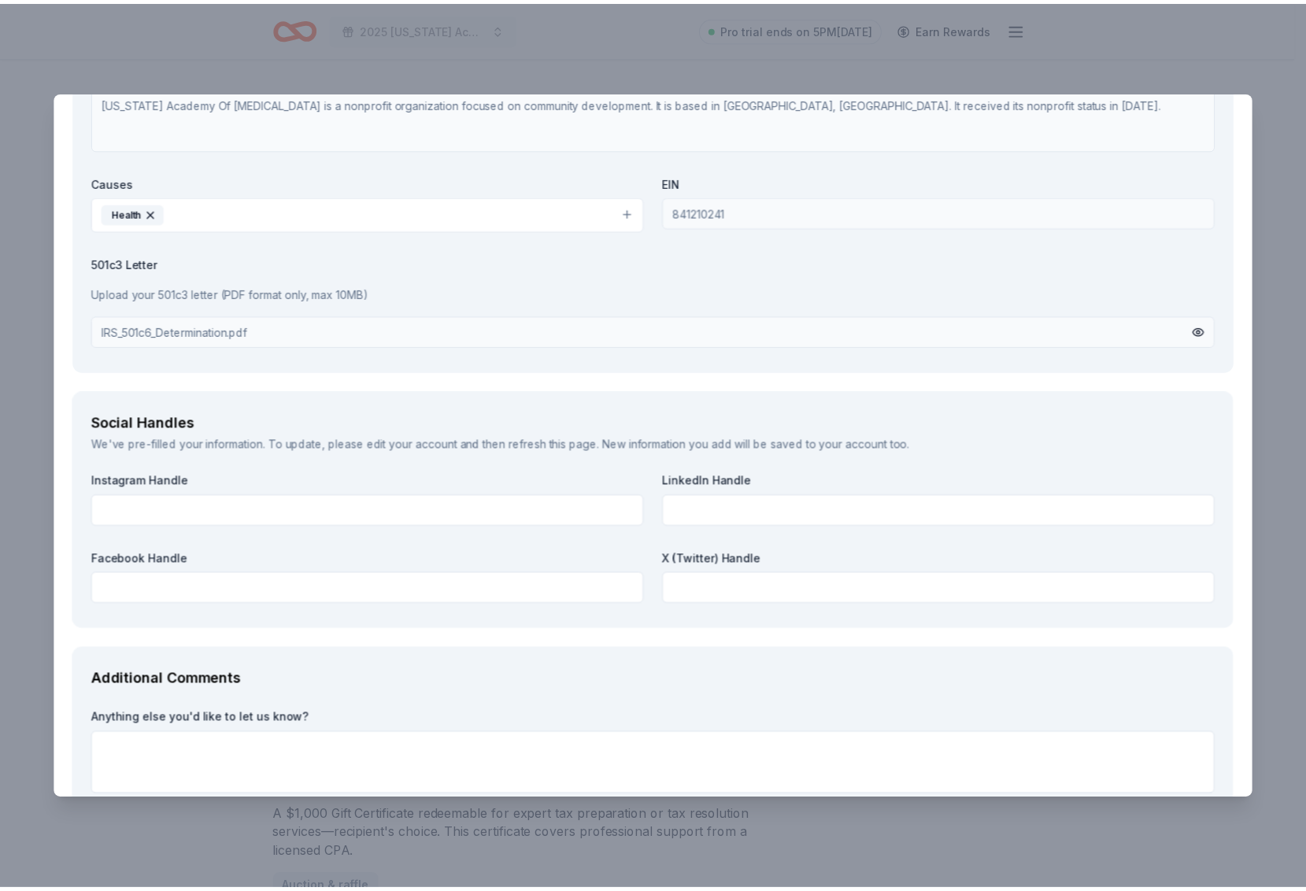
scroll to position [1608, 0]
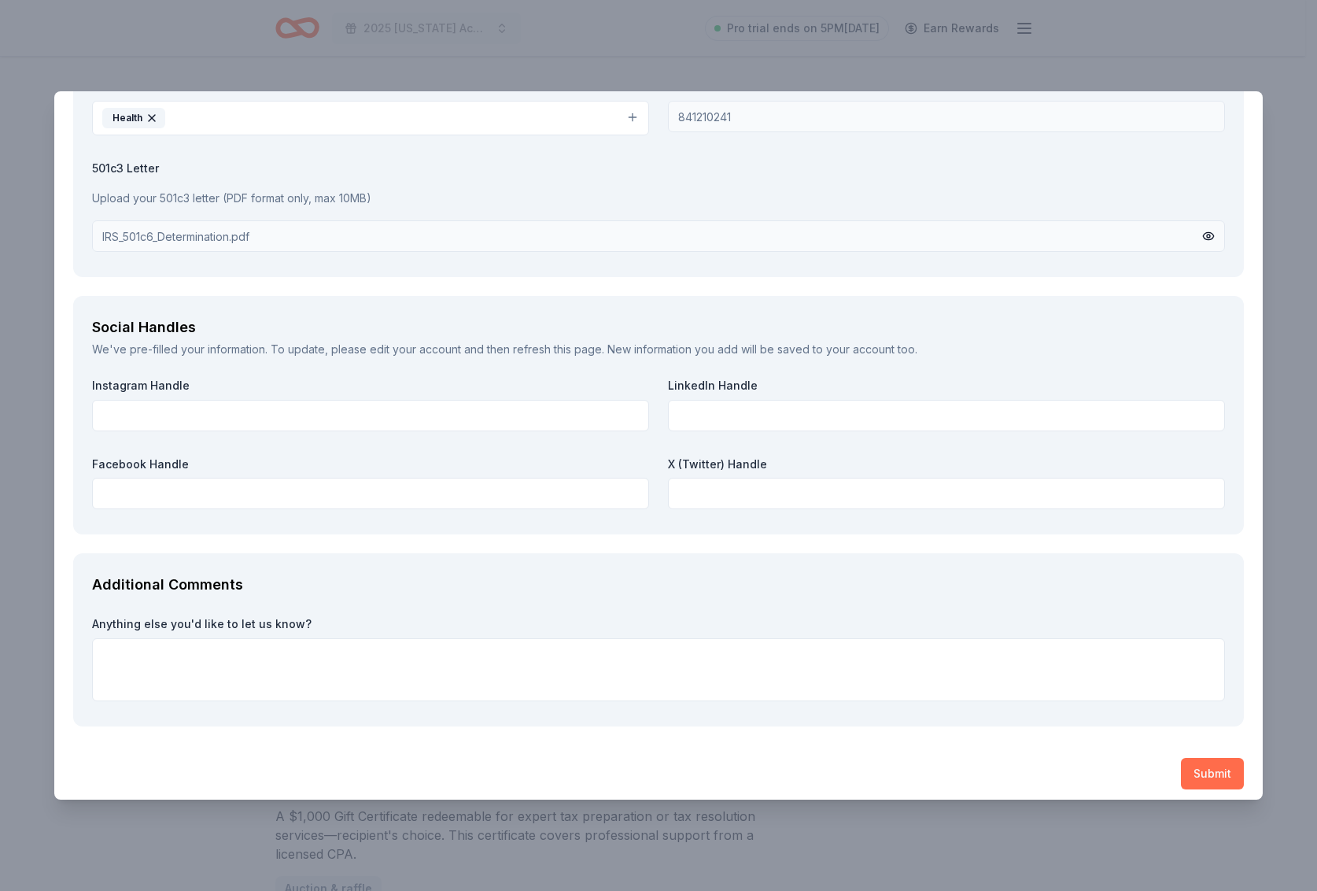
click at [1186, 758] on button "Submit" at bounding box center [1212, 773] width 63 height 31
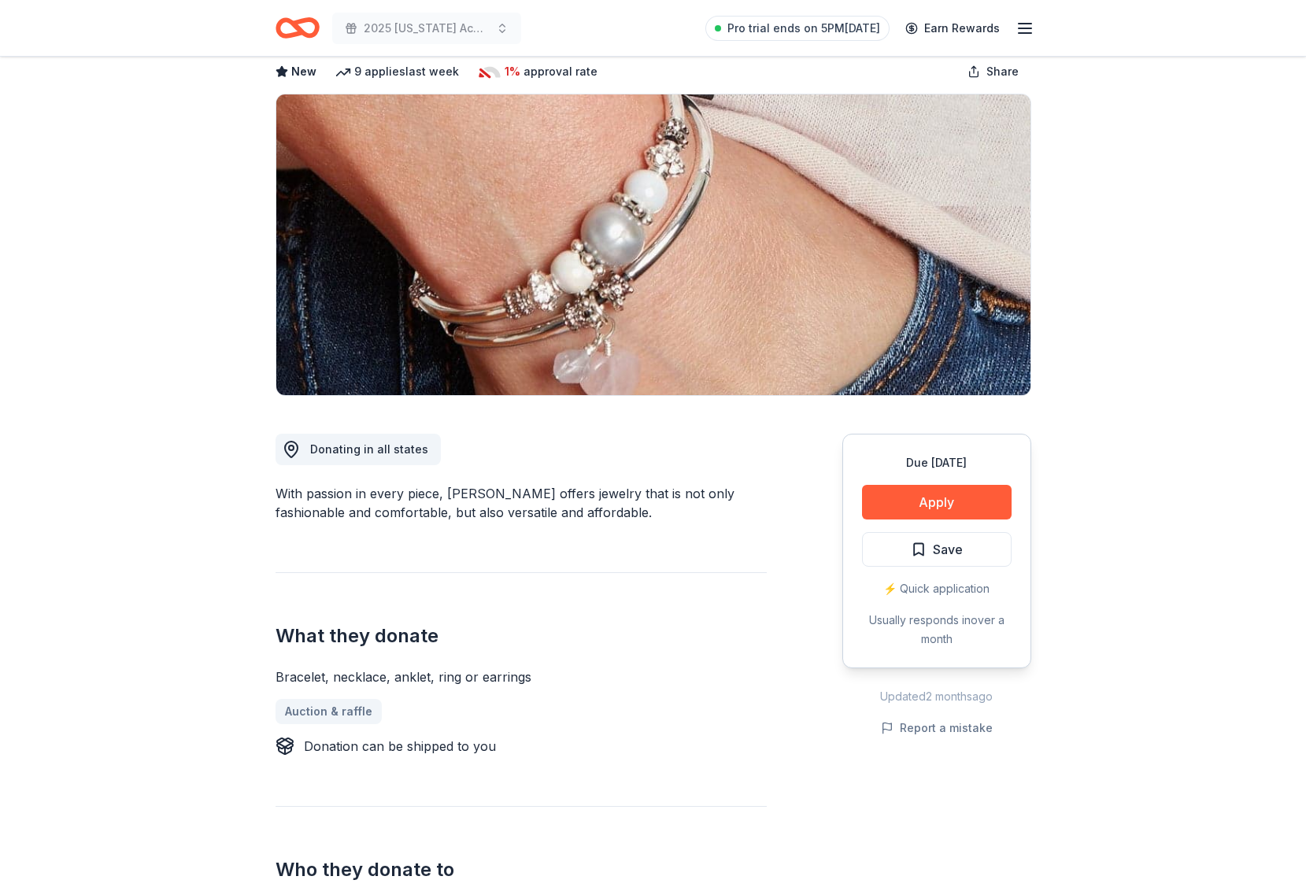
scroll to position [363, 0]
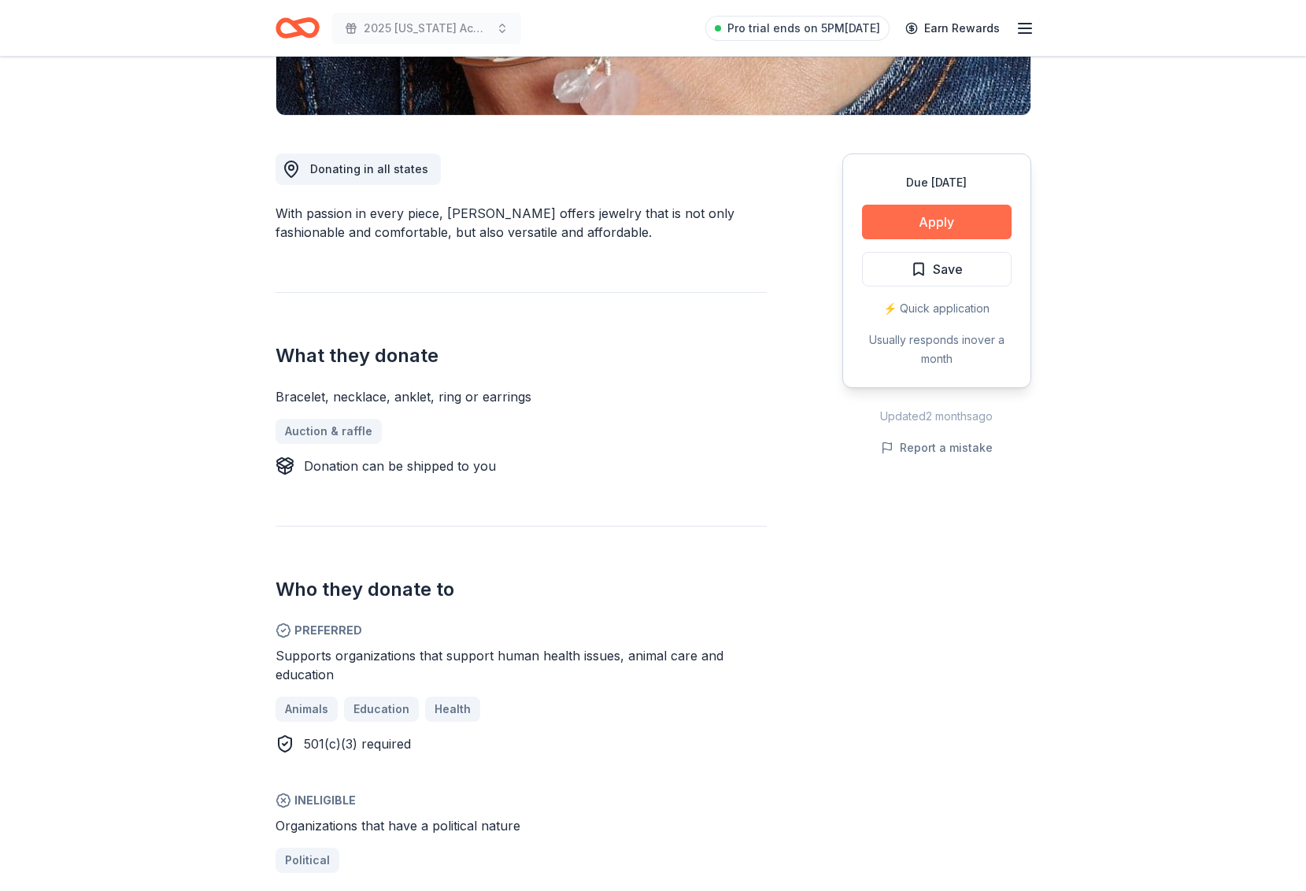
click at [944, 221] on button "Apply" at bounding box center [937, 222] width 150 height 35
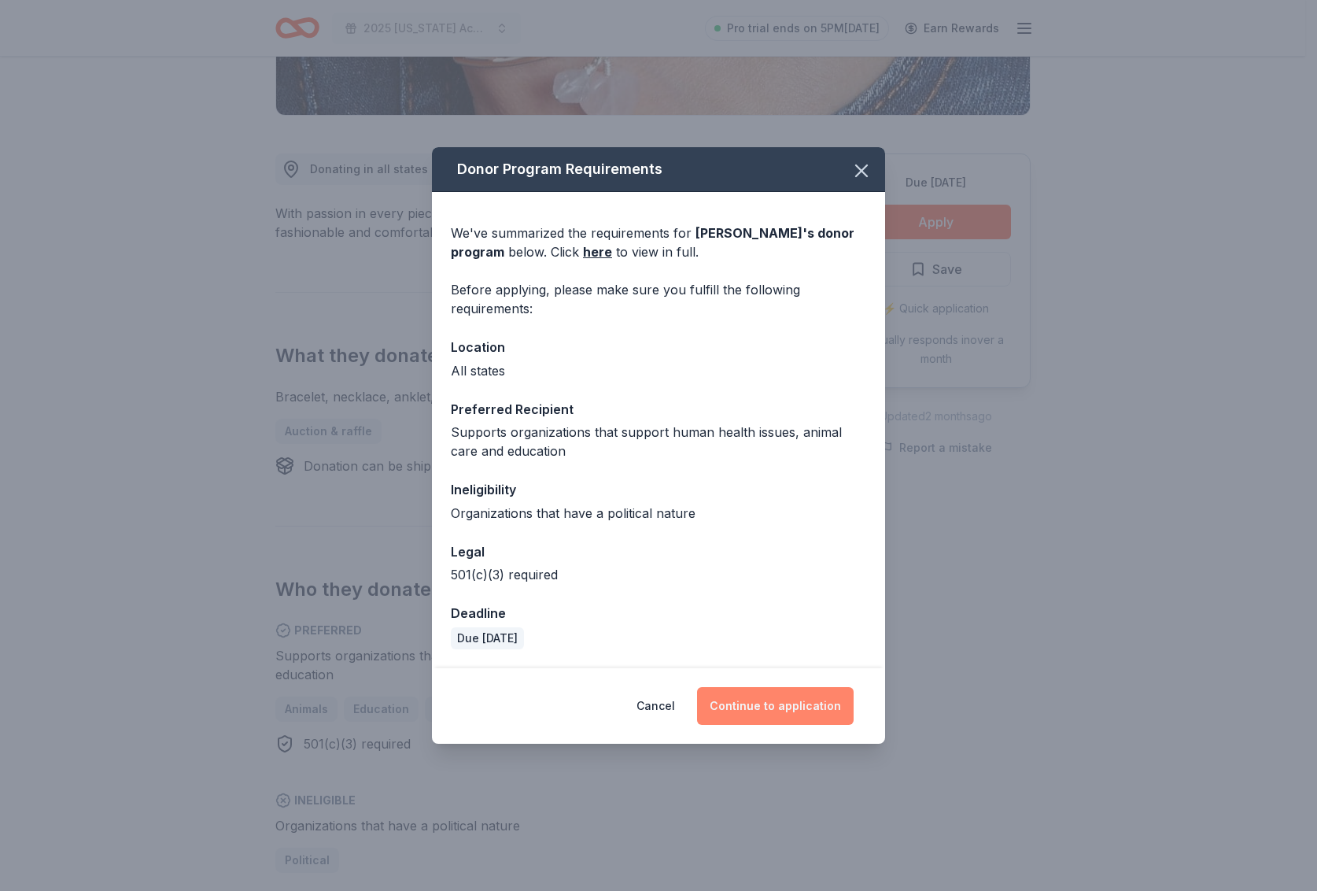
click at [812, 710] on button "Continue to application" at bounding box center [775, 706] width 157 height 38
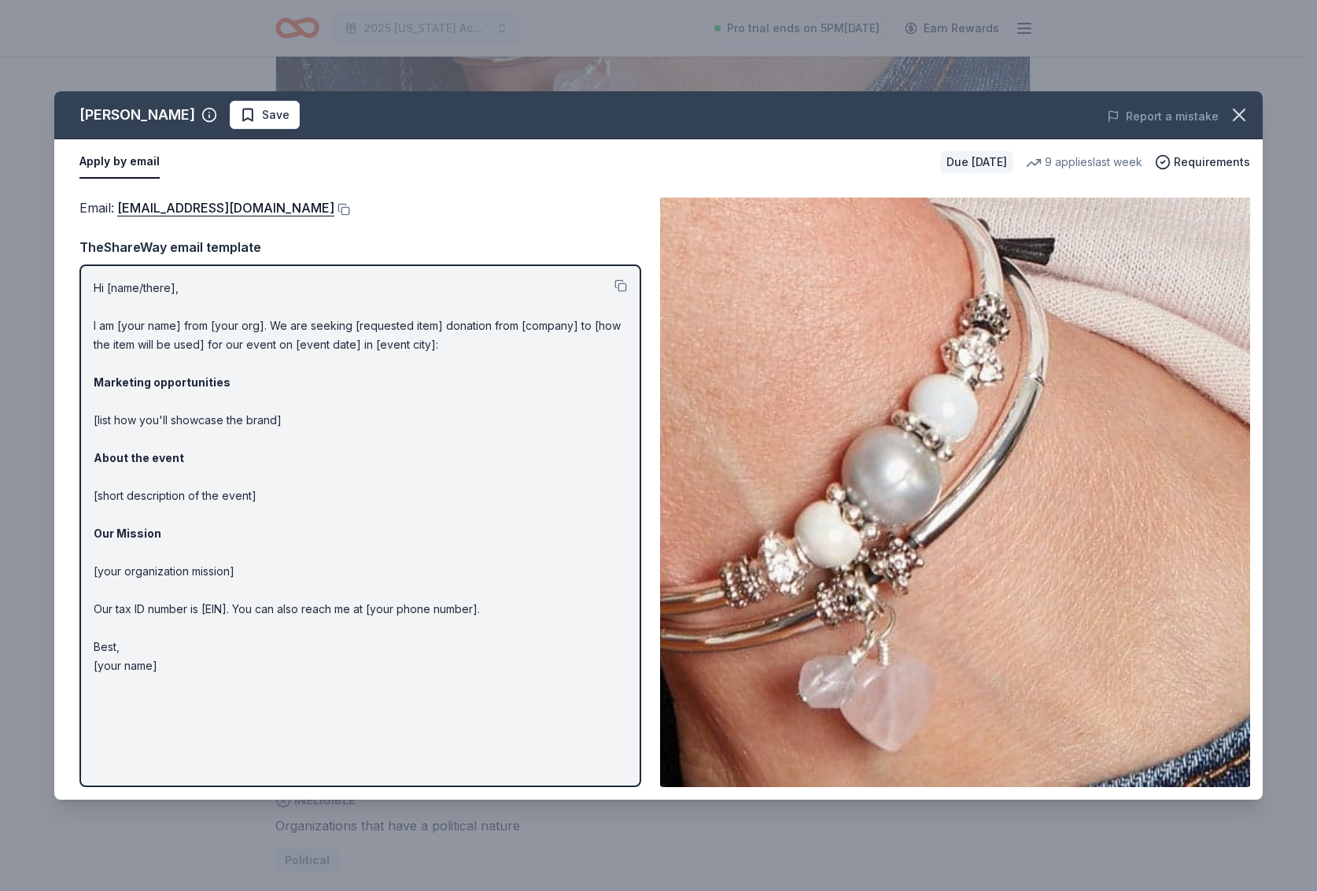
click at [131, 321] on p "Hi [name/there], I am [your name] from [your org]. We are seeking [requested it…" at bounding box center [361, 477] width 534 height 397
click at [334, 208] on button at bounding box center [342, 209] width 16 height 13
click at [334, 210] on button at bounding box center [342, 209] width 16 height 13
drag, startPoint x: 183, startPoint y: 682, endPoint x: 138, endPoint y: 548, distance: 141.4
click at [138, 548] on div "Hi [name/there], I am [your name] from [your org]. We are seeking [requested it…" at bounding box center [360, 525] width 562 height 523
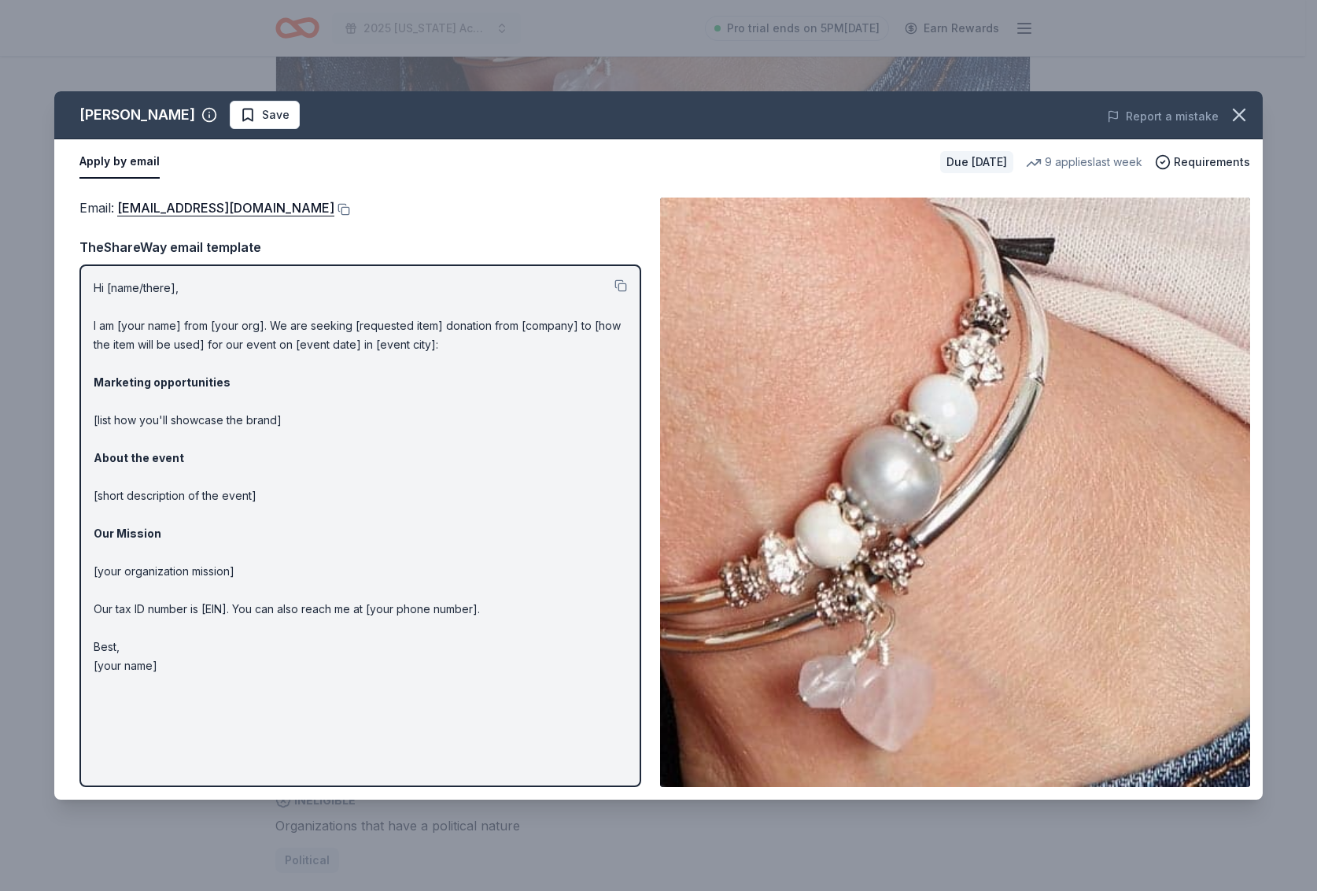
click at [159, 661] on p "Hi [name/there], I am [your name] from [your org]. We are seeking [requested it…" at bounding box center [361, 477] width 534 height 397
drag, startPoint x: 157, startPoint y: 666, endPoint x: 125, endPoint y: 565, distance: 105.8
click at [125, 586] on p "Hi [name/there], I am [your name] from [your org]. We are seeking [requested it…" at bounding box center [361, 477] width 534 height 397
click at [617, 283] on button at bounding box center [621, 285] width 13 height 13
click at [258, 123] on button "Save" at bounding box center [265, 115] width 70 height 28
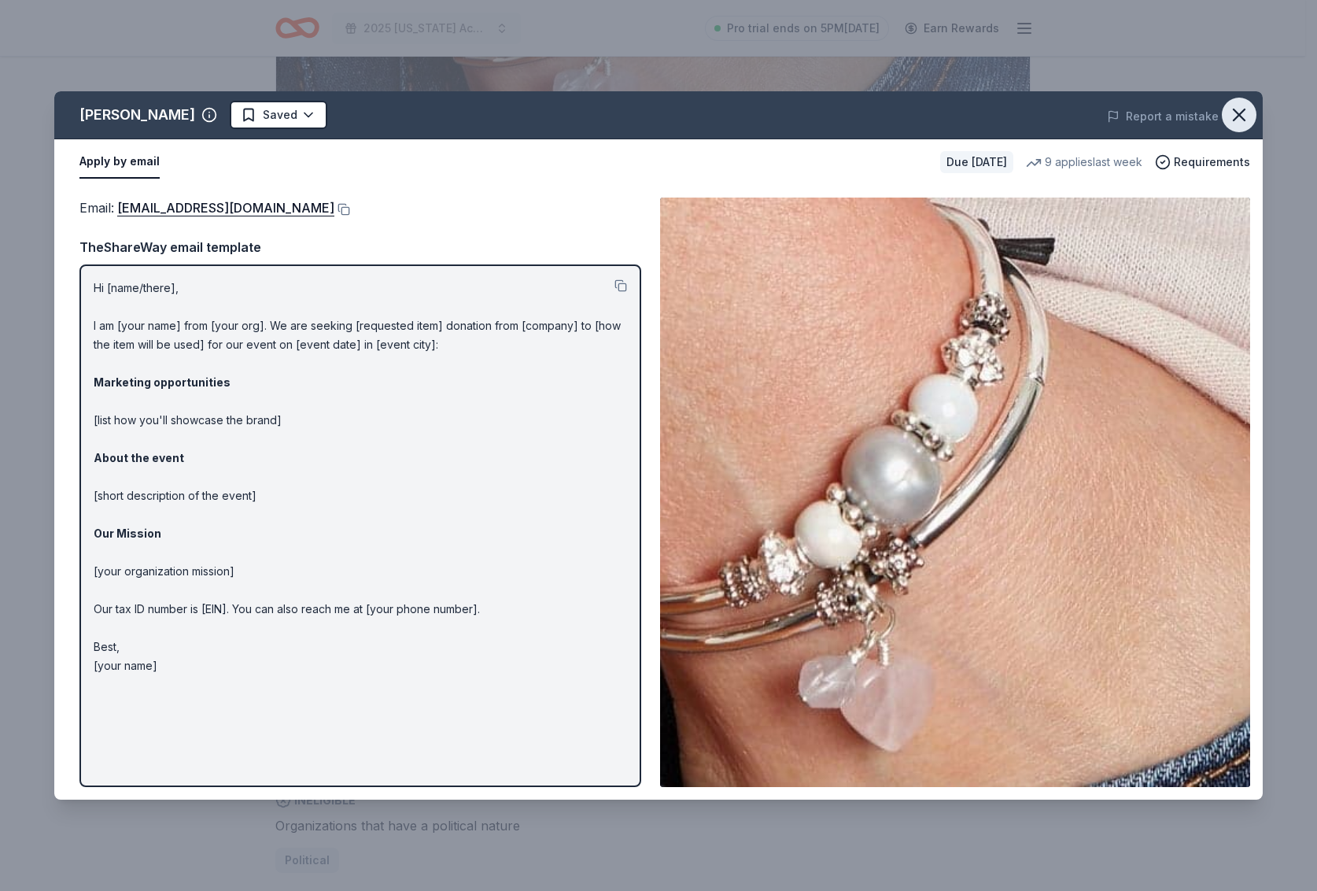
click at [1240, 120] on icon "button" at bounding box center [1240, 115] width 22 height 22
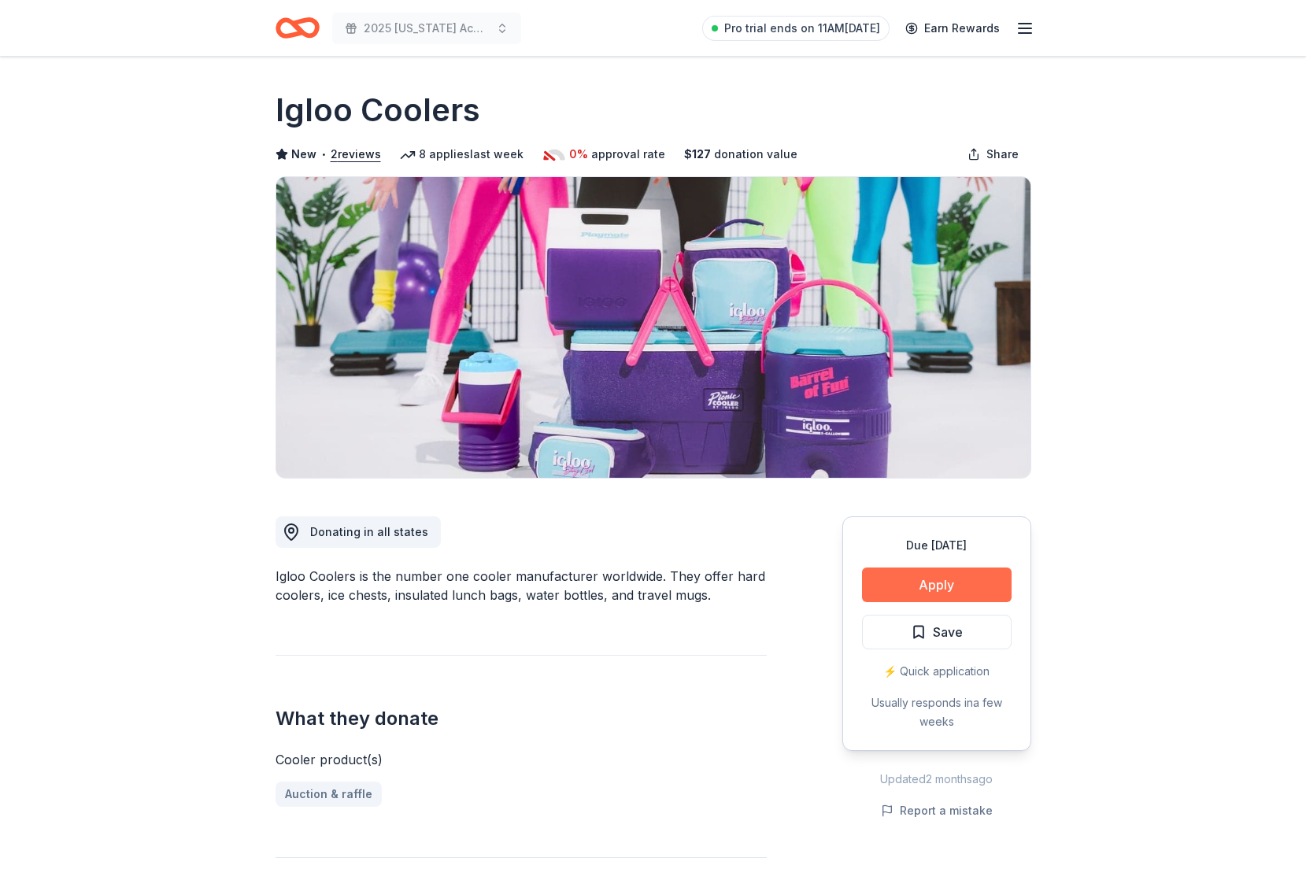
click at [965, 583] on button "Apply" at bounding box center [937, 584] width 150 height 35
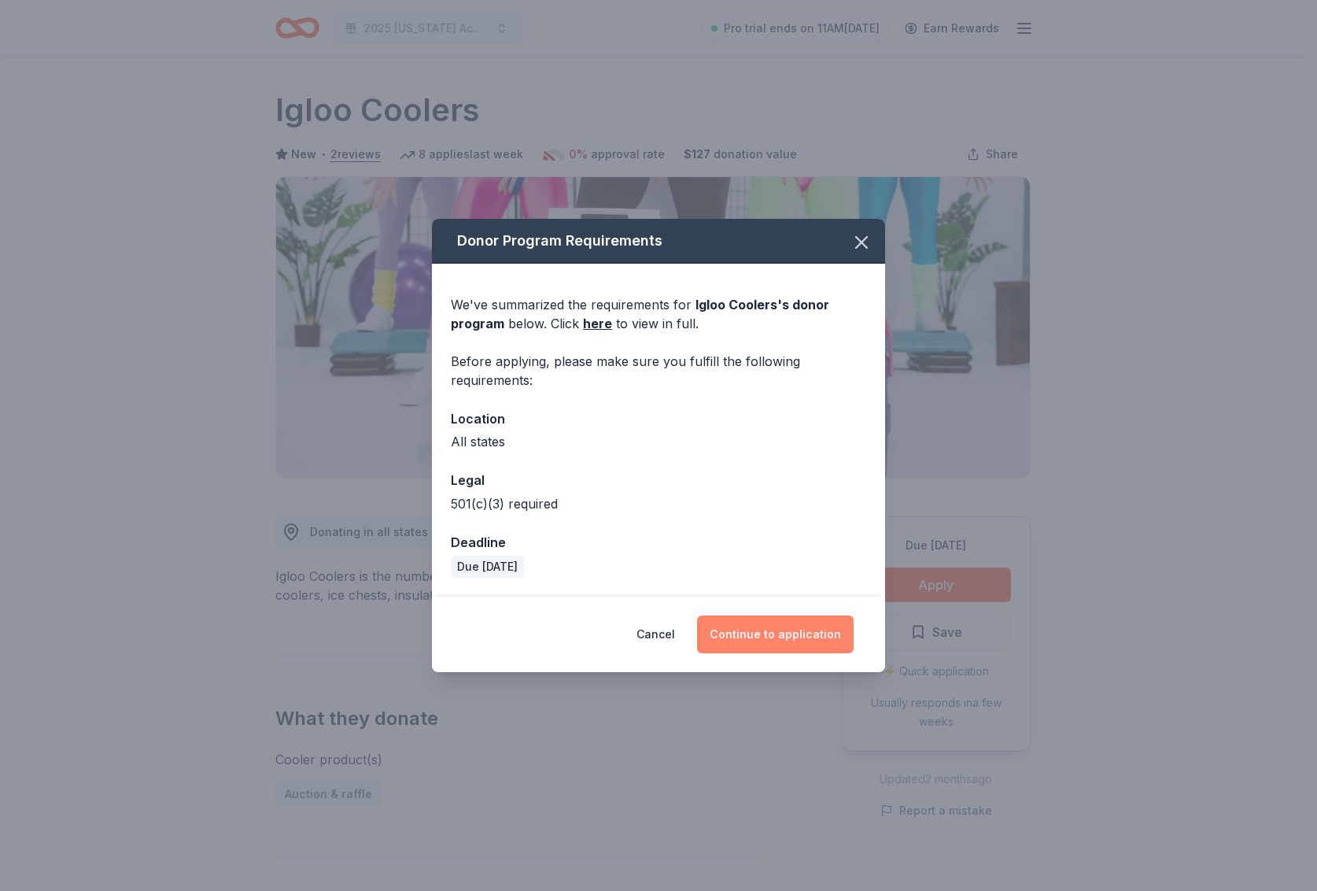
click at [750, 636] on button "Continue to application" at bounding box center [775, 634] width 157 height 38
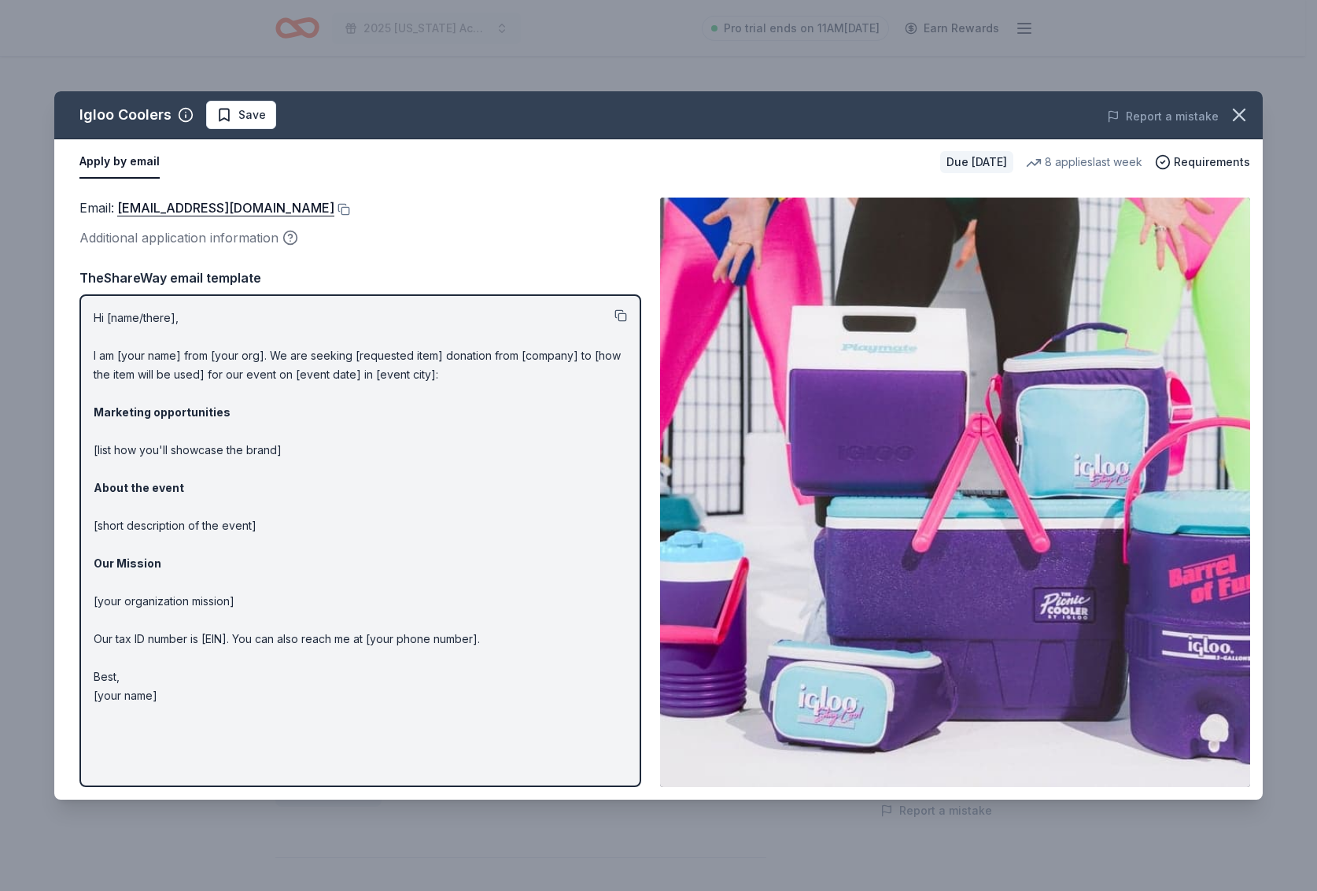
click at [625, 315] on button at bounding box center [621, 315] width 13 height 13
click at [334, 209] on button at bounding box center [342, 209] width 16 height 13
click at [240, 117] on span "Save" at bounding box center [252, 114] width 28 height 19
click at [1236, 115] on icon "button" at bounding box center [1240, 115] width 22 height 22
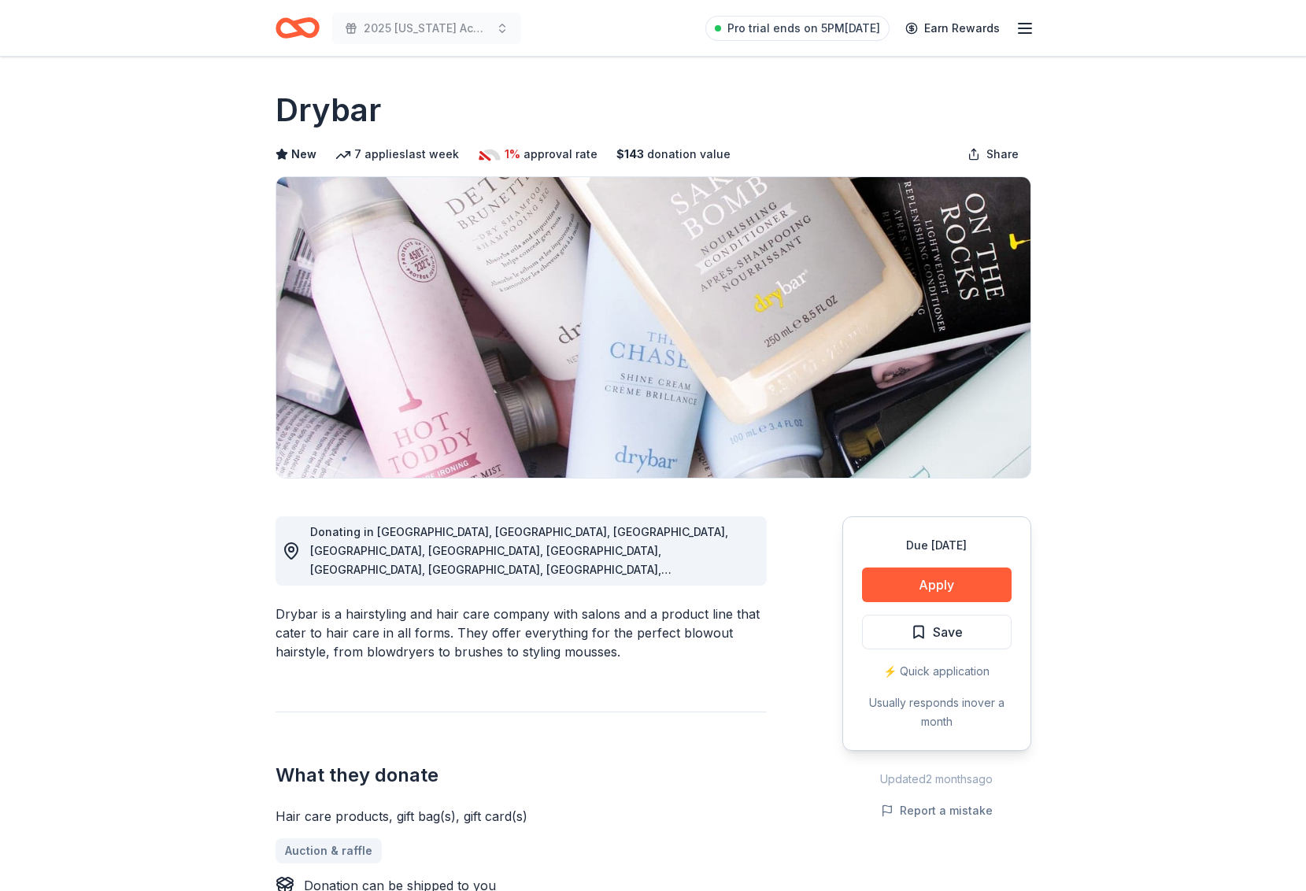
scroll to position [430, 0]
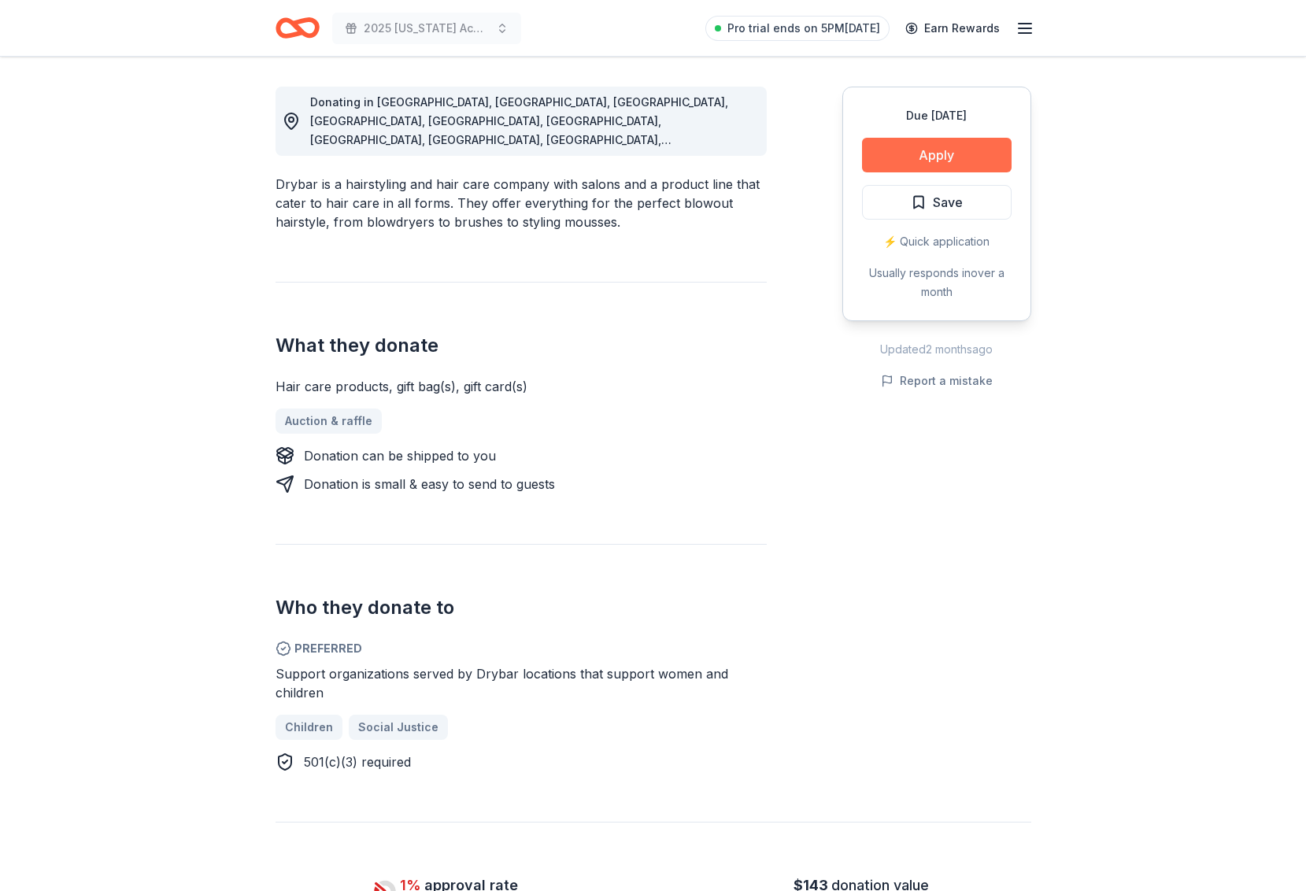
click at [970, 154] on button "Apply" at bounding box center [937, 155] width 150 height 35
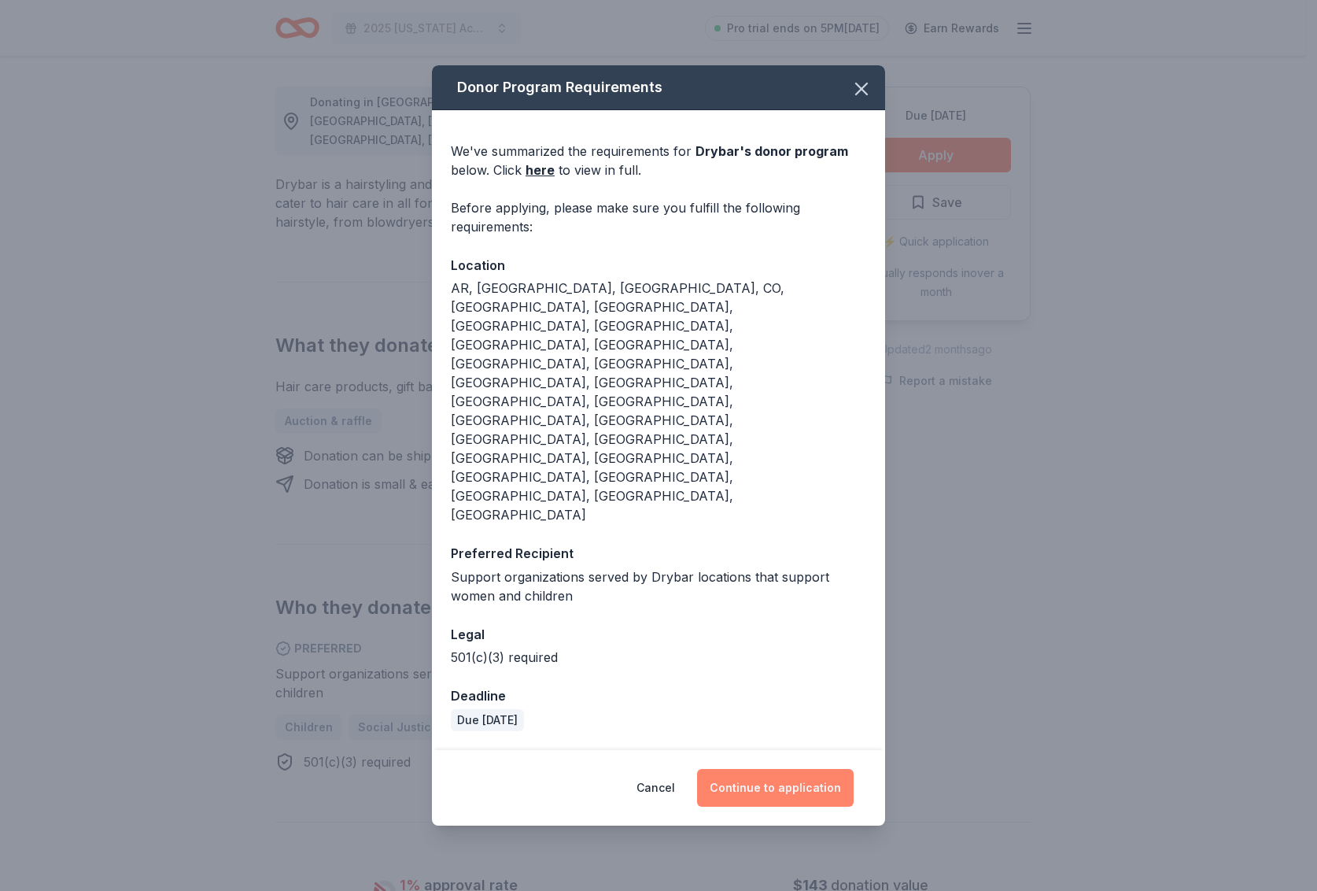
click at [759, 769] on button "Continue to application" at bounding box center [775, 788] width 157 height 38
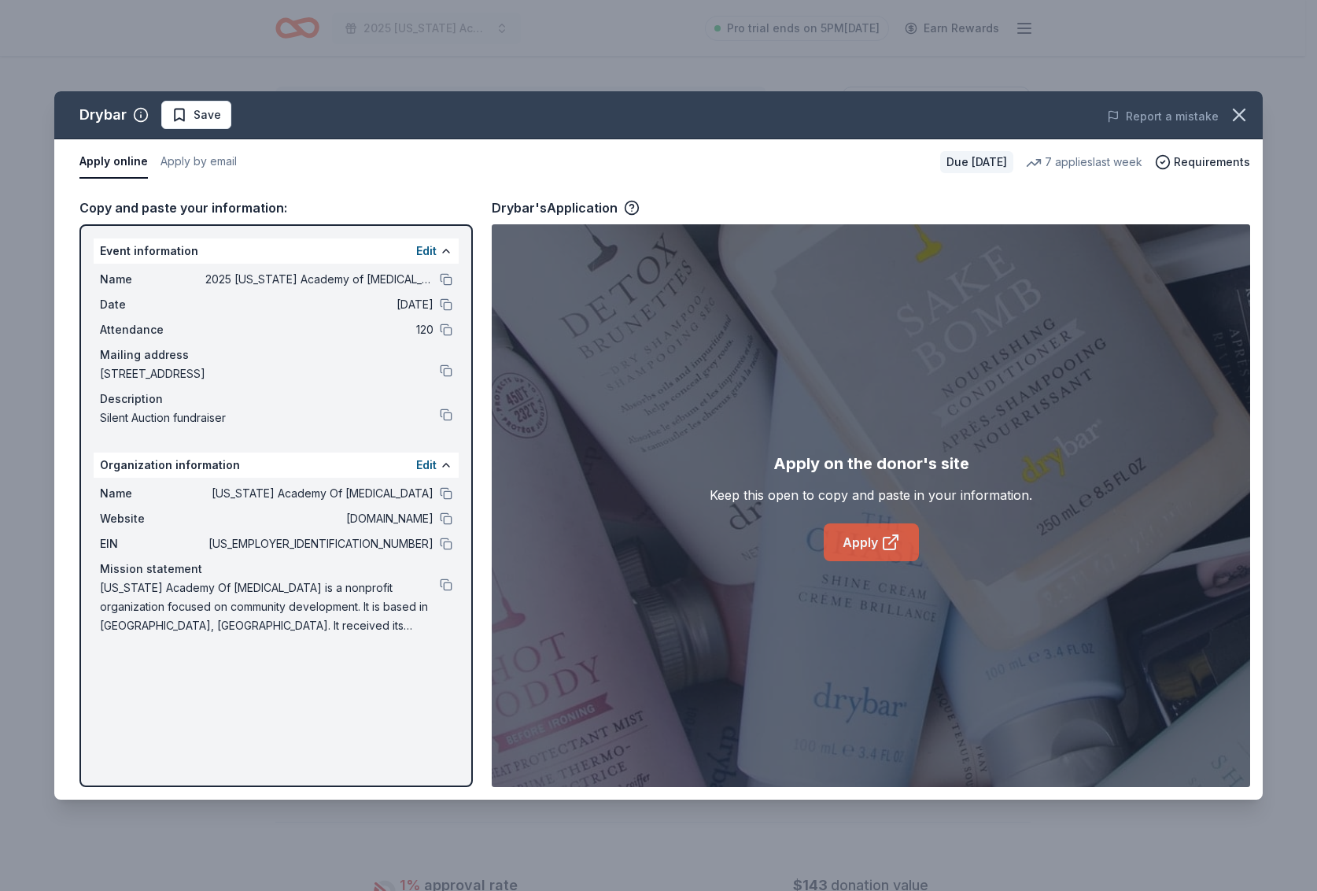
click at [895, 538] on icon at bounding box center [893, 539] width 9 height 9
click at [209, 118] on span "Save" at bounding box center [208, 114] width 28 height 19
click at [1252, 118] on button "button" at bounding box center [1239, 115] width 35 height 35
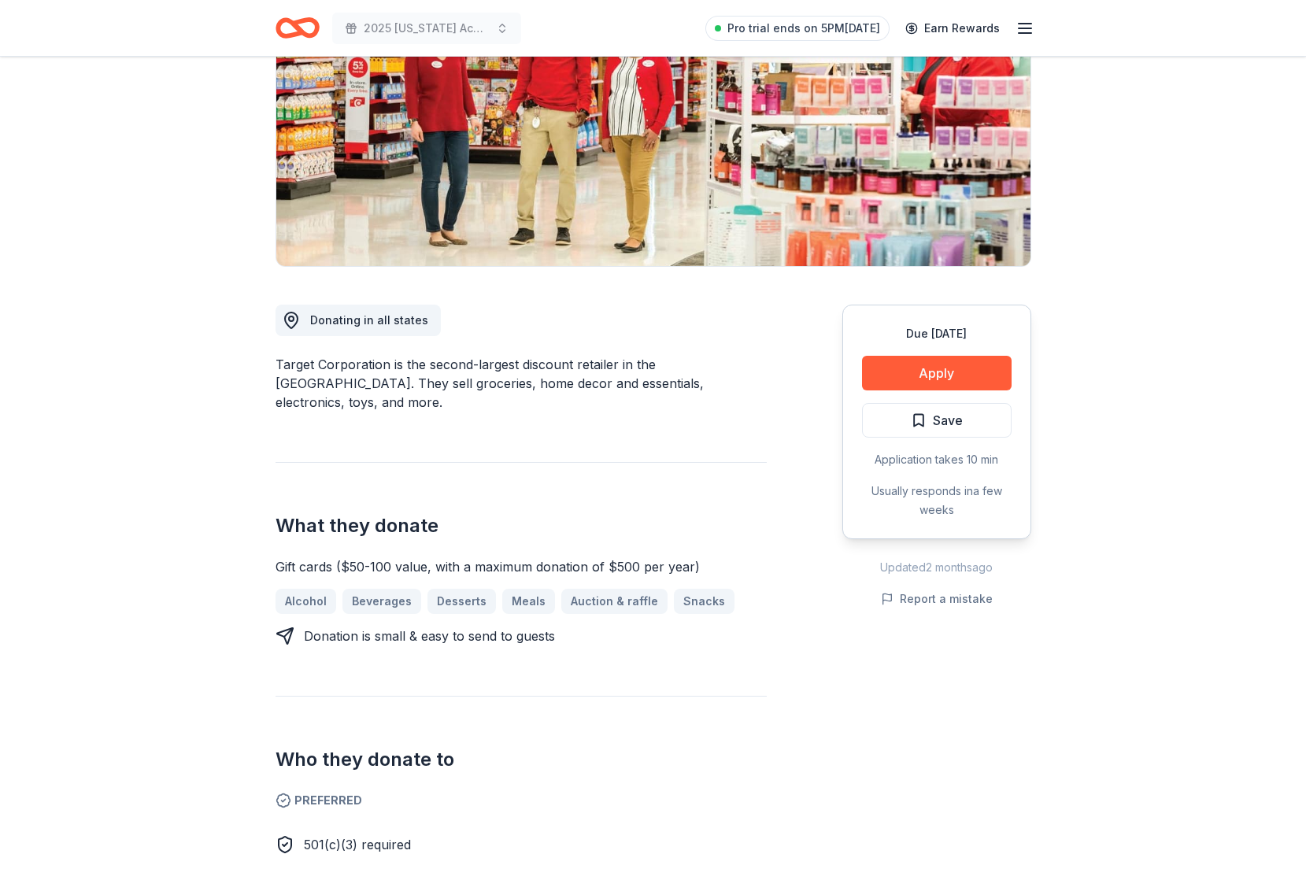
scroll to position [309, 0]
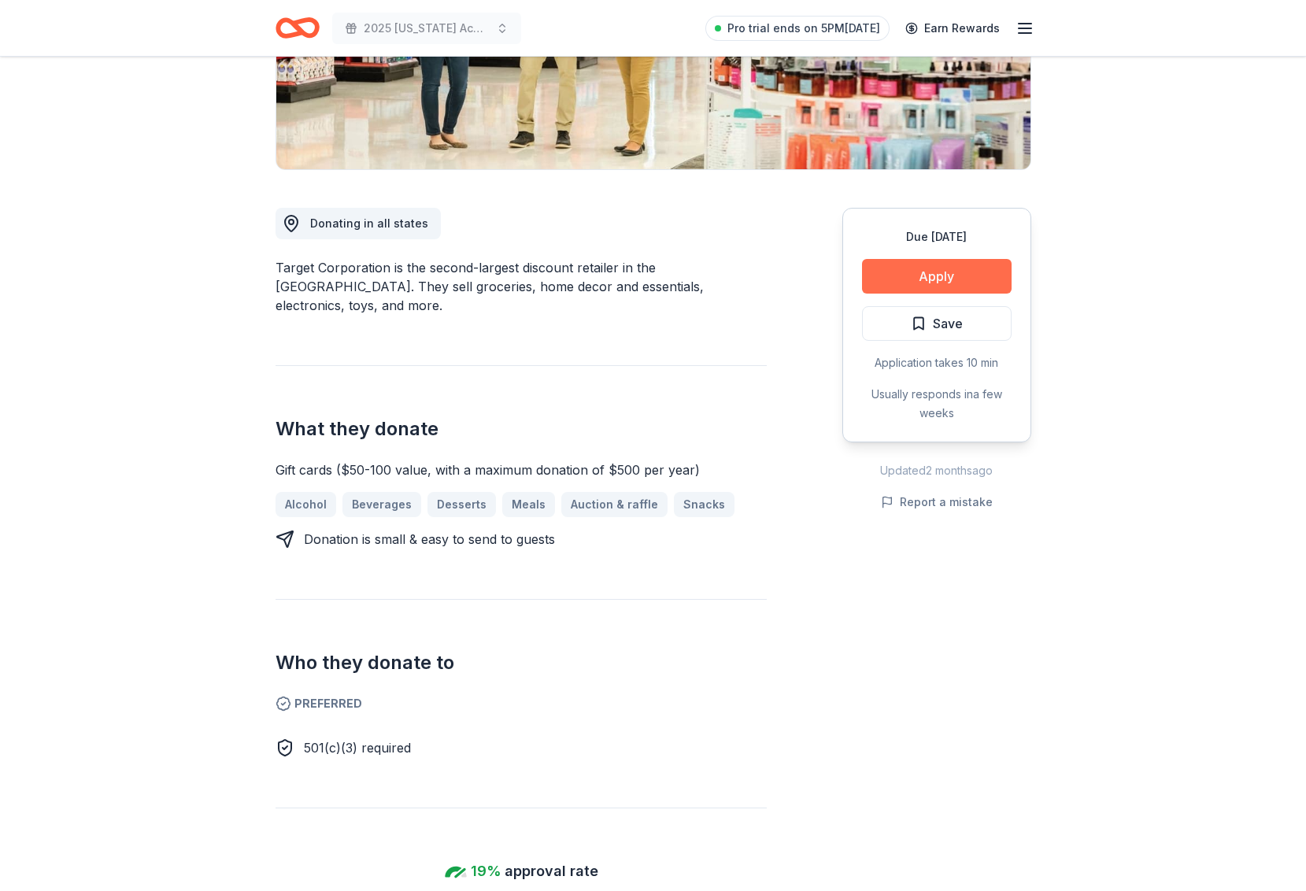
click at [959, 282] on button "Apply" at bounding box center [937, 276] width 150 height 35
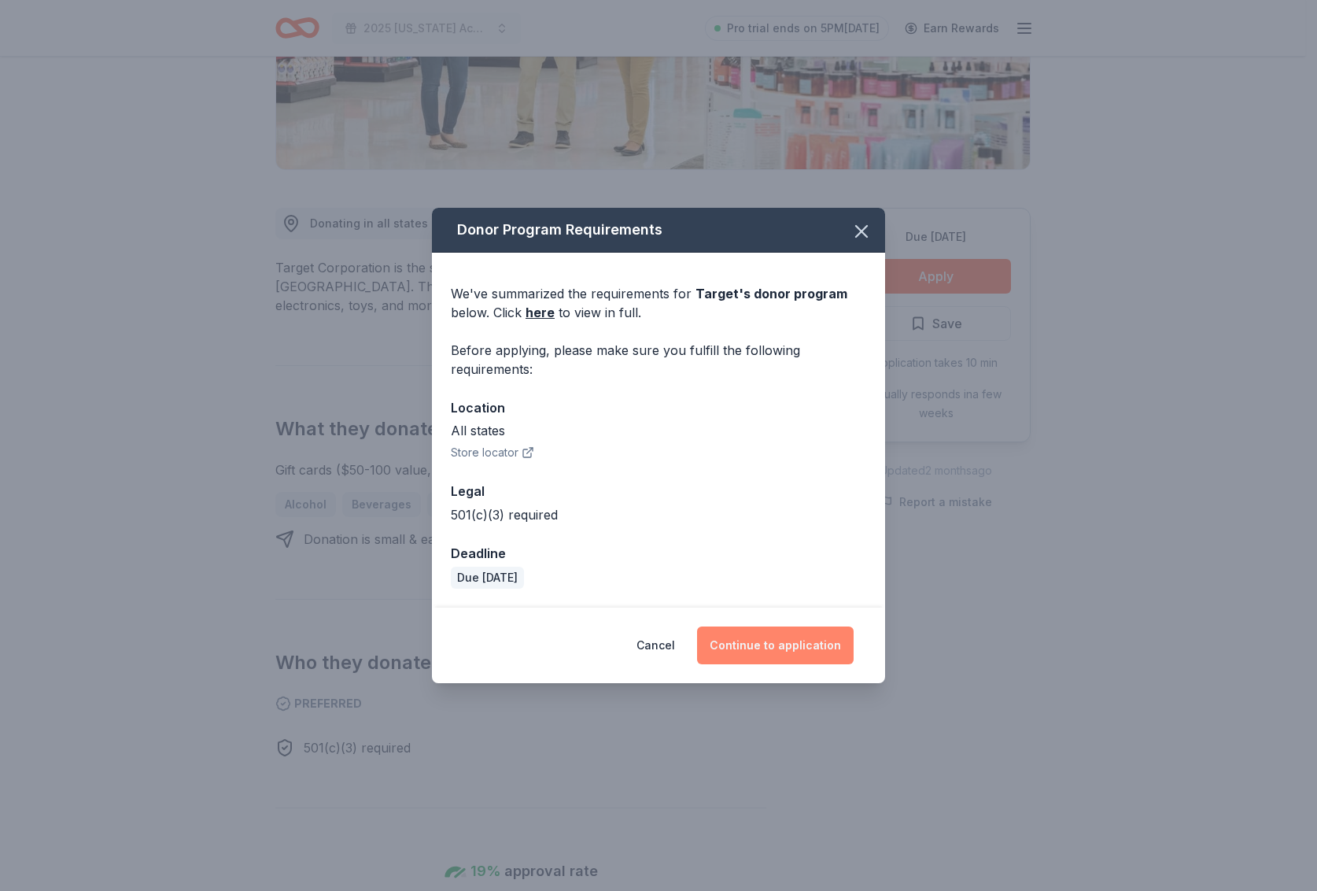
click at [796, 626] on button "Continue to application" at bounding box center [775, 645] width 157 height 38
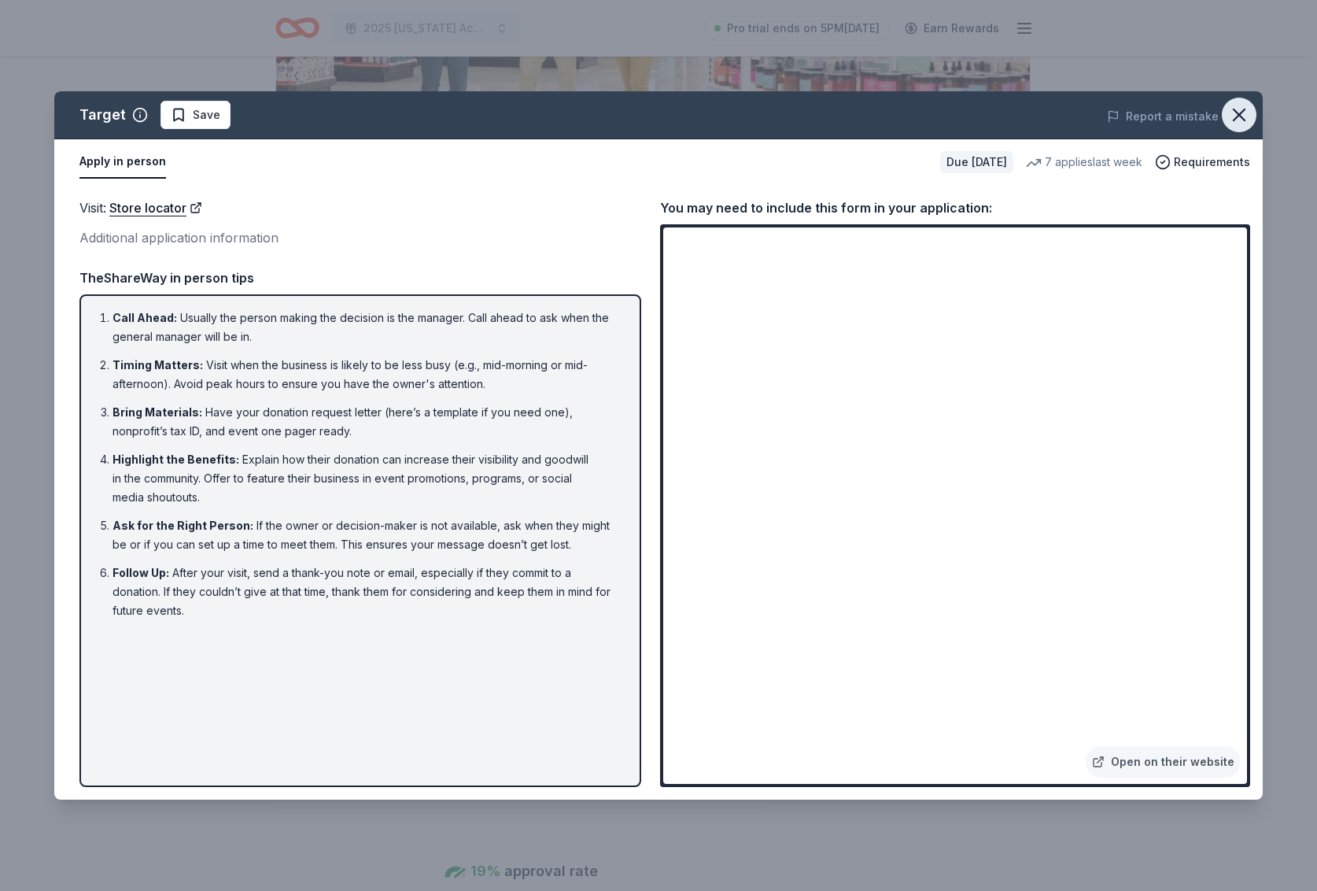
click at [1243, 120] on icon "button" at bounding box center [1240, 115] width 22 height 22
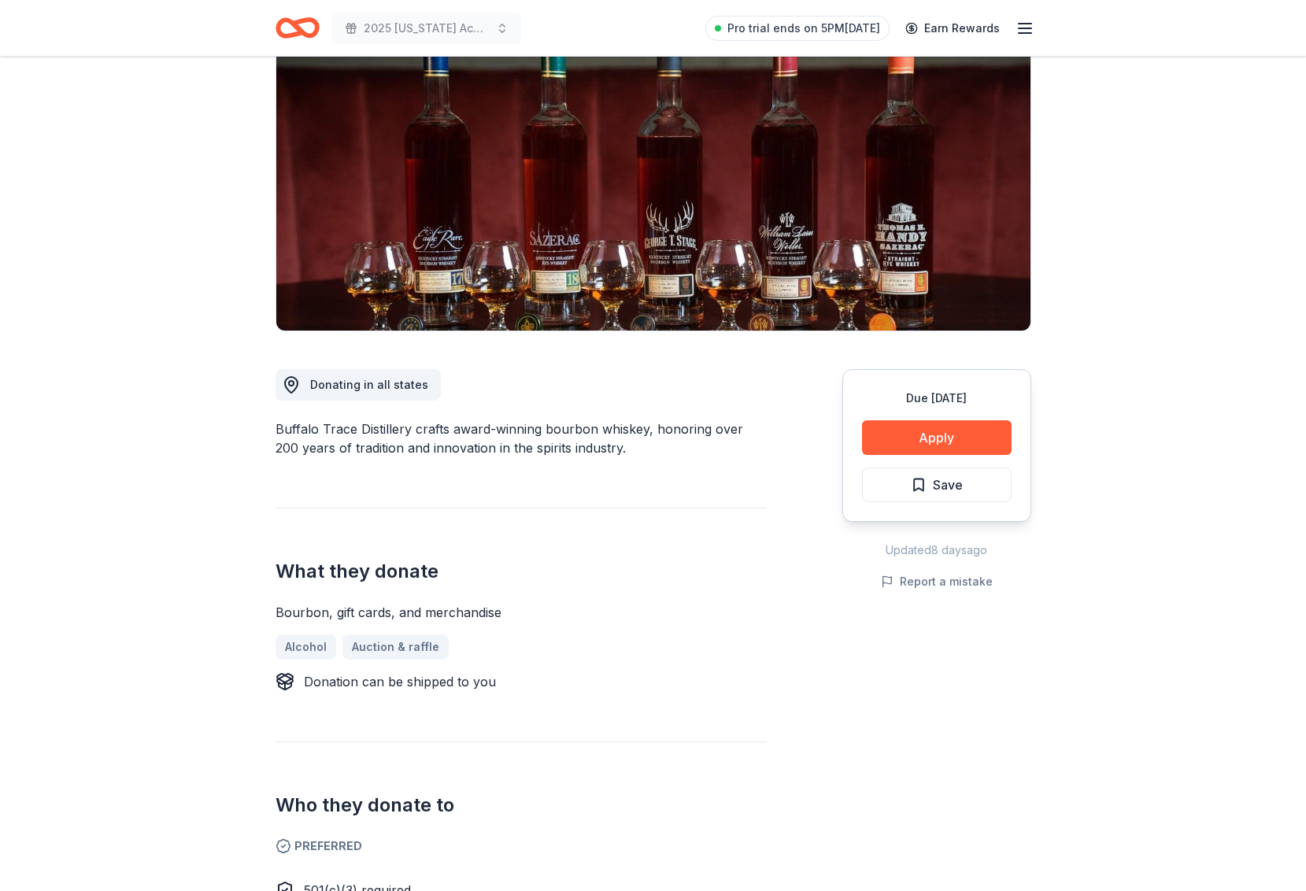
scroll to position [282, 0]
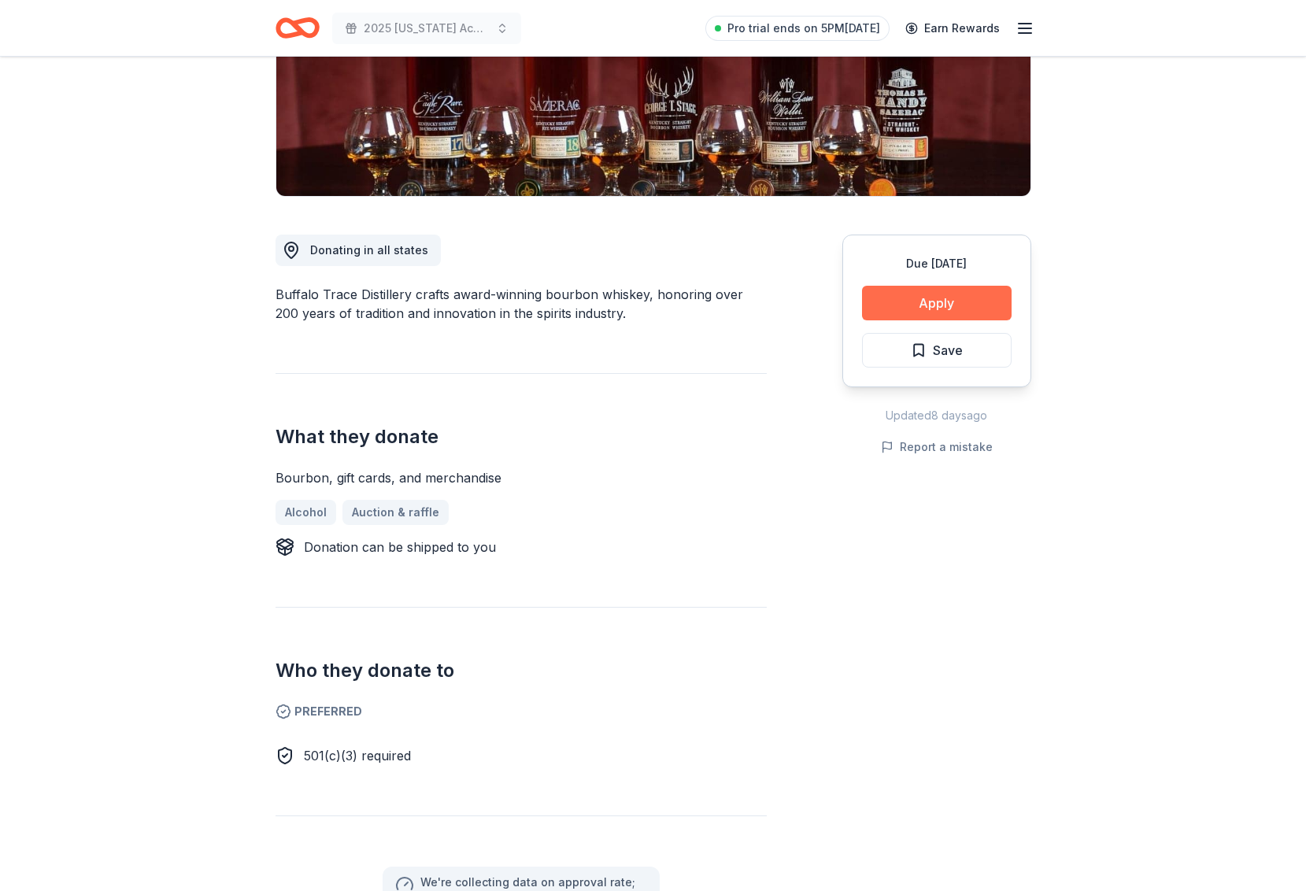
click at [941, 298] on button "Apply" at bounding box center [937, 303] width 150 height 35
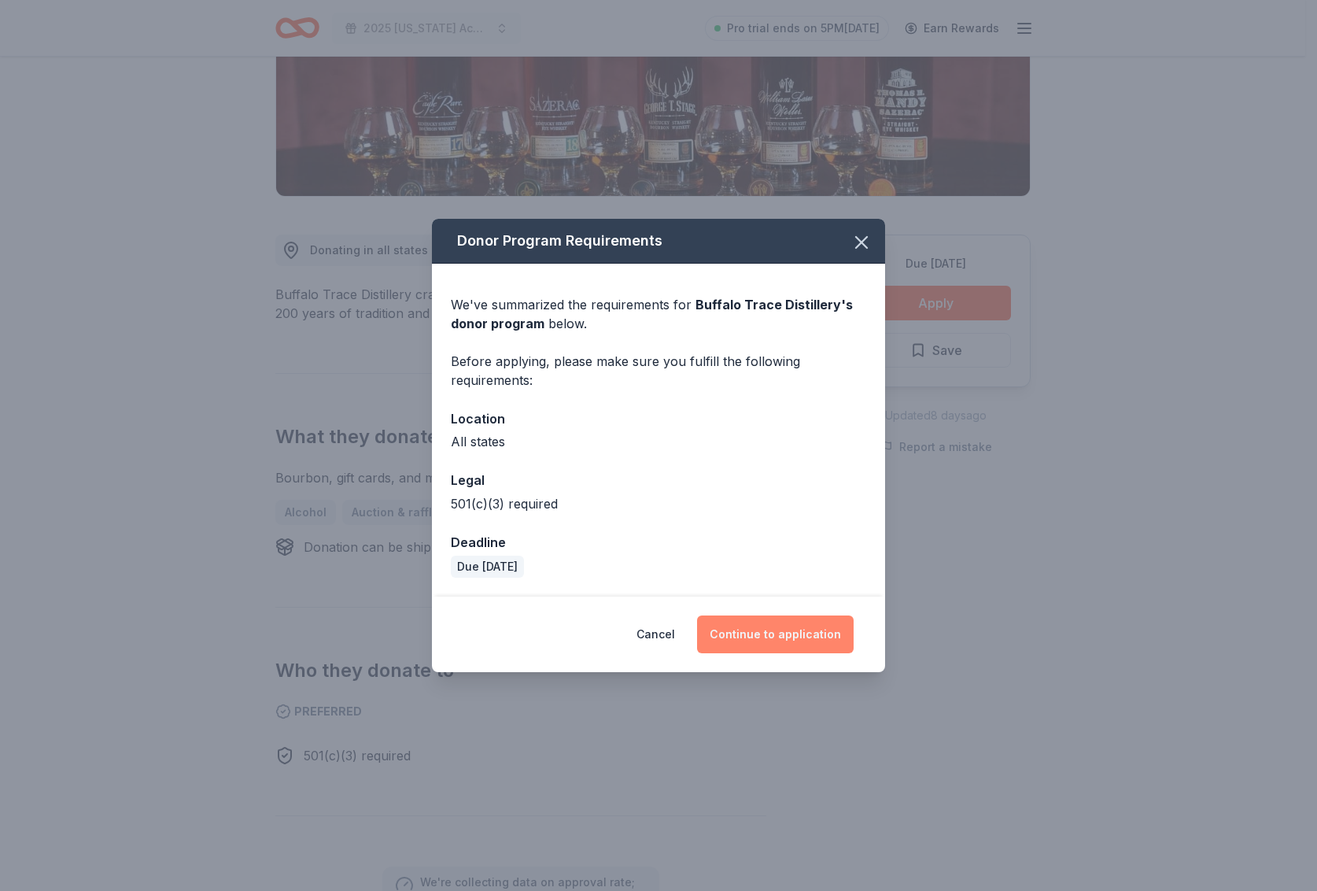
click at [815, 637] on button "Continue to application" at bounding box center [775, 634] width 157 height 38
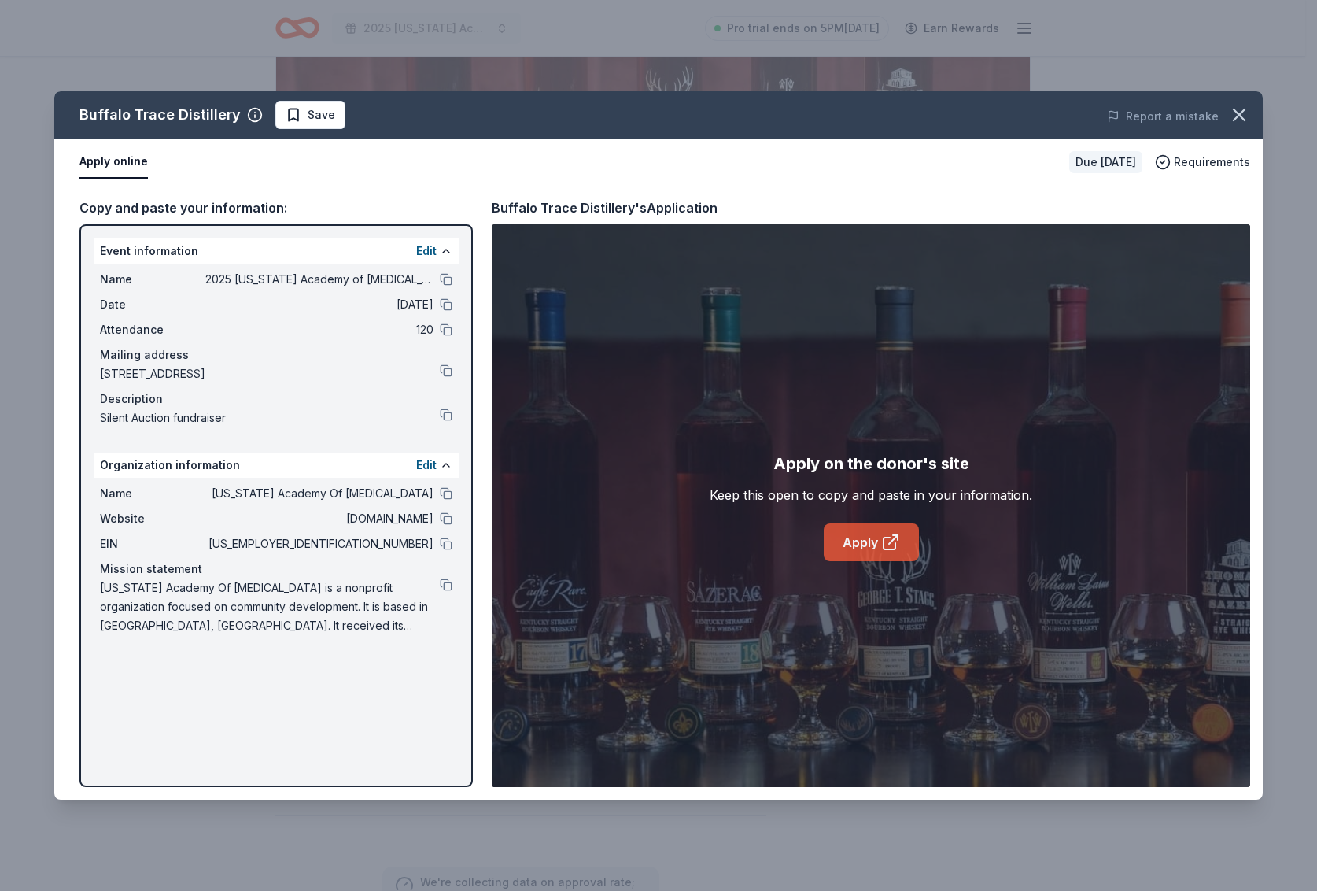
click at [859, 547] on link "Apply" at bounding box center [871, 542] width 95 height 38
click at [308, 114] on span "Save" at bounding box center [322, 114] width 28 height 19
click at [1243, 113] on icon "button" at bounding box center [1240, 115] width 22 height 22
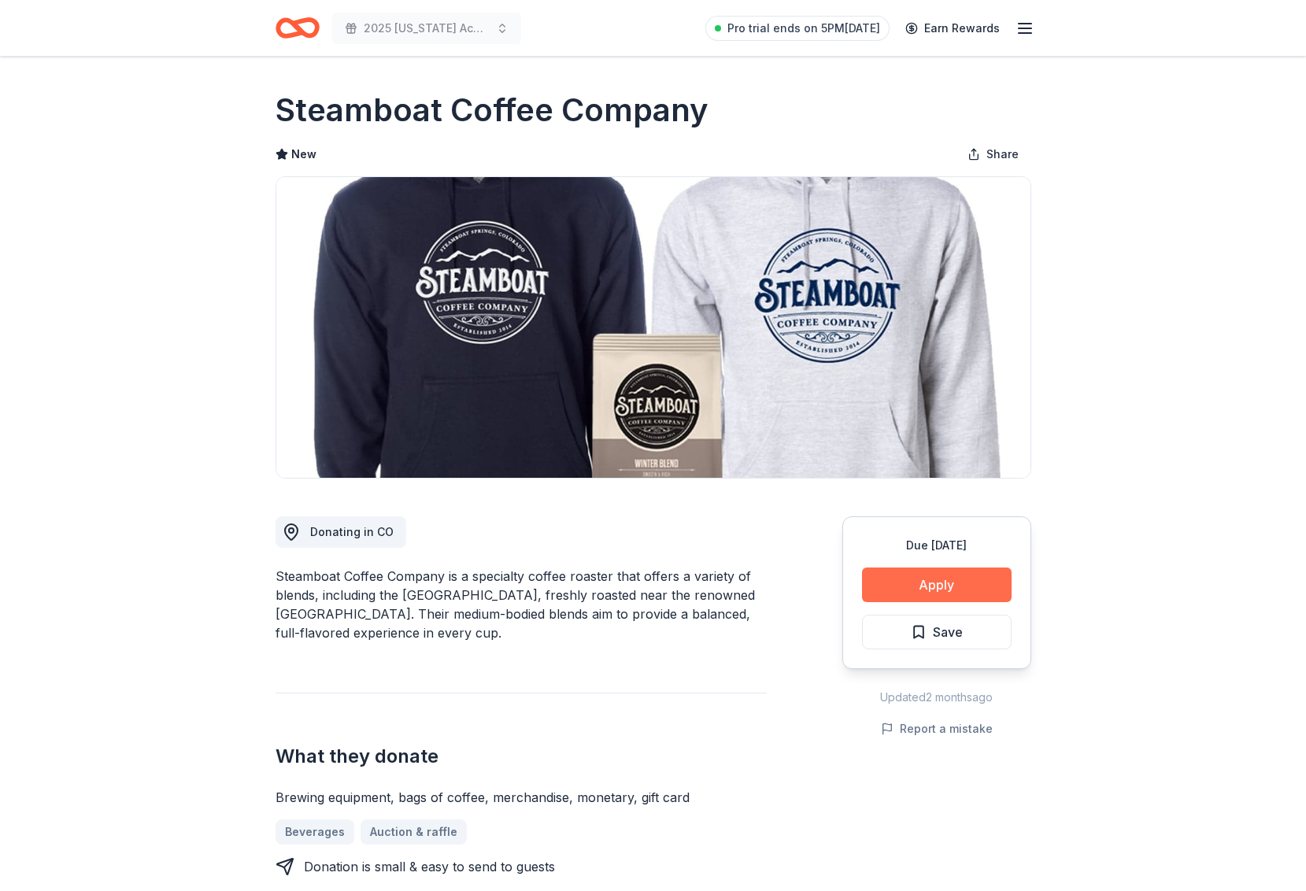
click at [944, 583] on button "Apply" at bounding box center [937, 584] width 150 height 35
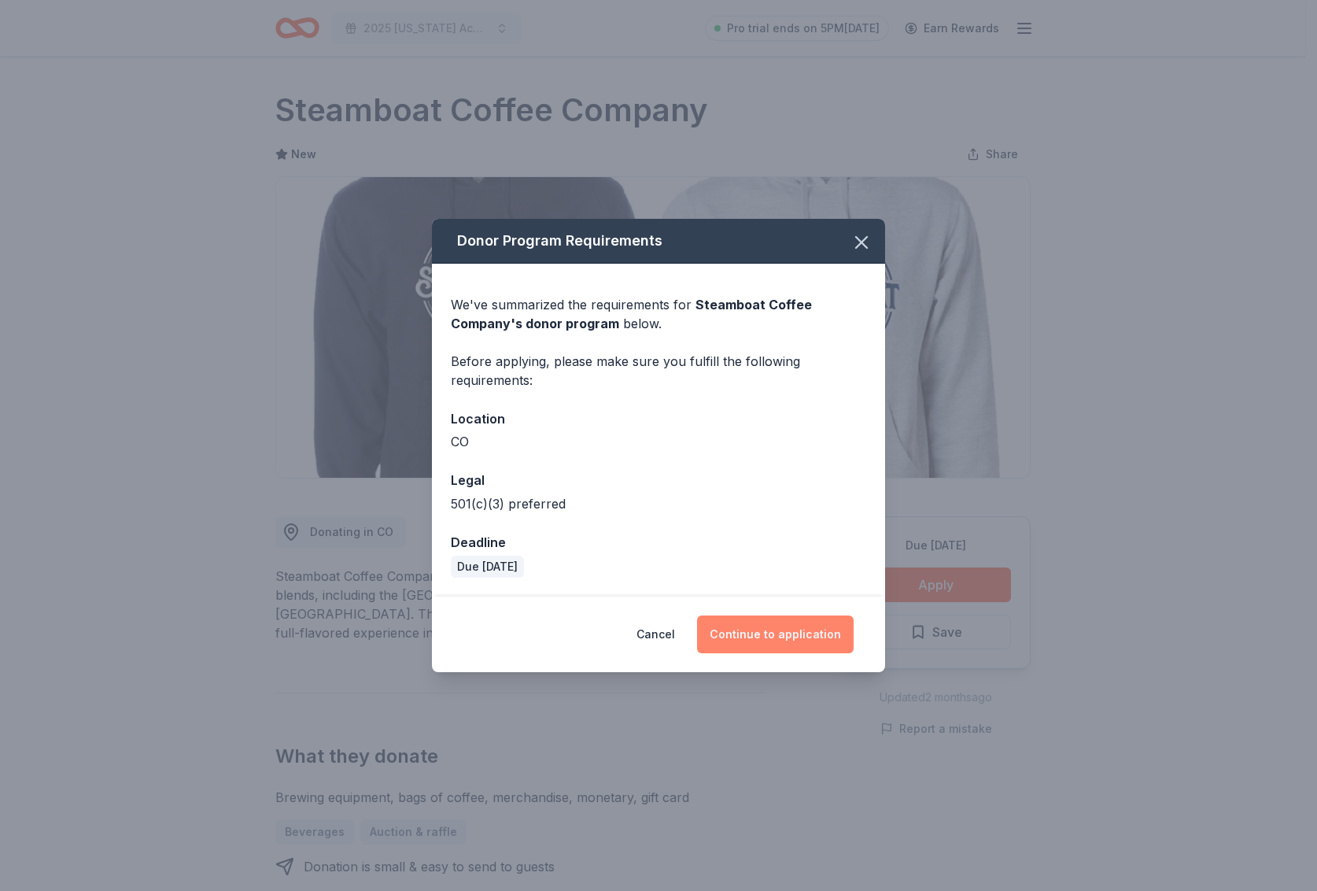
click at [787, 629] on button "Continue to application" at bounding box center [775, 634] width 157 height 38
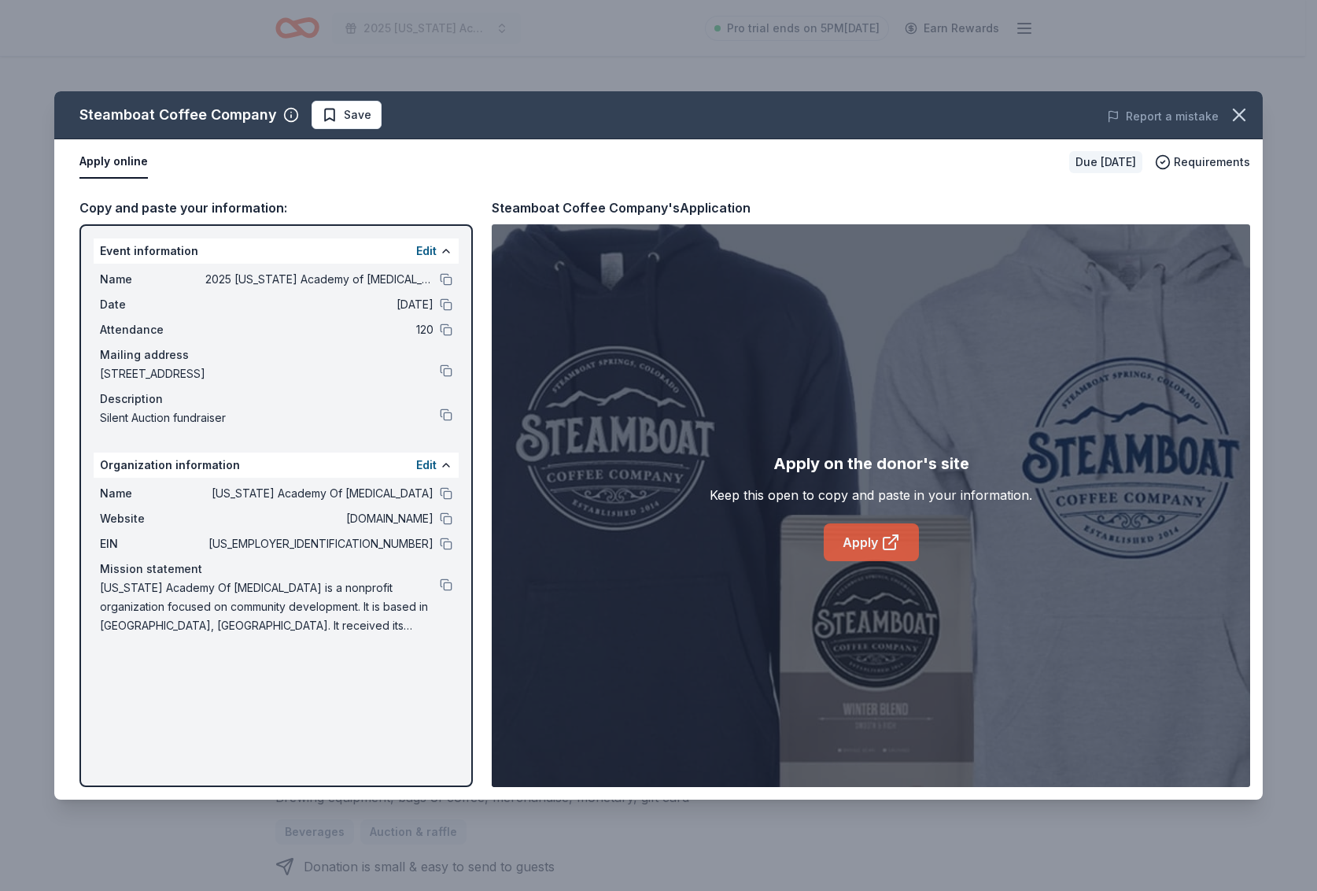
click at [863, 540] on link "Apply" at bounding box center [871, 542] width 95 height 38
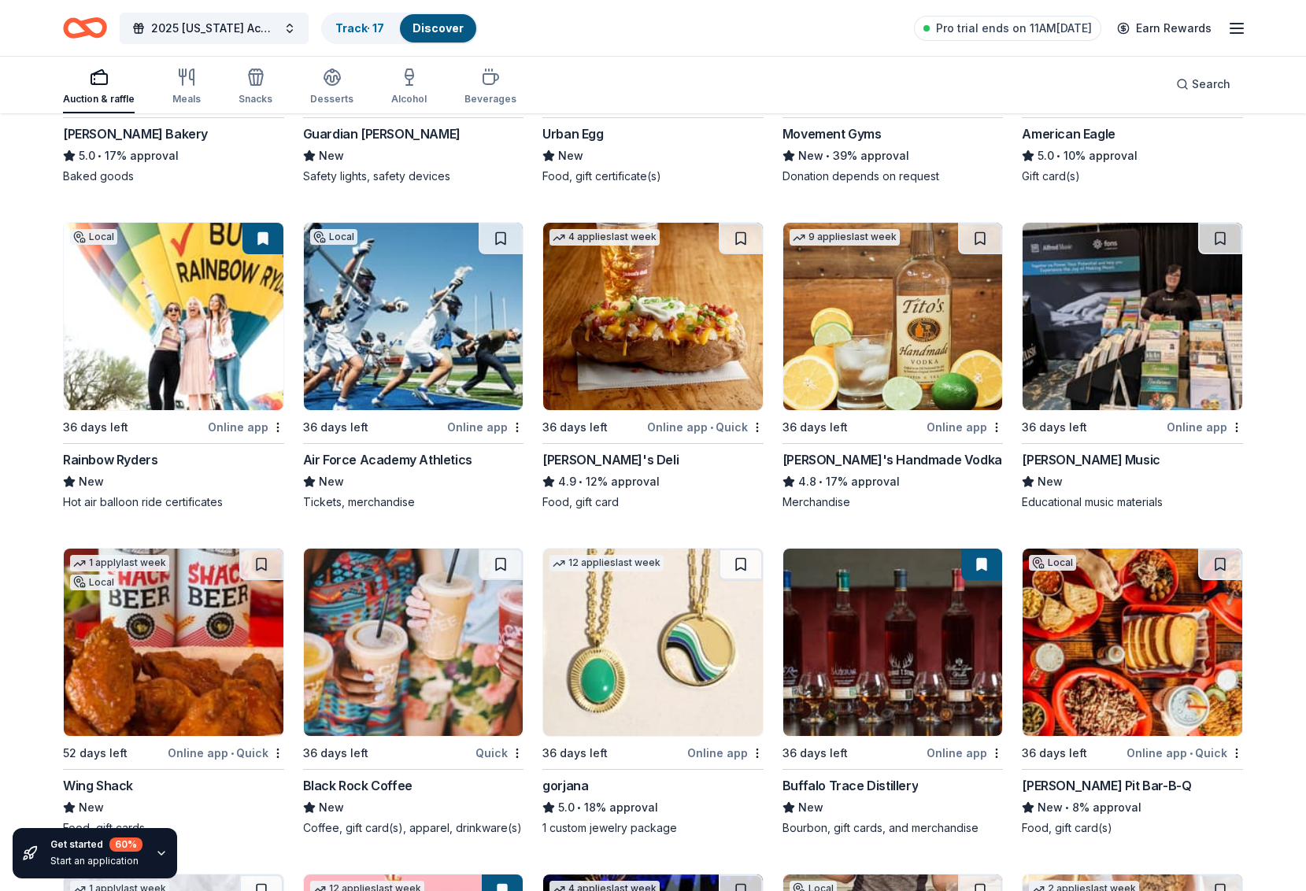
scroll to position [2592, 0]
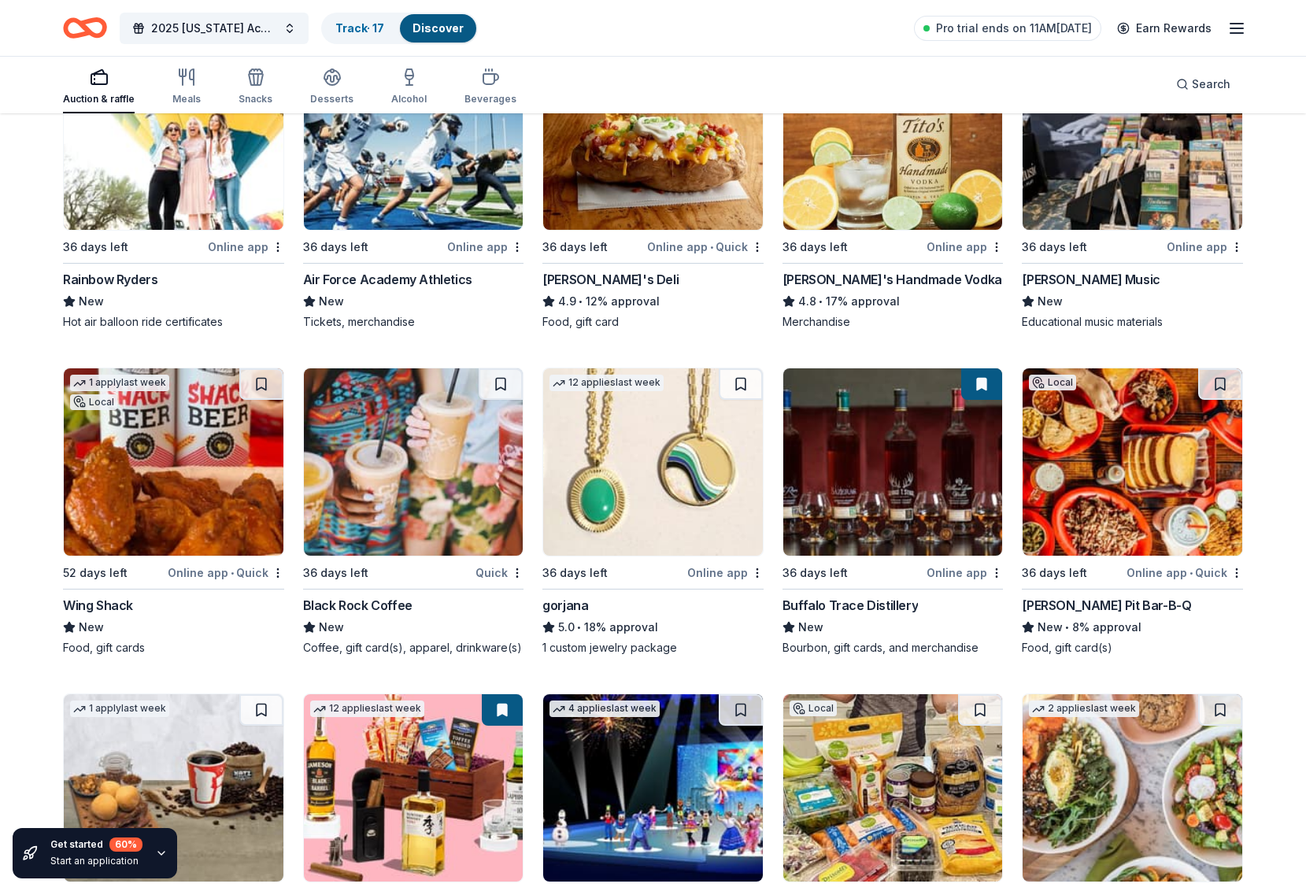
click at [645, 491] on img at bounding box center [653, 461] width 220 height 187
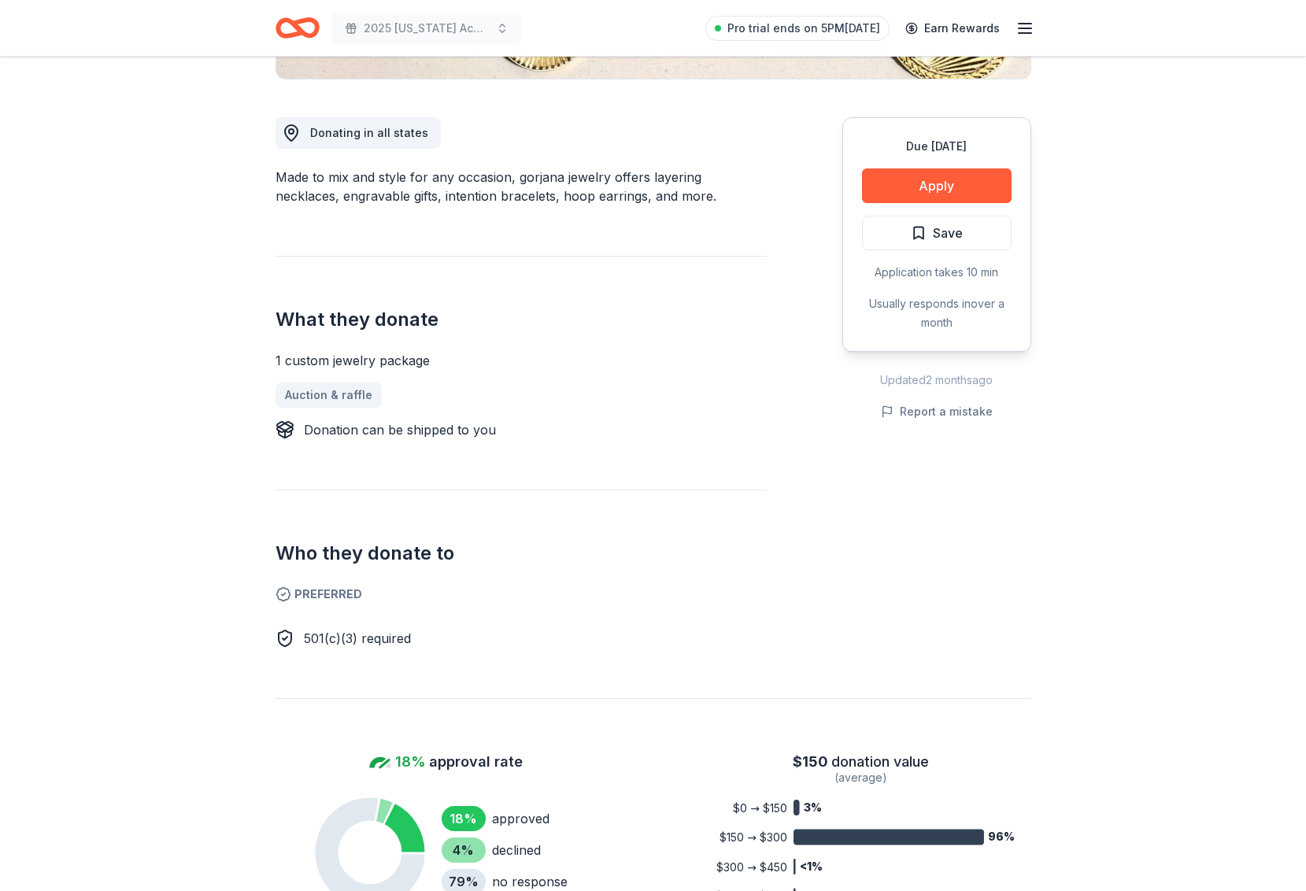
scroll to position [475, 0]
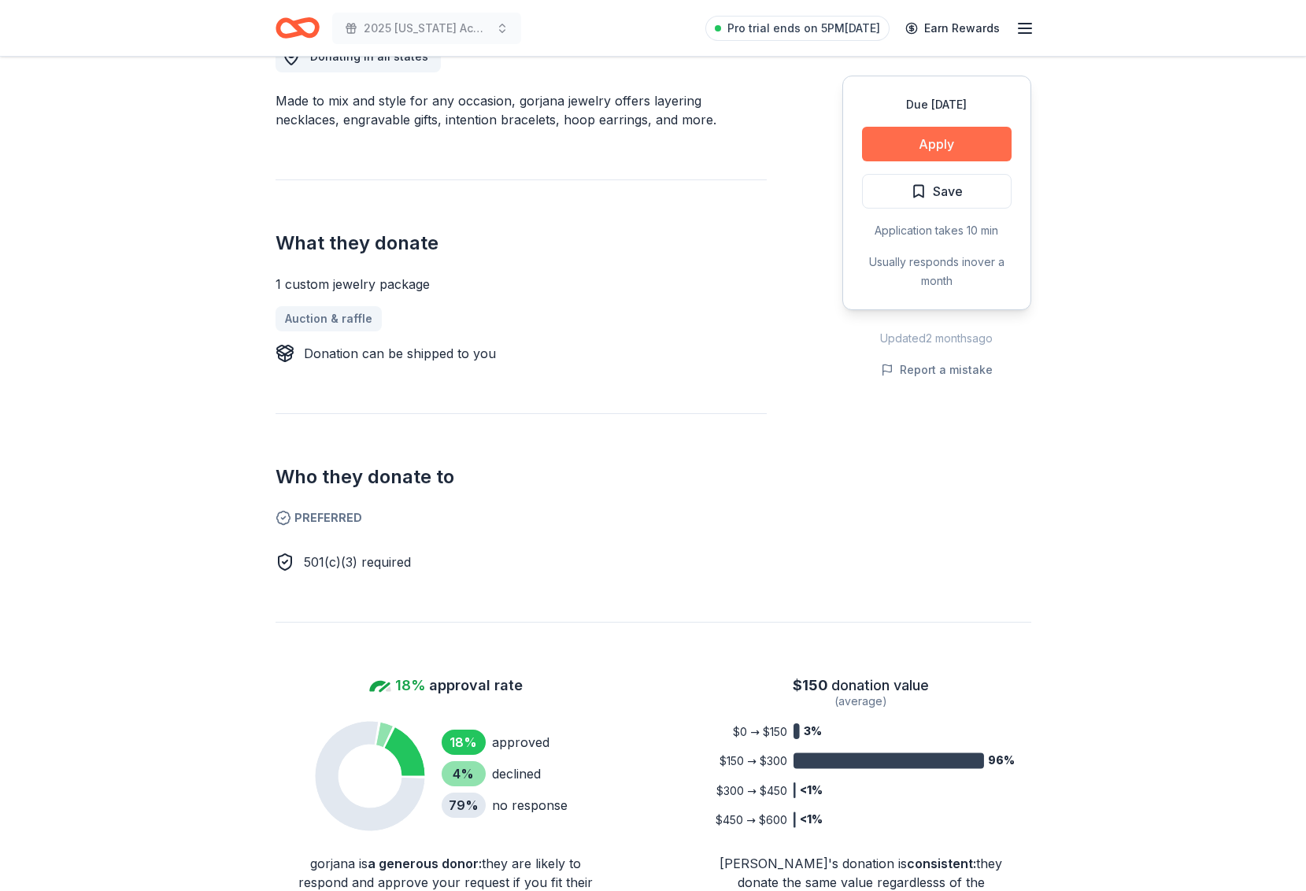
click at [981, 135] on button "Apply" at bounding box center [937, 144] width 150 height 35
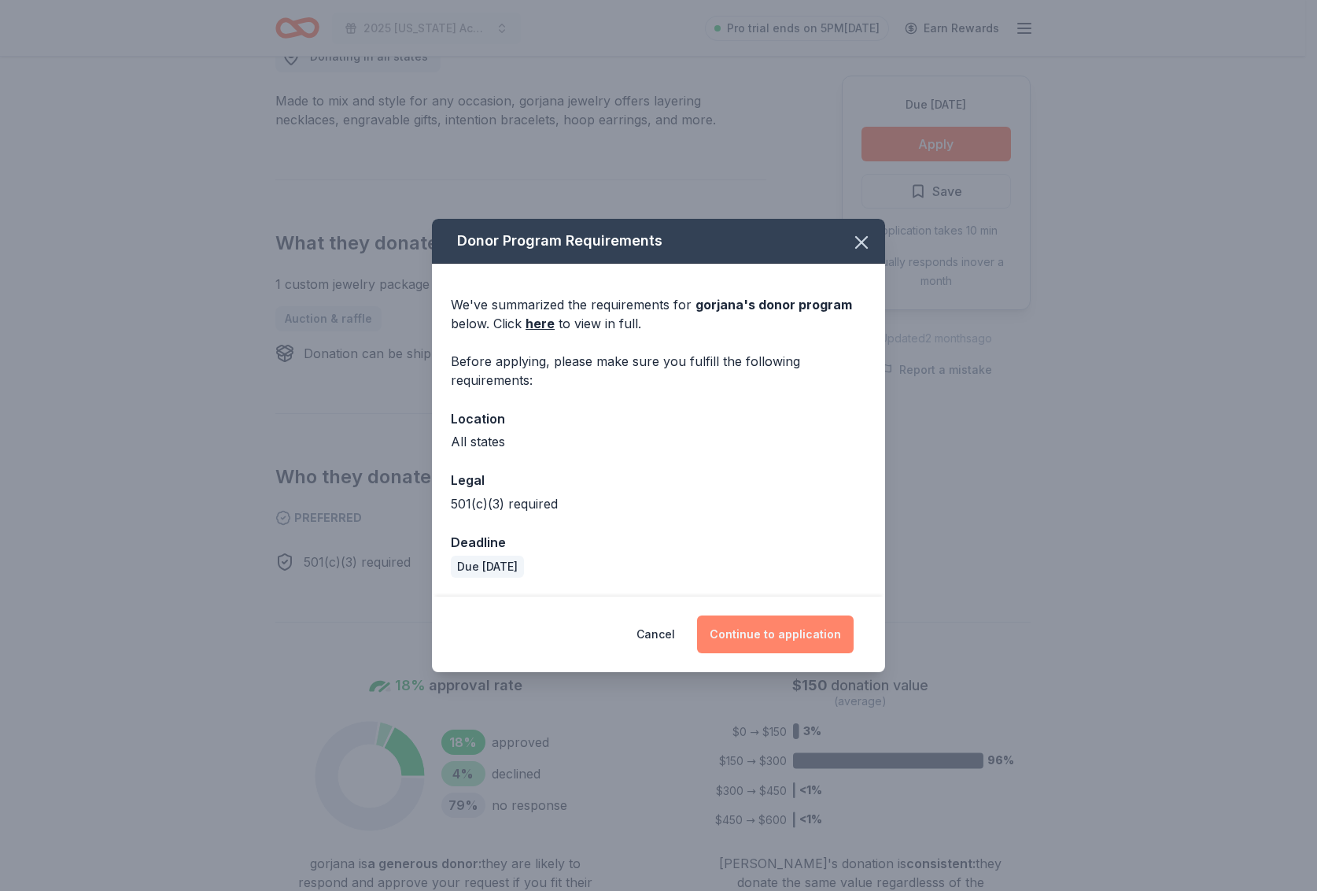
click at [789, 628] on button "Continue to application" at bounding box center [775, 634] width 157 height 38
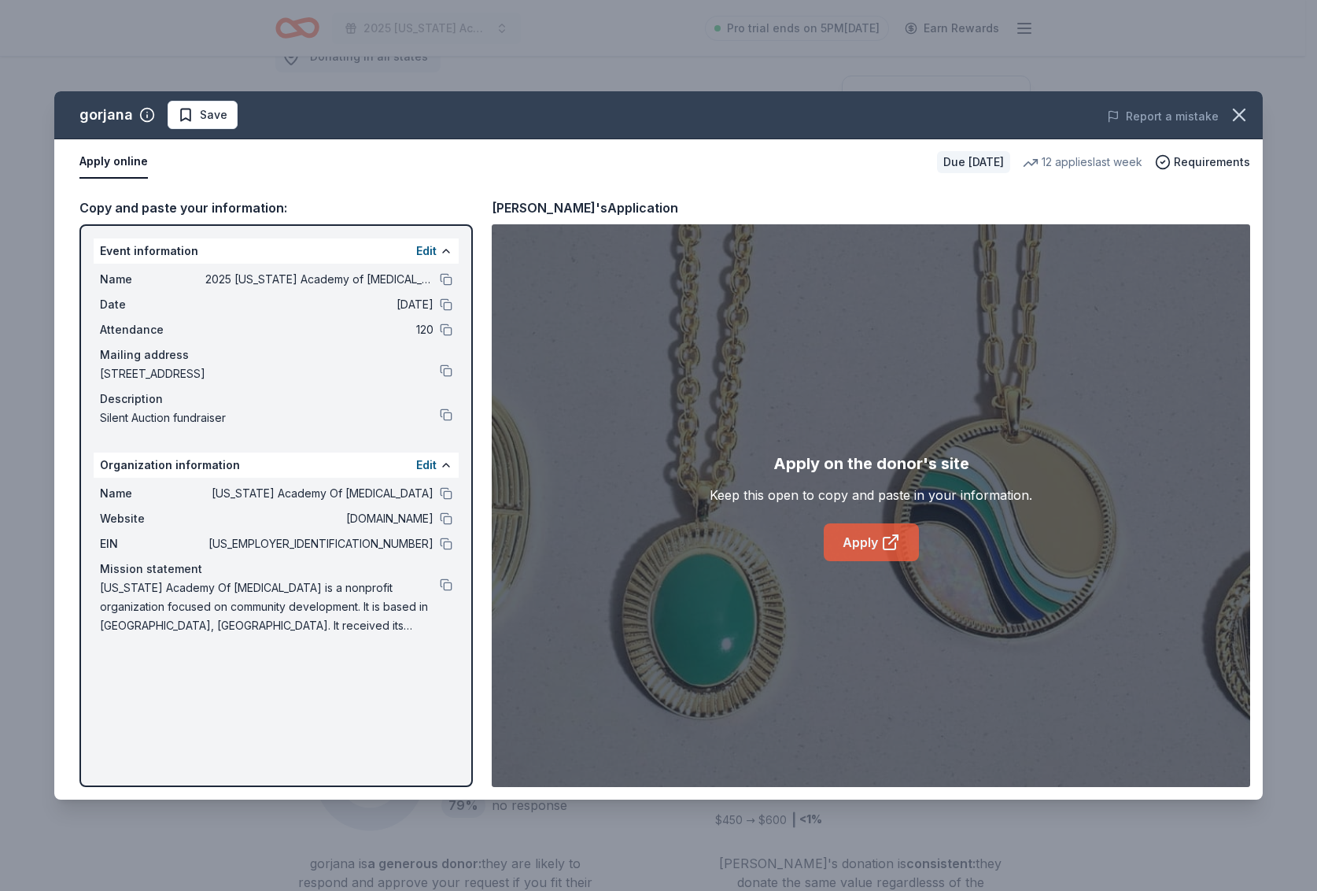
click at [876, 551] on link "Apply" at bounding box center [871, 542] width 95 height 38
click at [205, 120] on span "Save" at bounding box center [214, 114] width 28 height 19
click at [1240, 121] on icon "button" at bounding box center [1240, 115] width 22 height 22
